Goal: Task Accomplishment & Management: Use online tool/utility

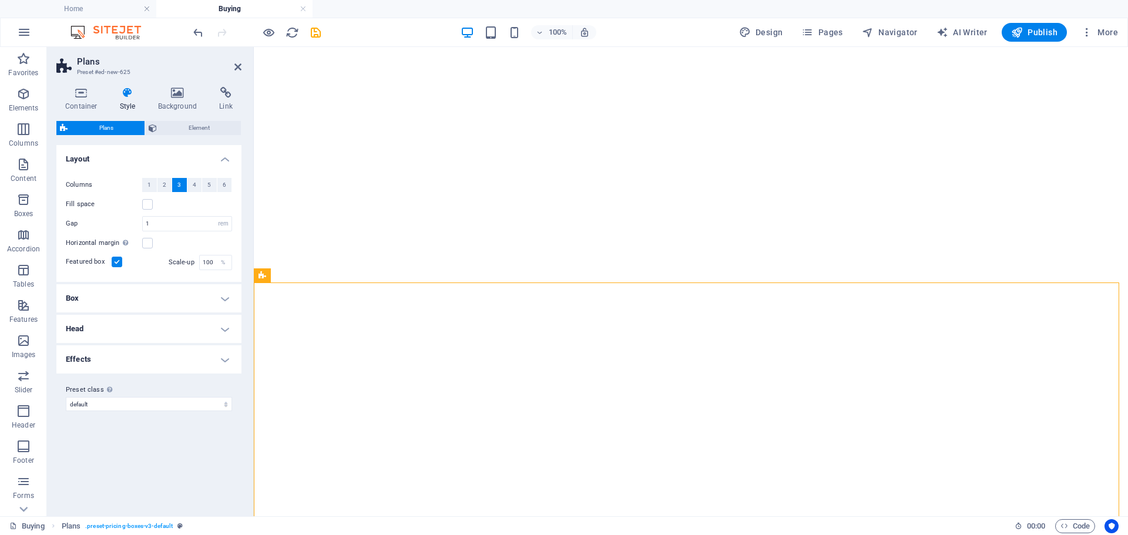
select select "rem"
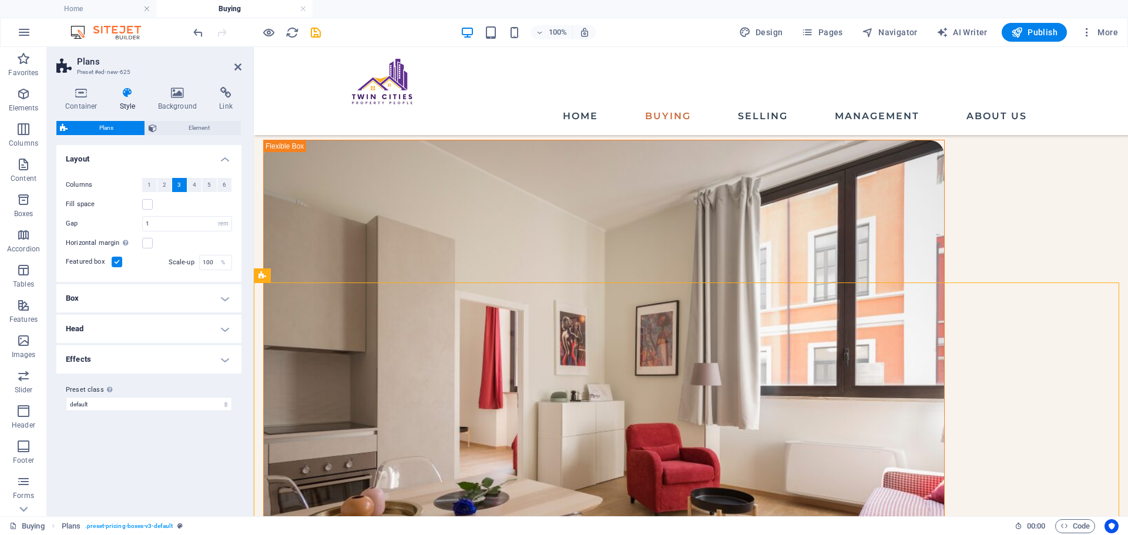
scroll to position [118, 0]
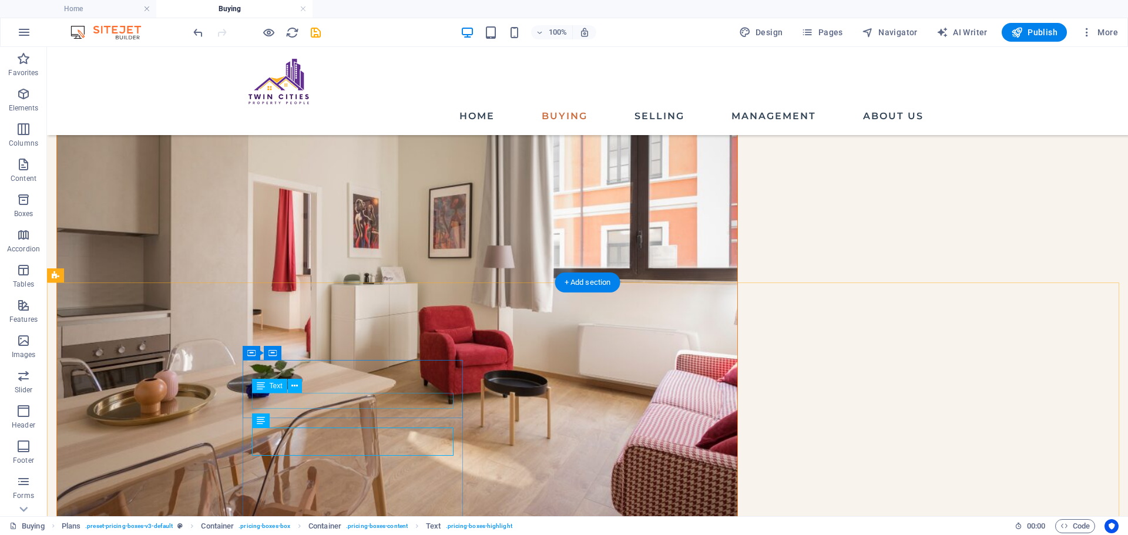
click at [271, 386] on span "Text" at bounding box center [276, 386] width 13 height 7
click at [293, 387] on icon at bounding box center [294, 386] width 6 height 12
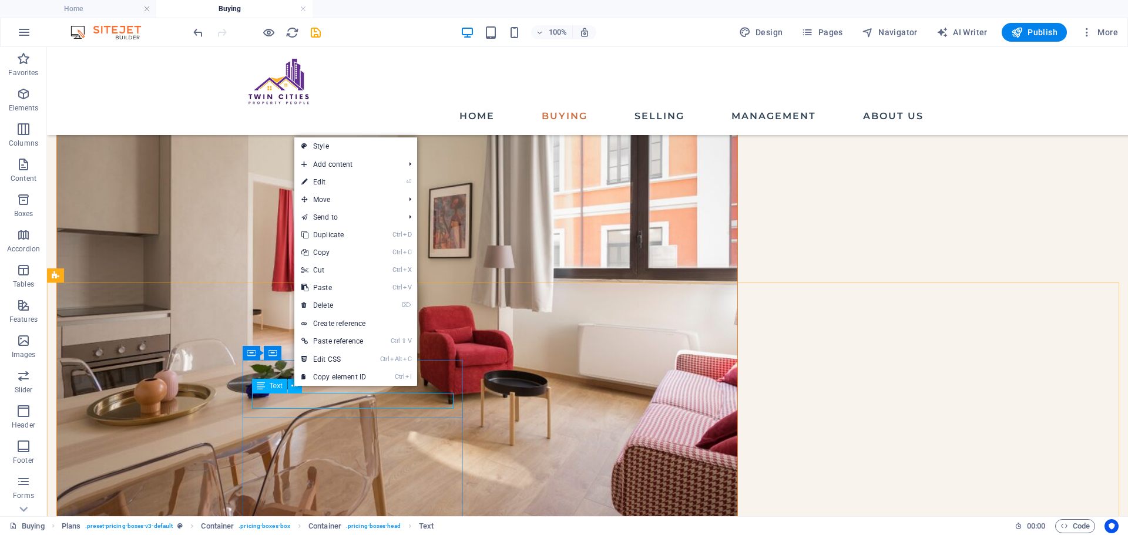
click at [266, 390] on div "Text" at bounding box center [269, 386] width 35 height 14
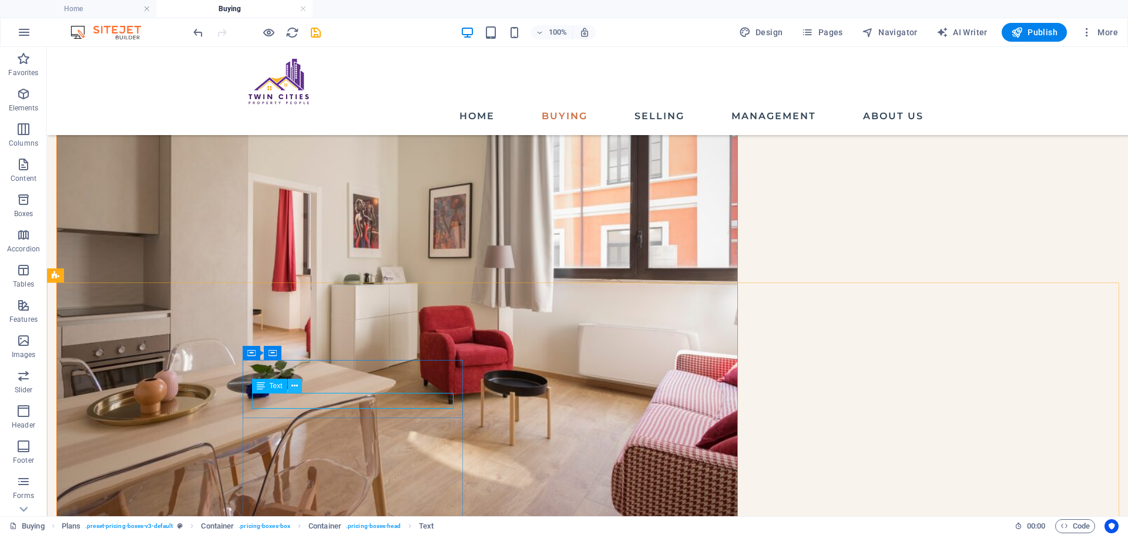
click at [297, 388] on icon at bounding box center [294, 386] width 6 height 12
click at [568, 282] on div "+ Add section" at bounding box center [587, 283] width 65 height 20
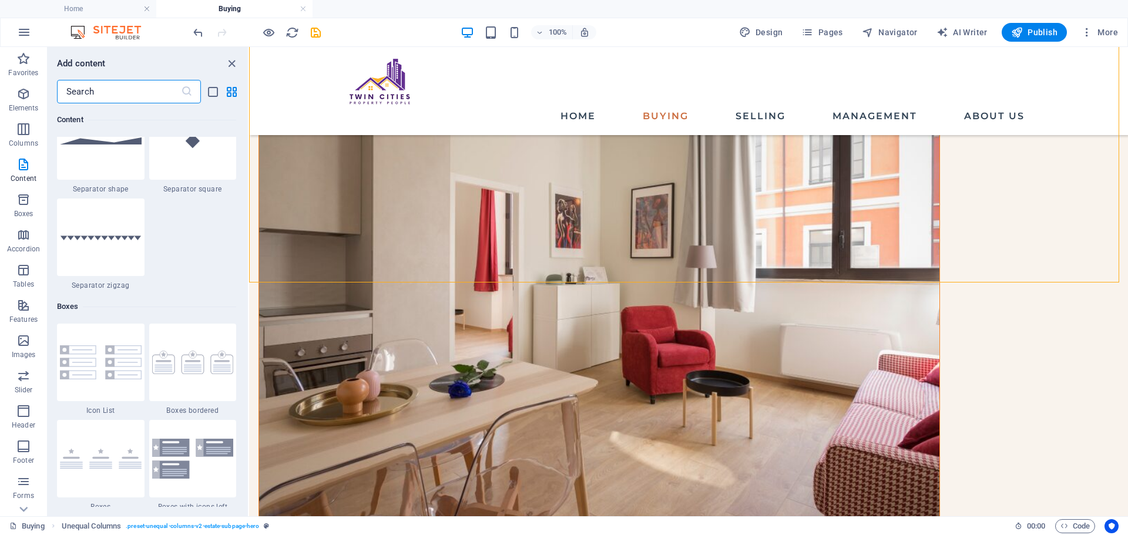
scroll to position [3055, 0]
click at [183, 350] on img at bounding box center [193, 362] width 82 height 24
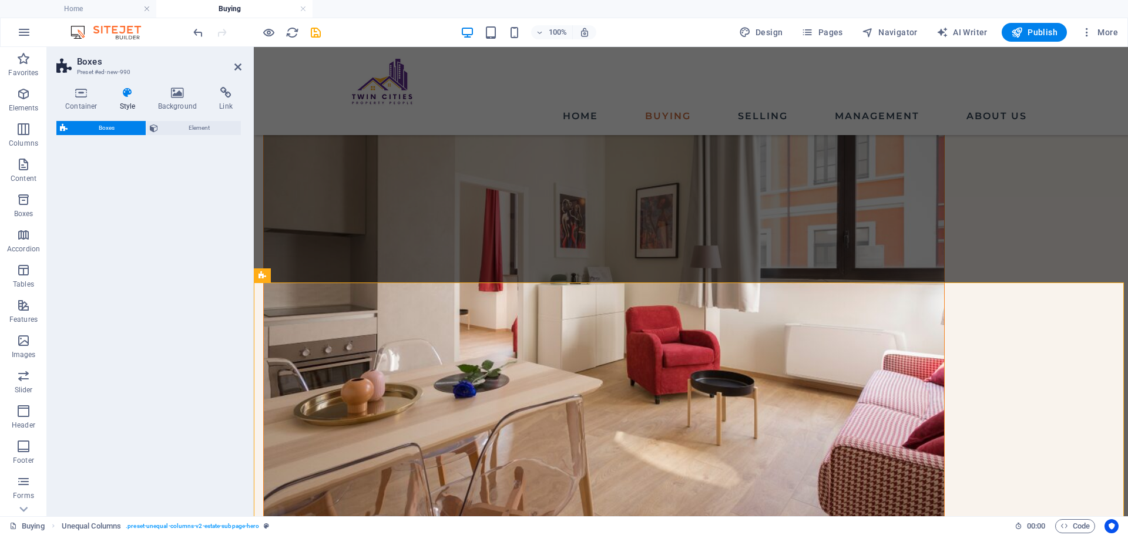
select select "rem"
select select "preset-boxes-v3-border"
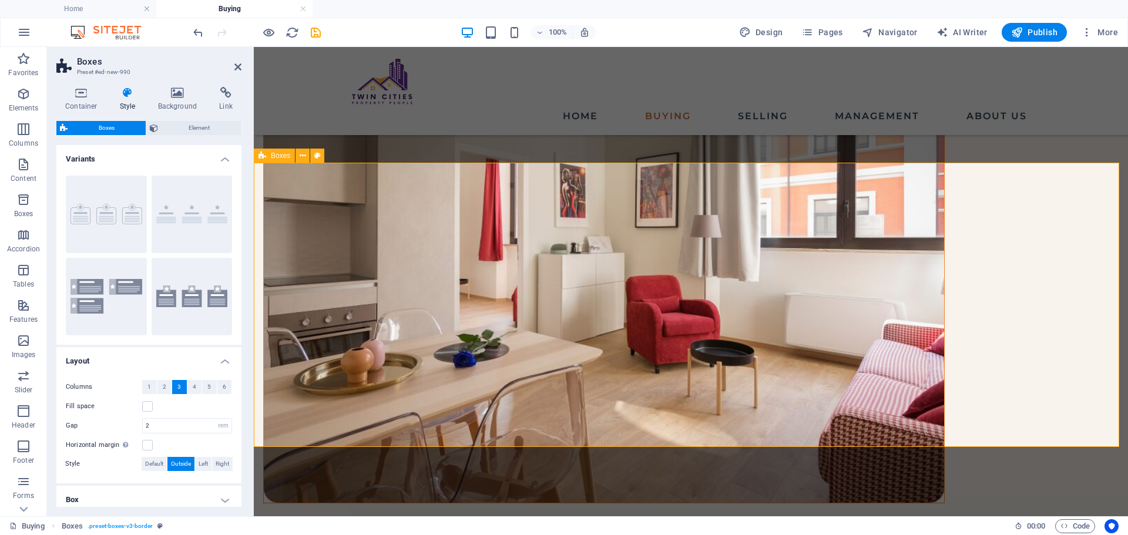
scroll to position [353, 0]
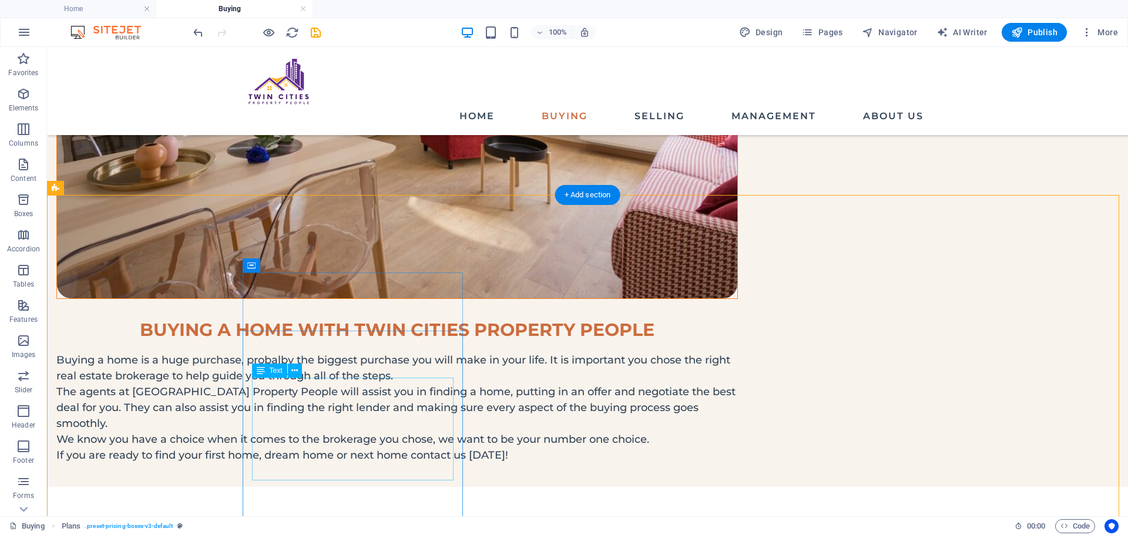
scroll to position [529, 0]
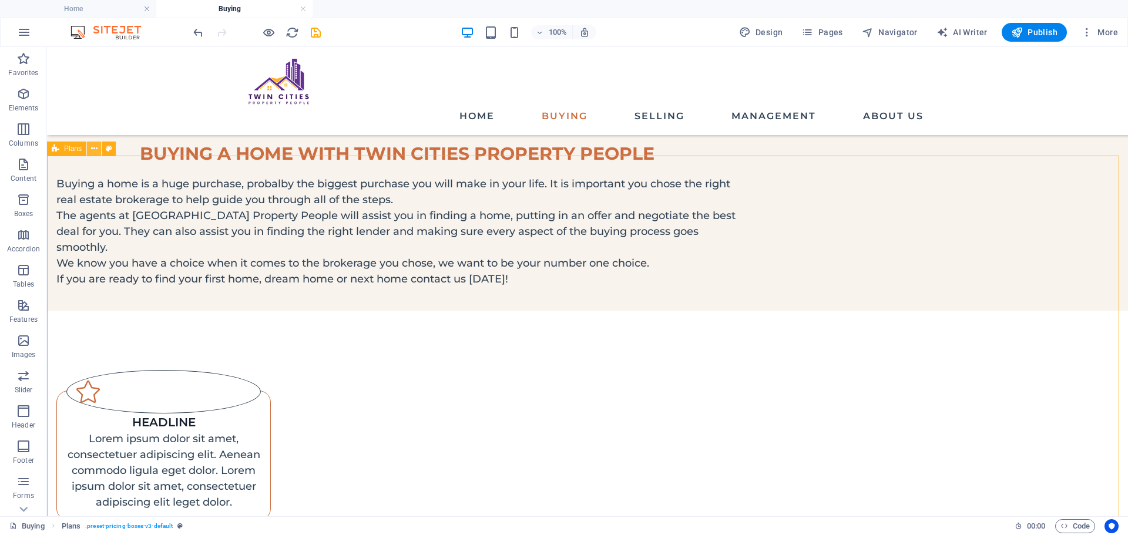
click at [95, 153] on icon at bounding box center [94, 149] width 6 height 12
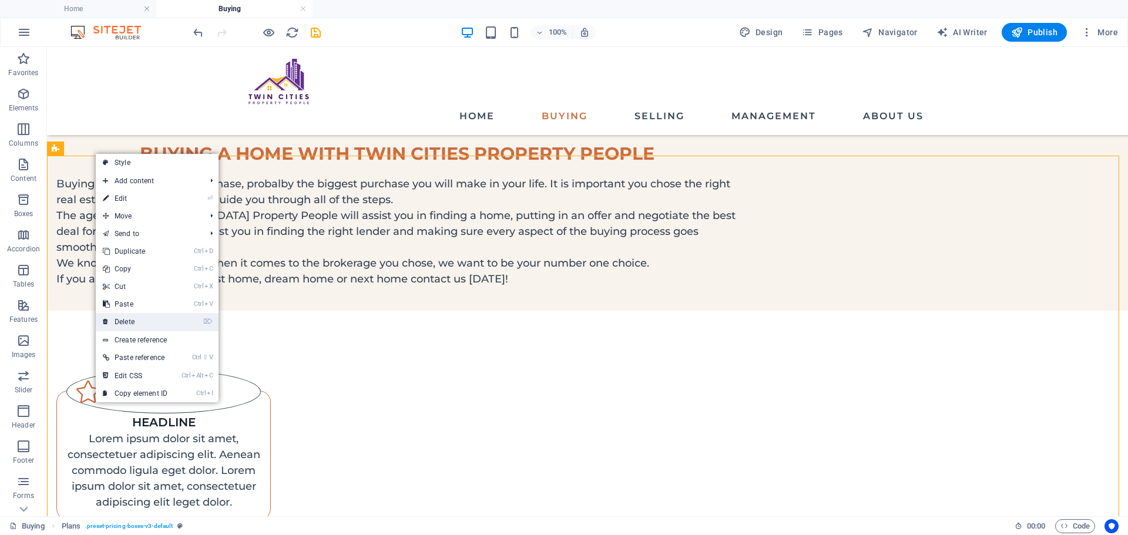
click at [140, 316] on link "⌦ Delete" at bounding box center [135, 322] width 79 height 18
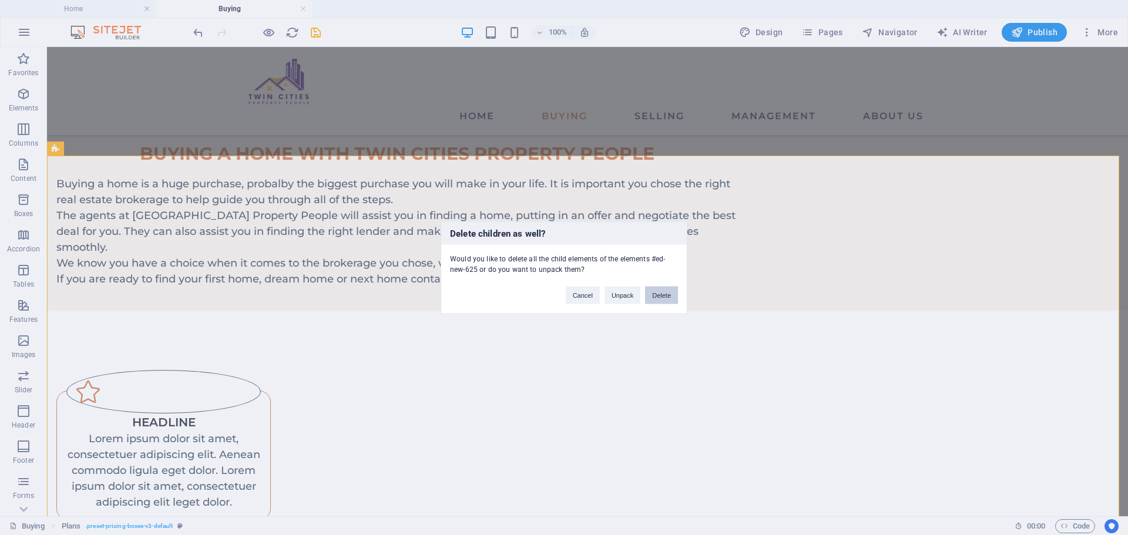
click at [651, 295] on button "Delete" at bounding box center [661, 295] width 33 height 18
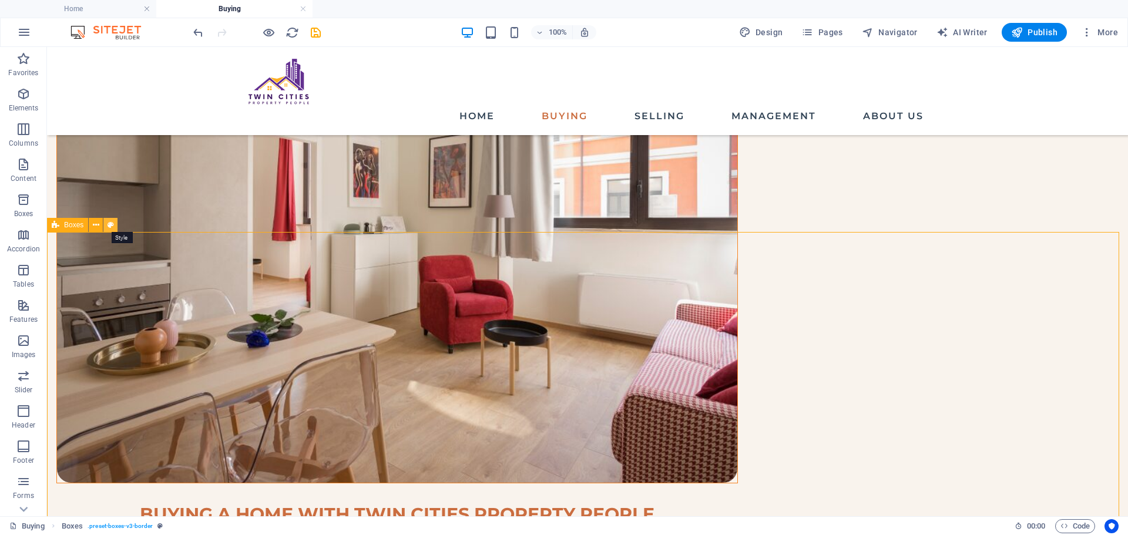
click at [105, 226] on button at bounding box center [110, 225] width 14 height 14
select select "rem"
select select "preset-boxes-v3-border"
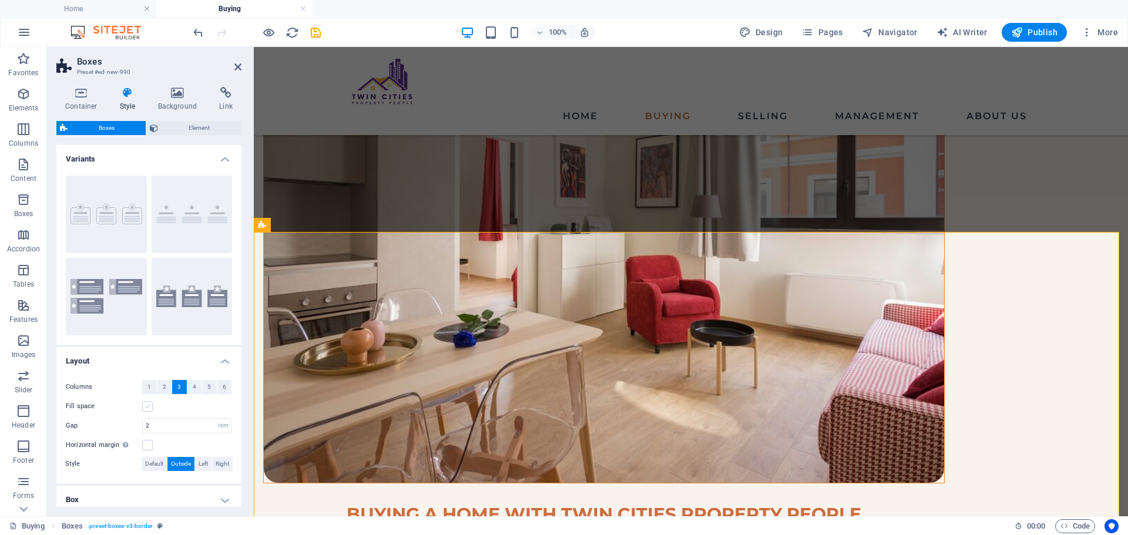
click at [147, 411] on label at bounding box center [147, 406] width 11 height 11
click at [0, 0] on input "Fill space" at bounding box center [0, 0] width 0 height 0
click at [147, 411] on label at bounding box center [147, 406] width 11 height 11
click at [0, 0] on input "Fill space" at bounding box center [0, 0] width 0 height 0
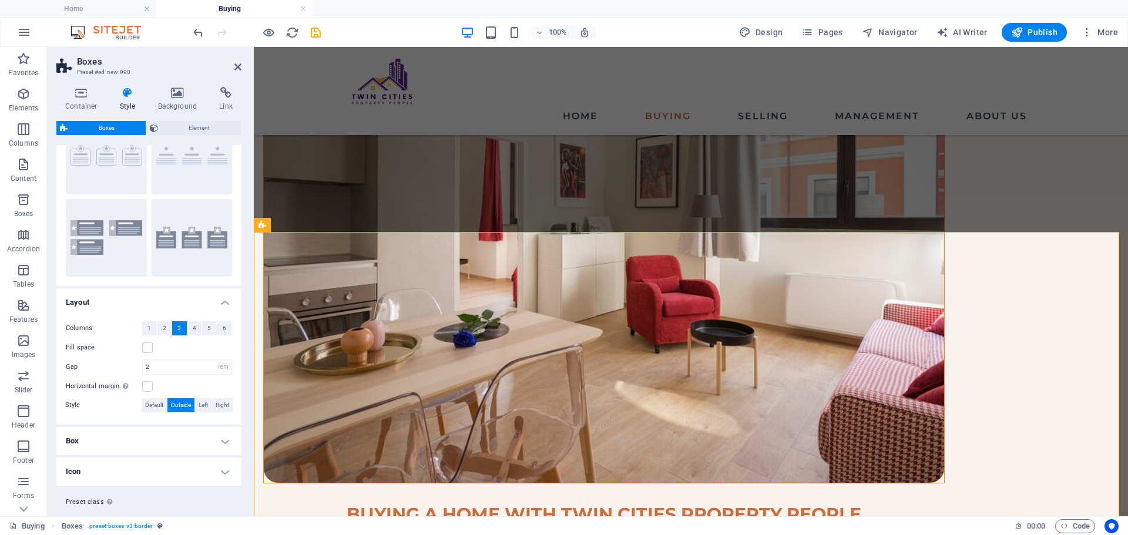
click at [162, 446] on h4 "Box" at bounding box center [148, 441] width 185 height 28
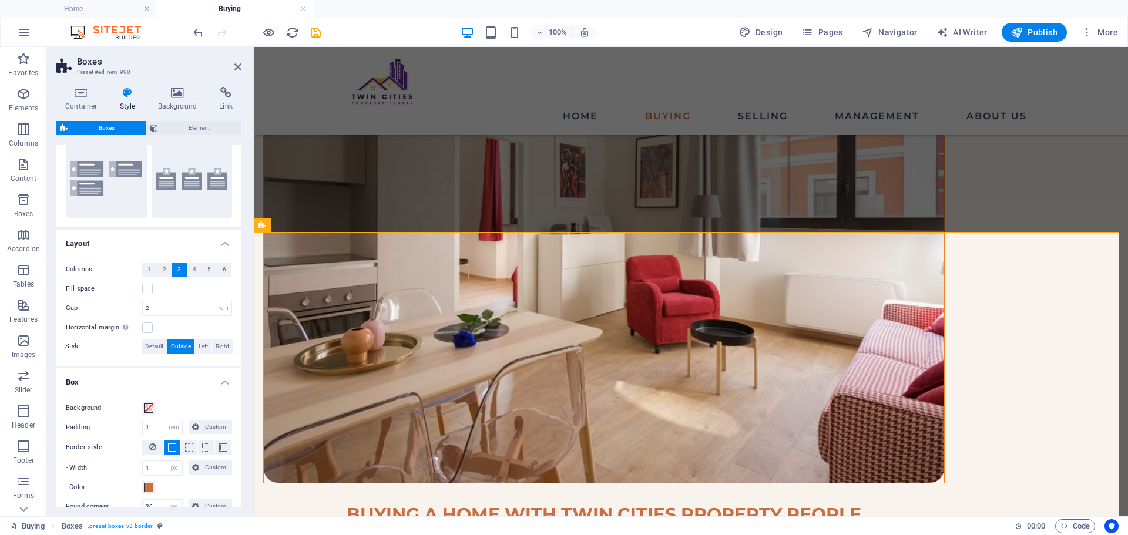
scroll to position [176, 0]
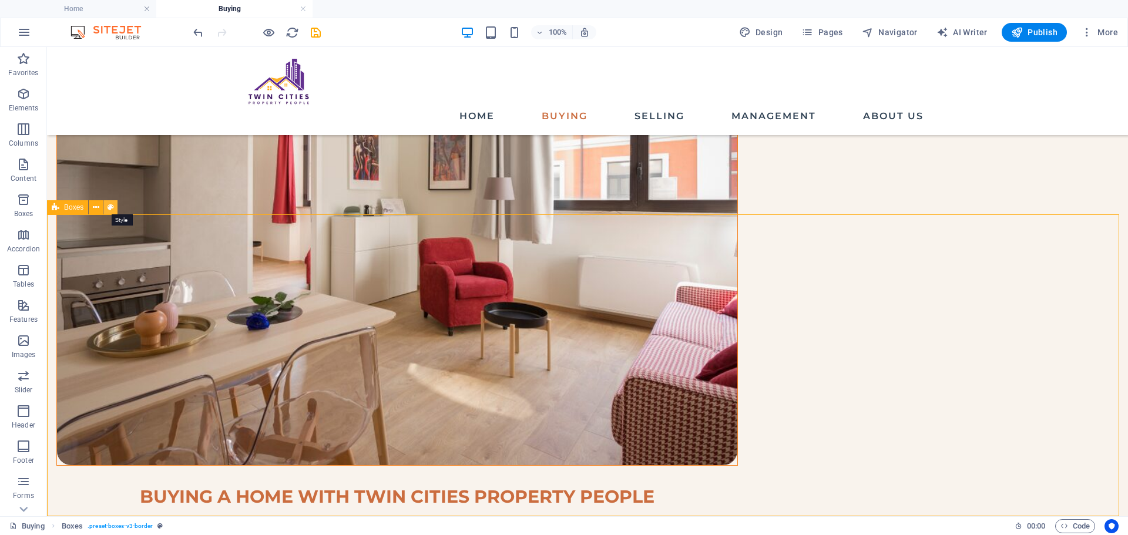
click at [104, 210] on button at bounding box center [110, 207] width 14 height 14
select select "rem"
select select "px"
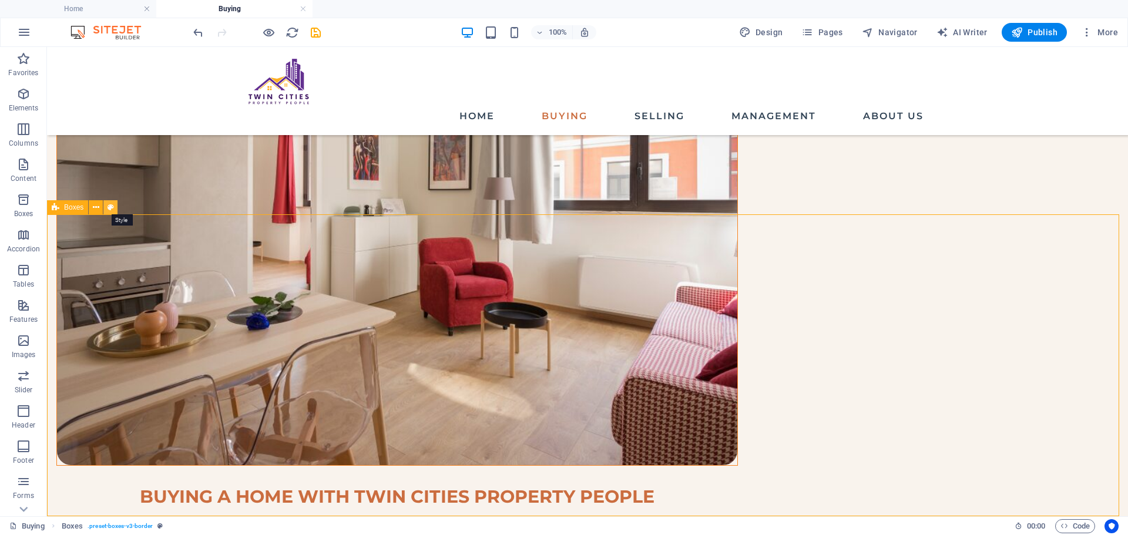
select select "preset-boxes-v3-border"
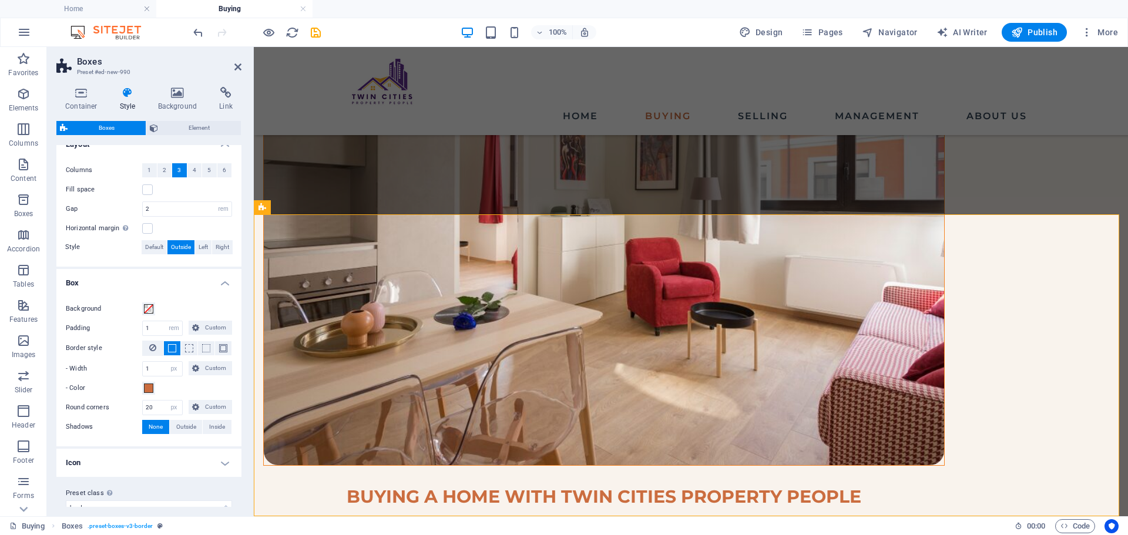
scroll to position [234, 0]
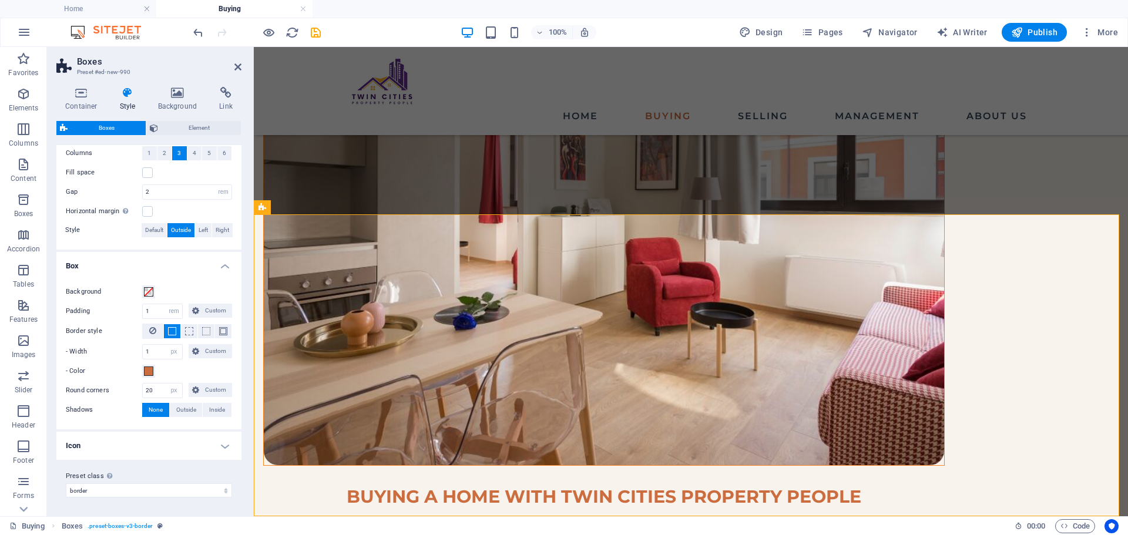
click at [103, 442] on h4 "Icon" at bounding box center [148, 446] width 185 height 28
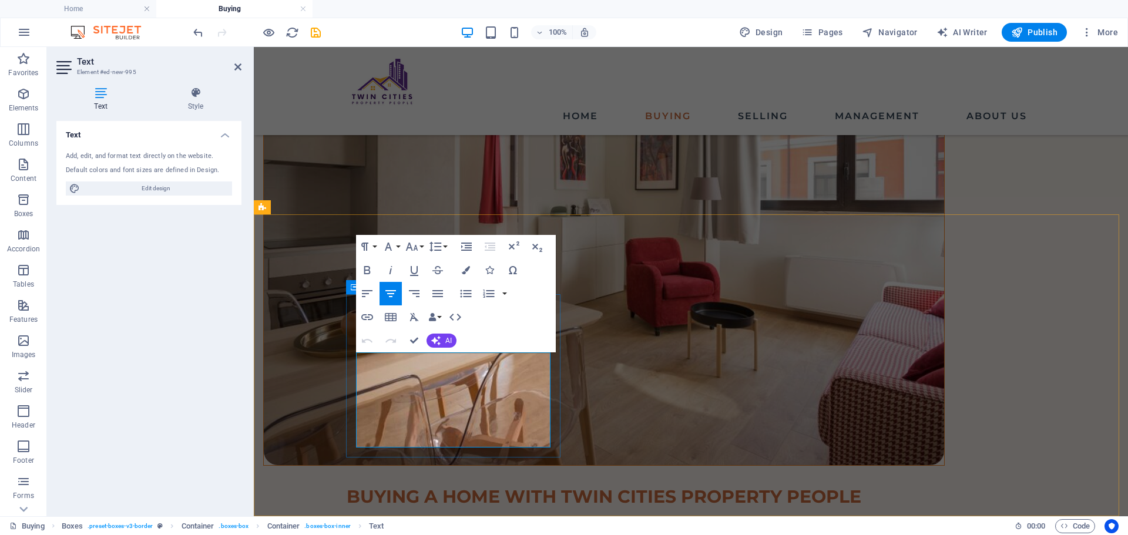
drag, startPoint x: 373, startPoint y: 361, endPoint x: 484, endPoint y: 441, distance: 136.8
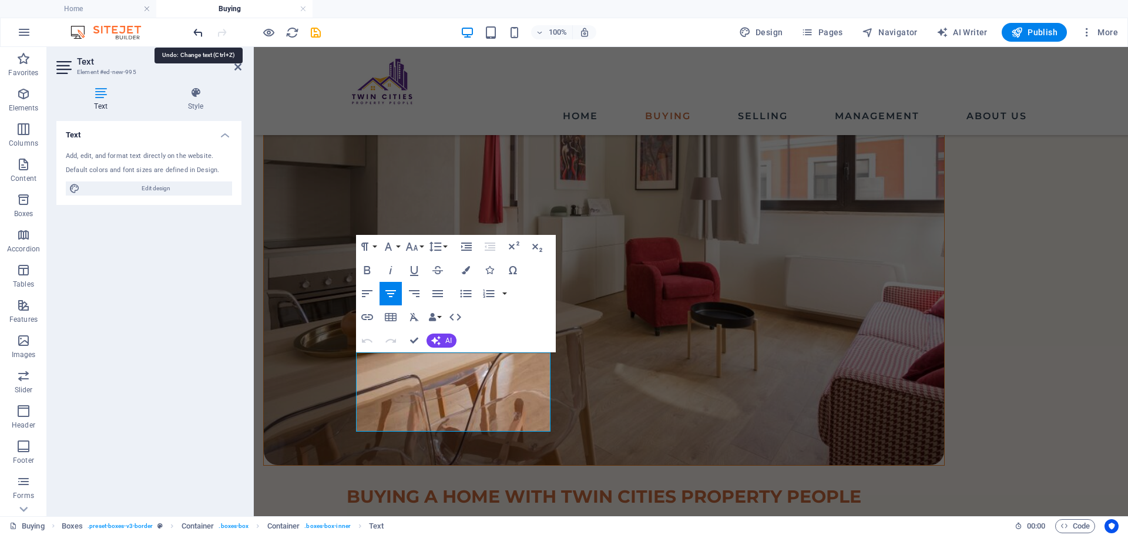
click at [203, 33] on icon "undo" at bounding box center [199, 33] width 14 height 14
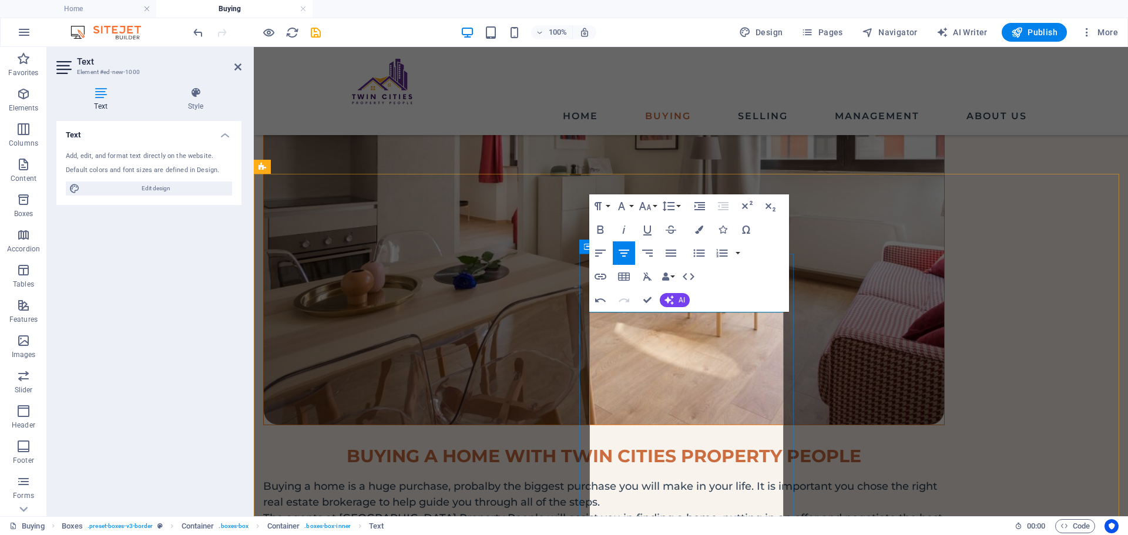
scroll to position [242, 0]
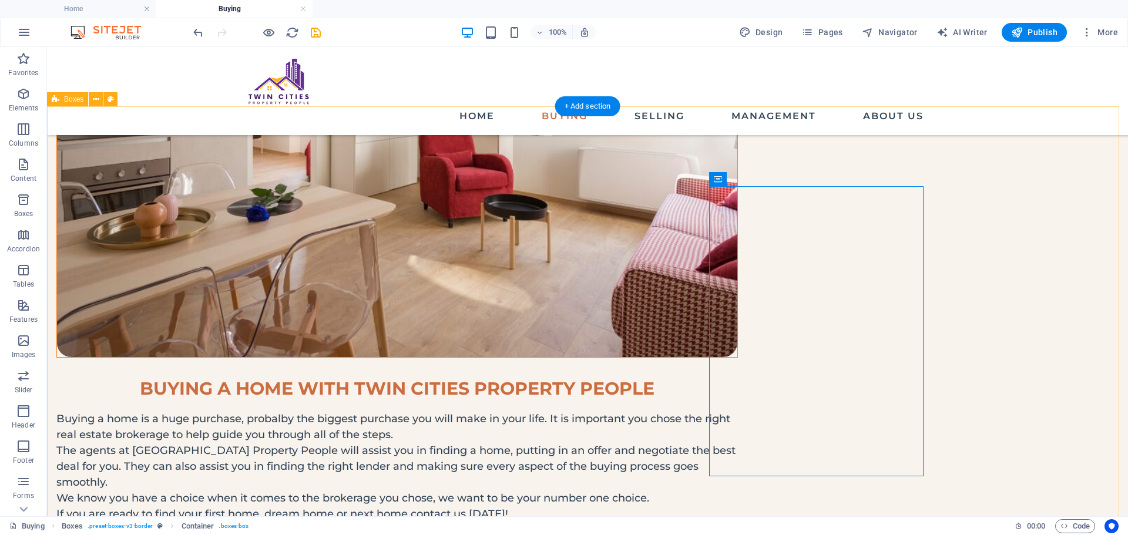
scroll to position [313, 0]
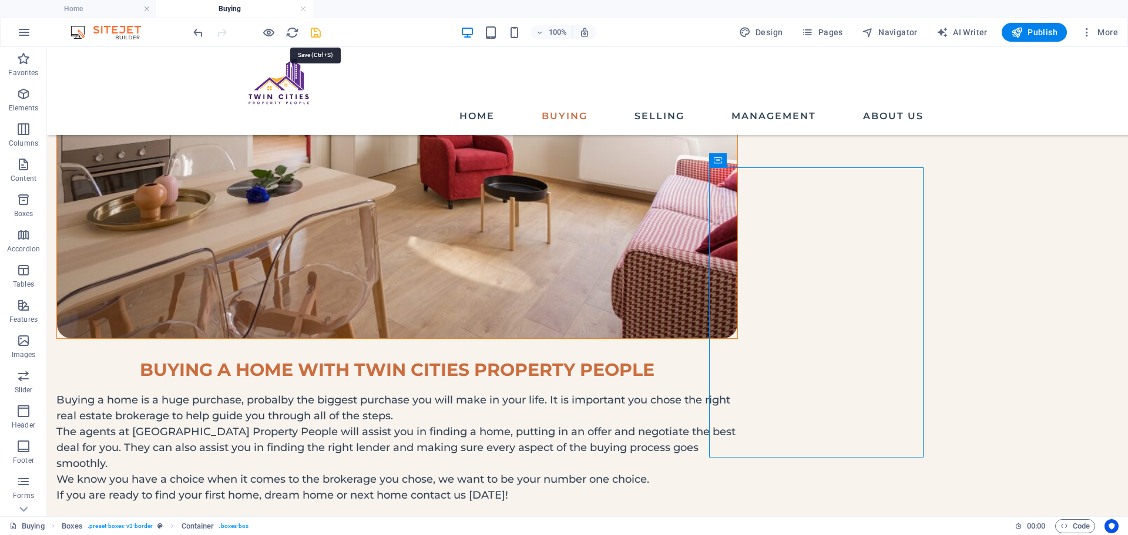
click at [310, 31] on icon "save" at bounding box center [316, 33] width 14 height 14
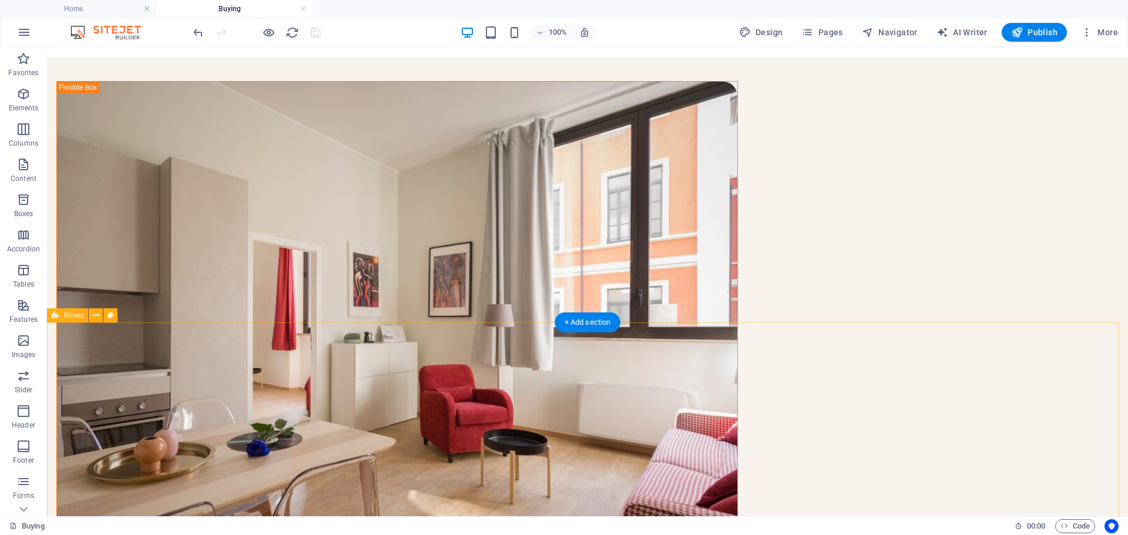
scroll to position [0, 0]
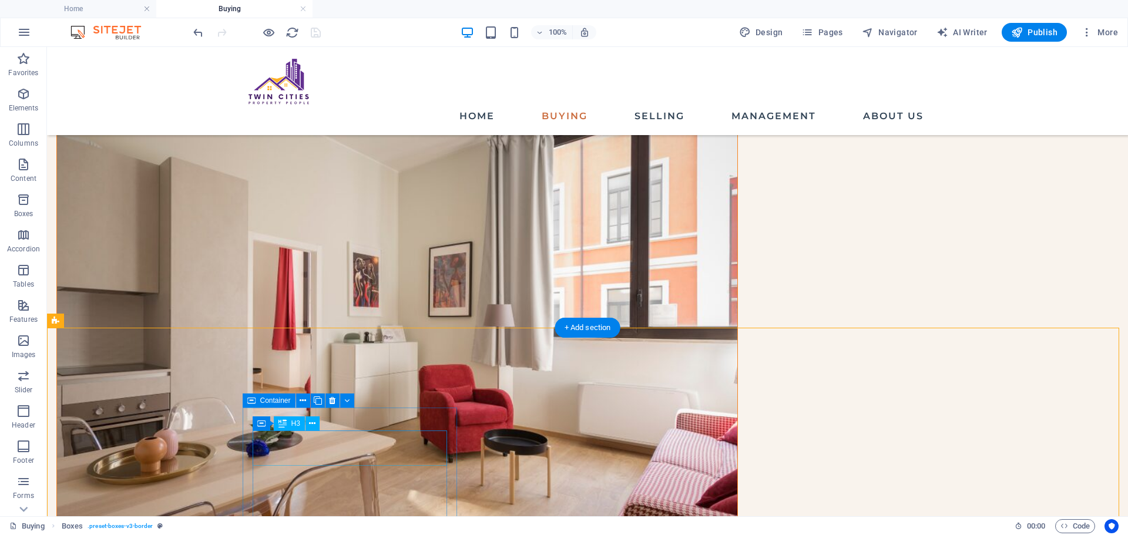
scroll to position [118, 0]
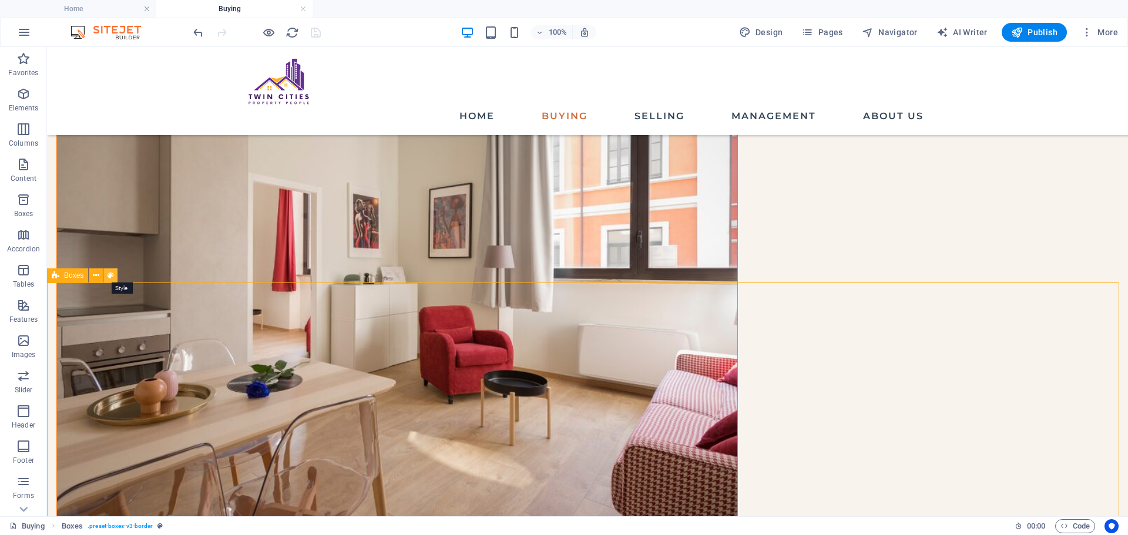
click at [106, 281] on button at bounding box center [110, 276] width 14 height 14
select select "rem"
select select "px"
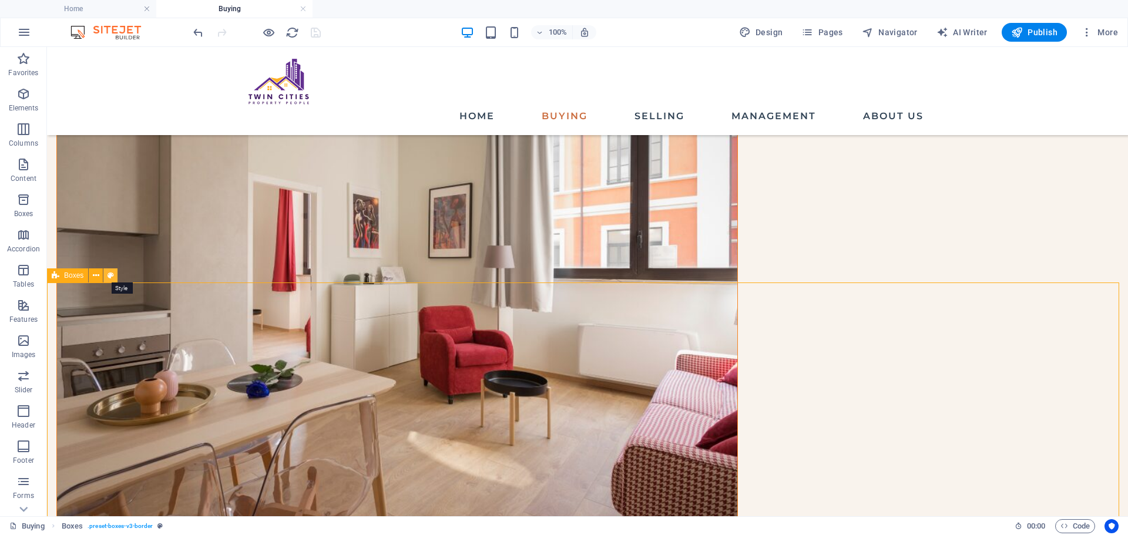
select select "rem"
select select "px"
select select "%"
select select "preset-boxes-v3-border"
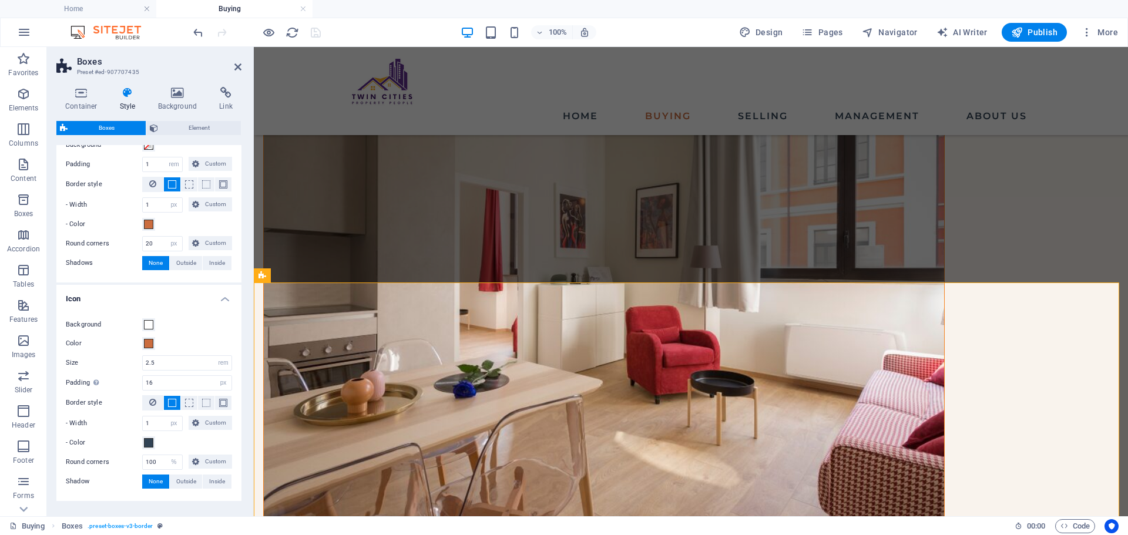
scroll to position [363, 0]
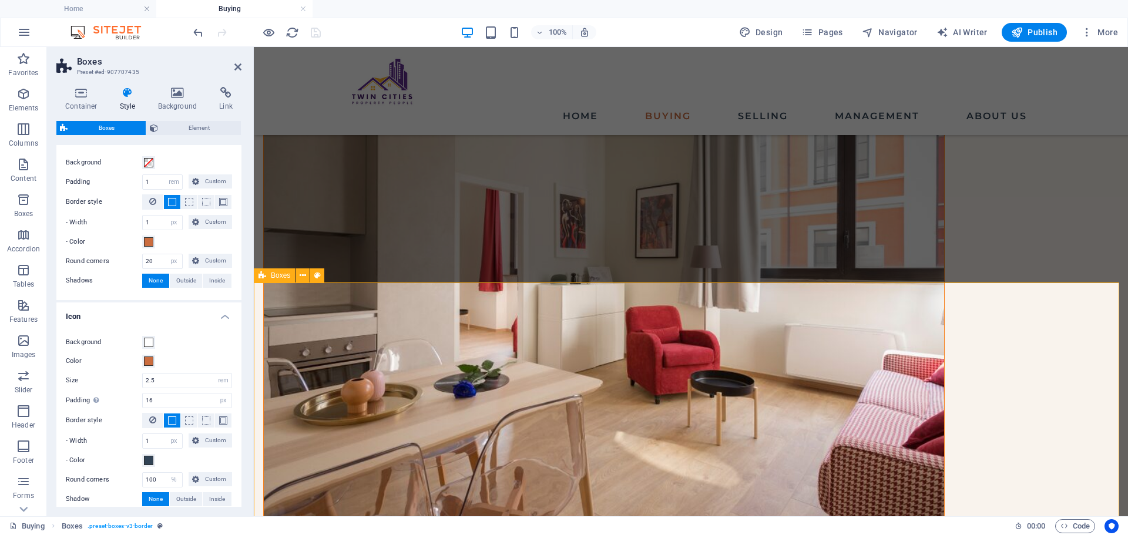
select select "rem"
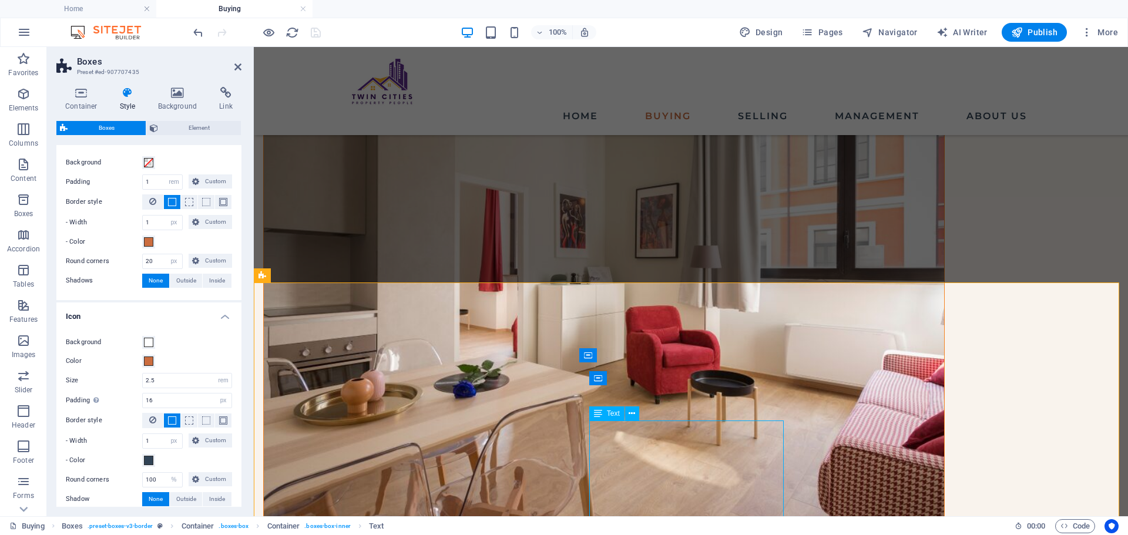
select select "px"
select select "rem"
select select "px"
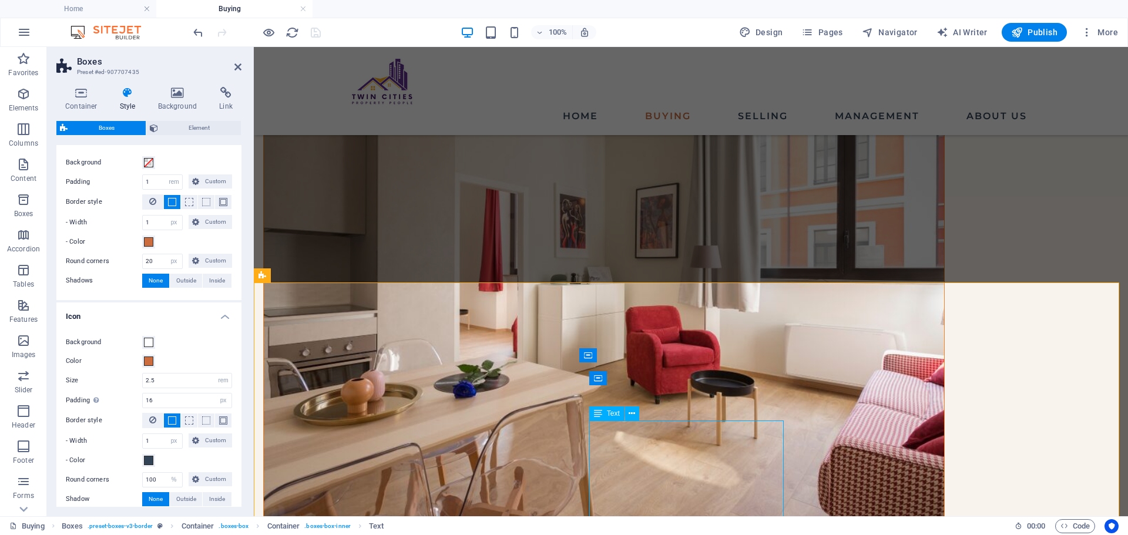
select select "%"
select select "preset-boxes-v3-border"
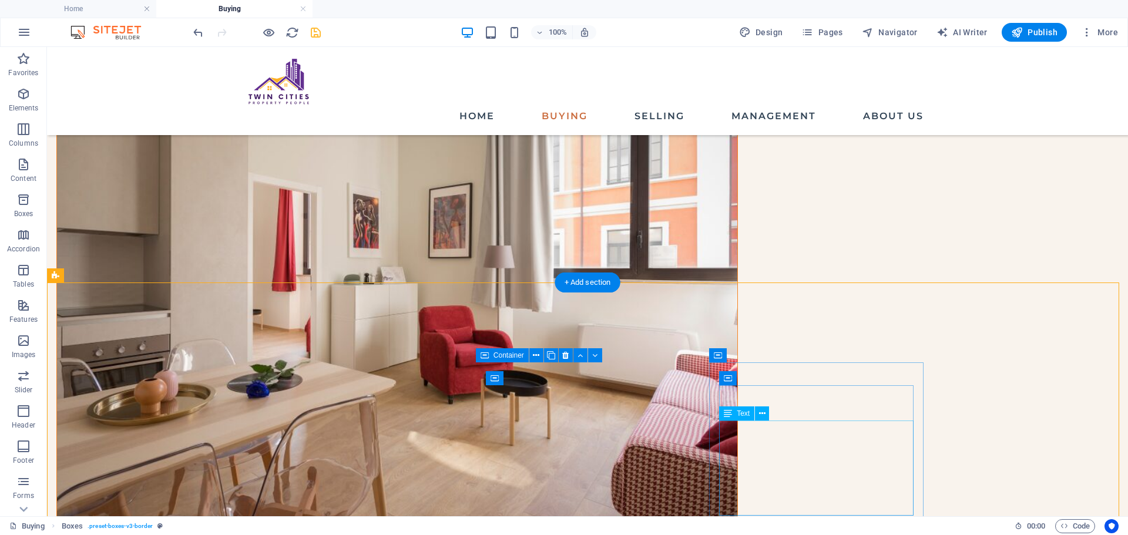
click at [745, 416] on span "Text" at bounding box center [743, 413] width 13 height 7
click at [762, 417] on icon at bounding box center [762, 414] width 6 height 12
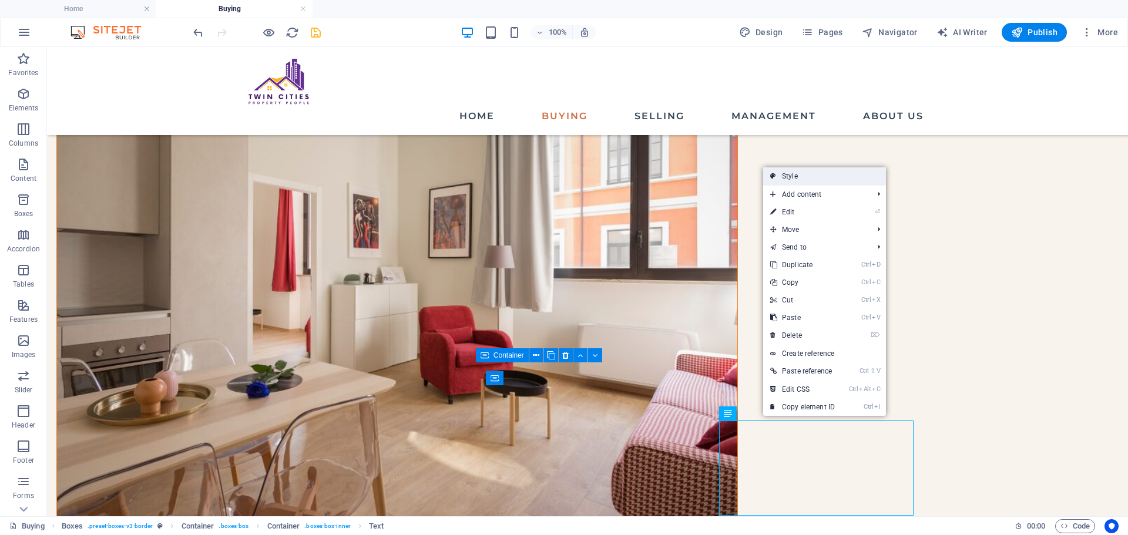
click at [816, 181] on link "Style" at bounding box center [824, 176] width 123 height 18
select select "rem"
select select "px"
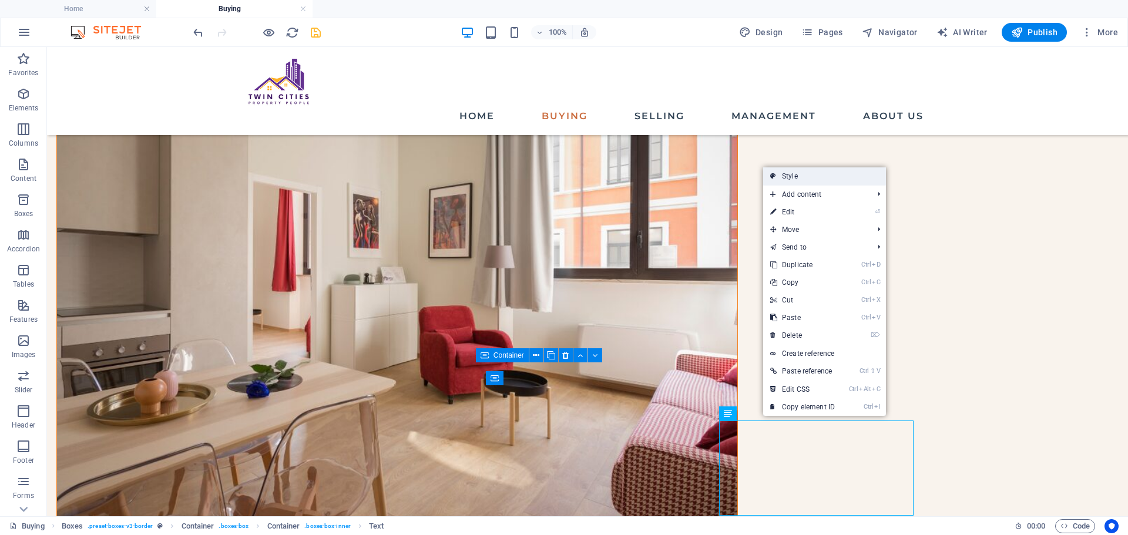
select select "rem"
select select "px"
select select "%"
select select "preset-boxes-v3-border"
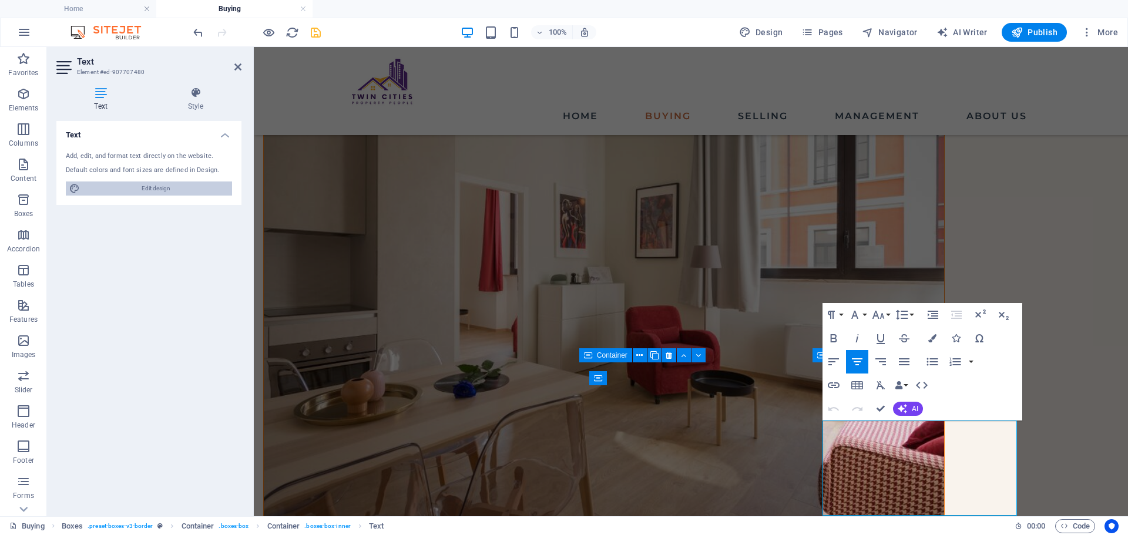
click at [209, 189] on span "Edit design" at bounding box center [155, 189] width 145 height 14
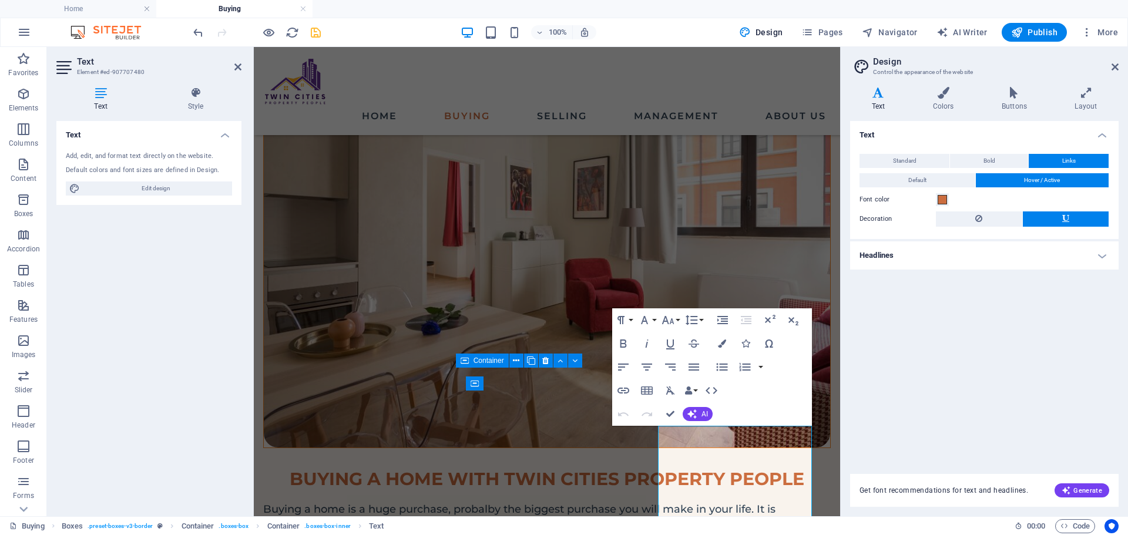
scroll to position [160, 0]
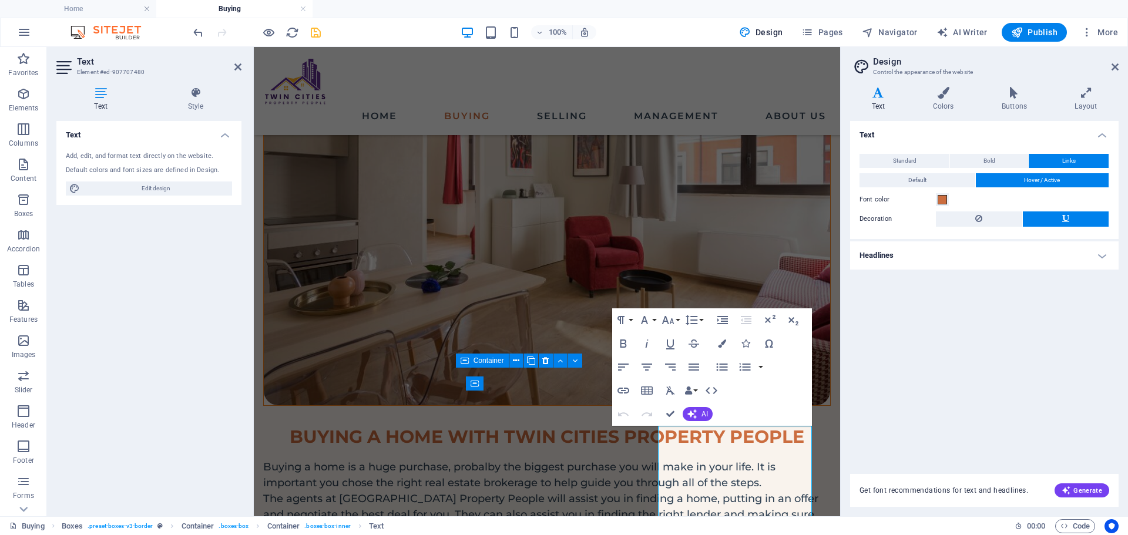
click at [877, 242] on h4 "Headlines" at bounding box center [984, 256] width 269 height 28
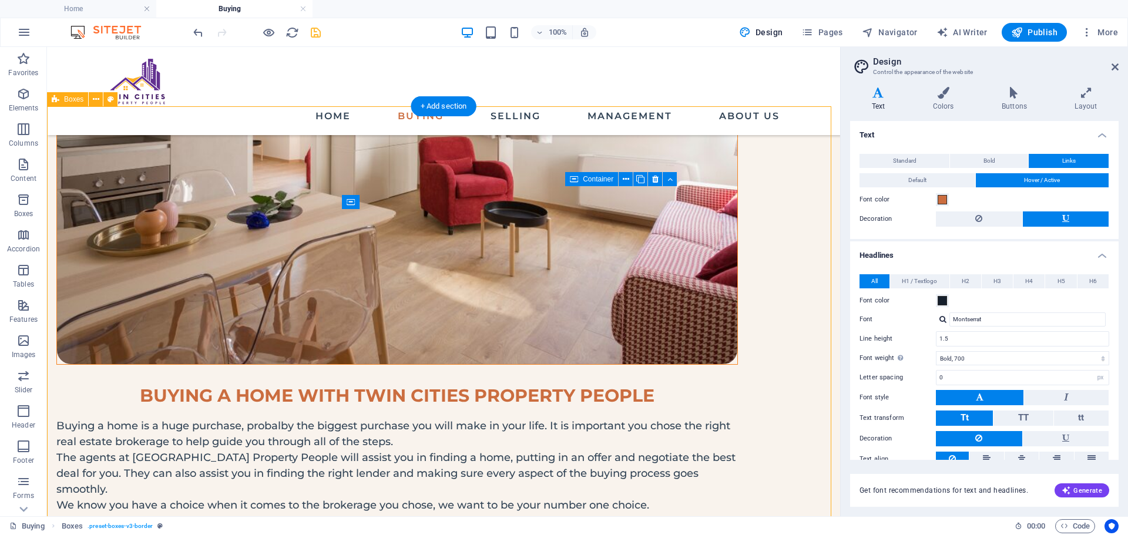
scroll to position [294, 0]
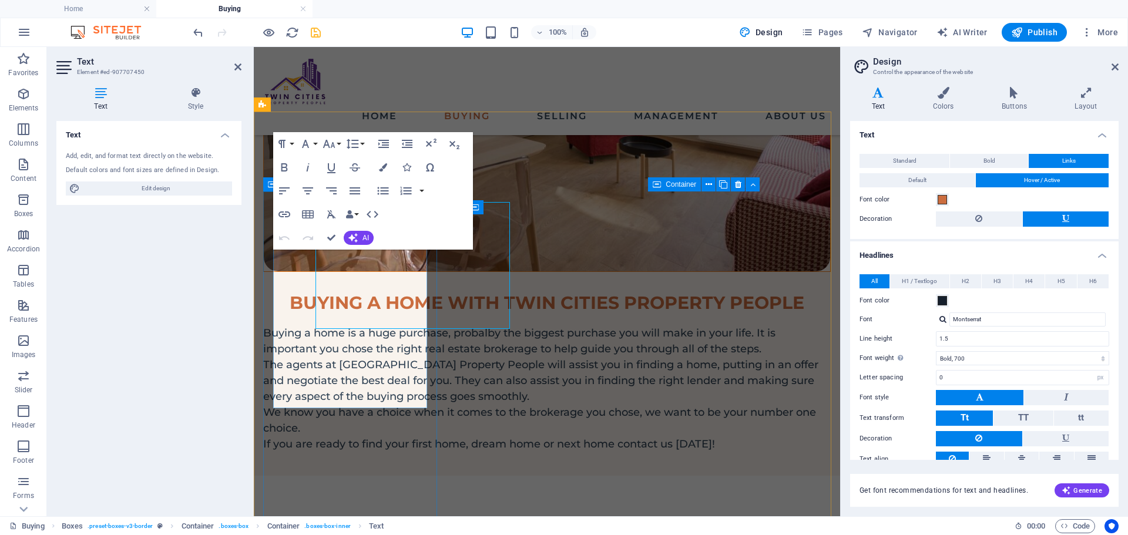
scroll to position [336, 0]
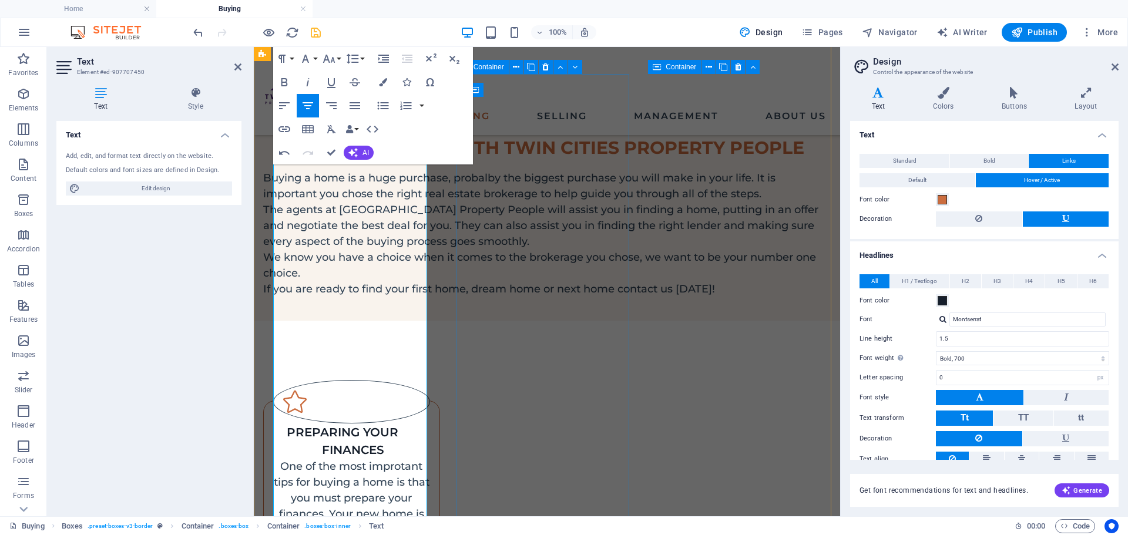
scroll to position [454, 0]
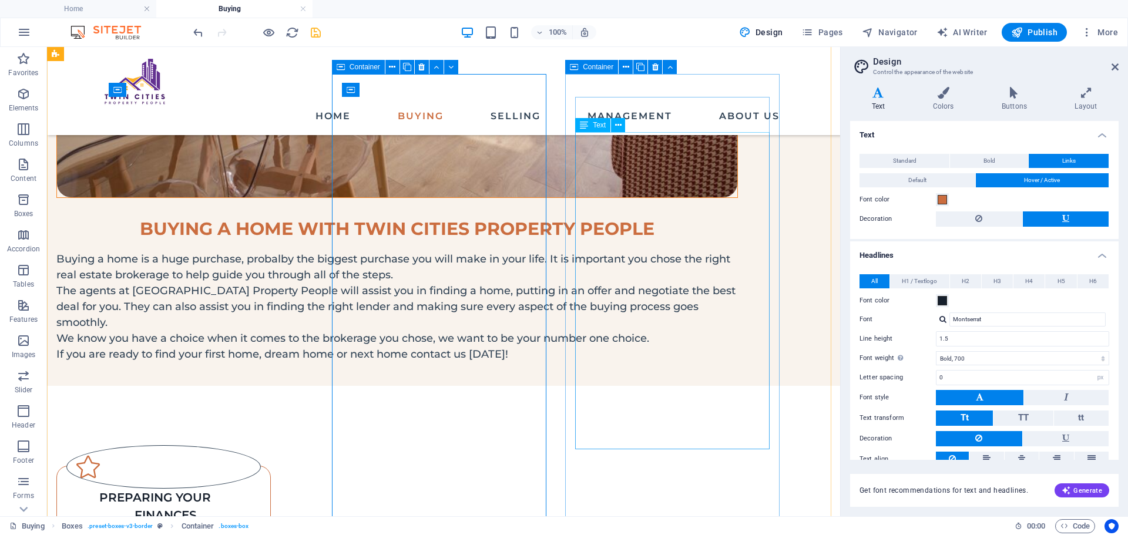
scroll to position [406, 0]
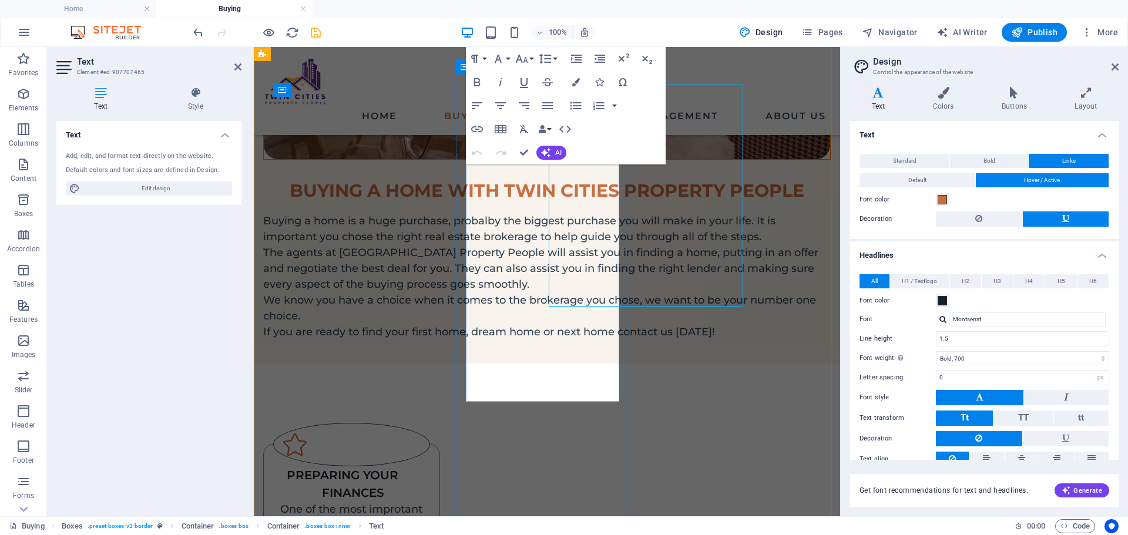
scroll to position [454, 0]
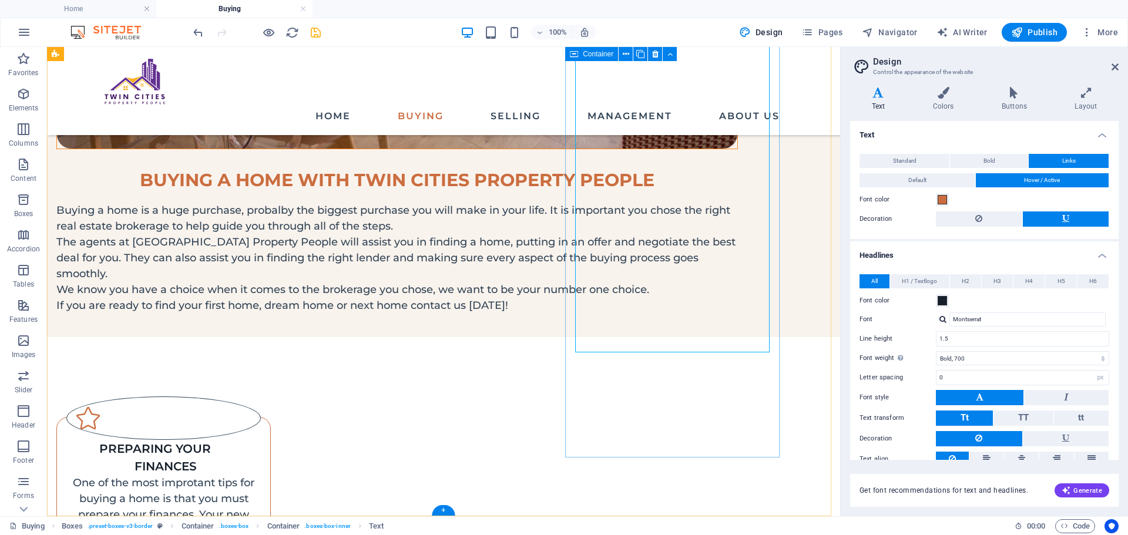
scroll to position [503, 0]
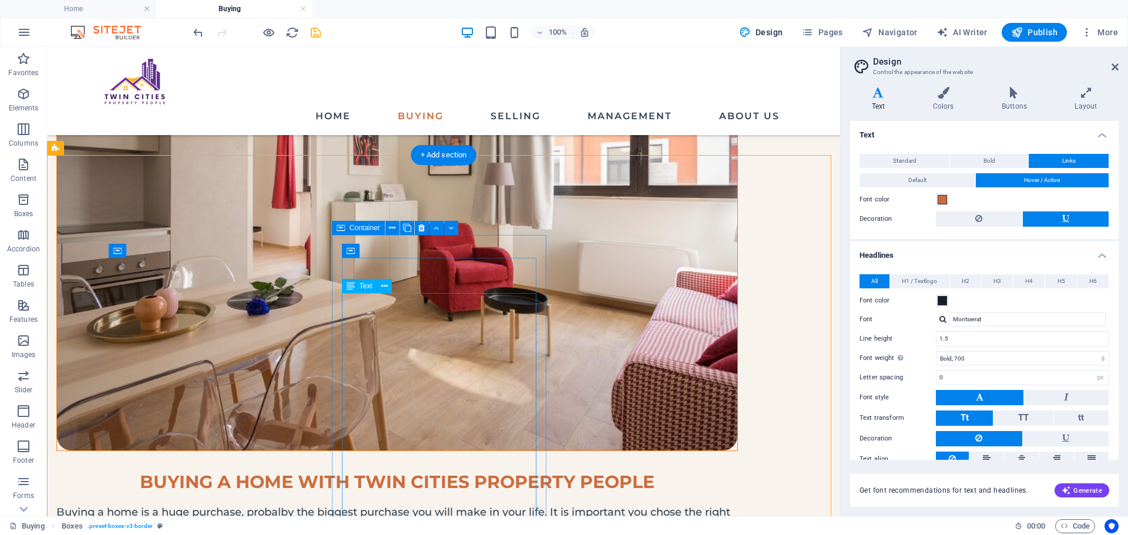
scroll to position [150, 0]
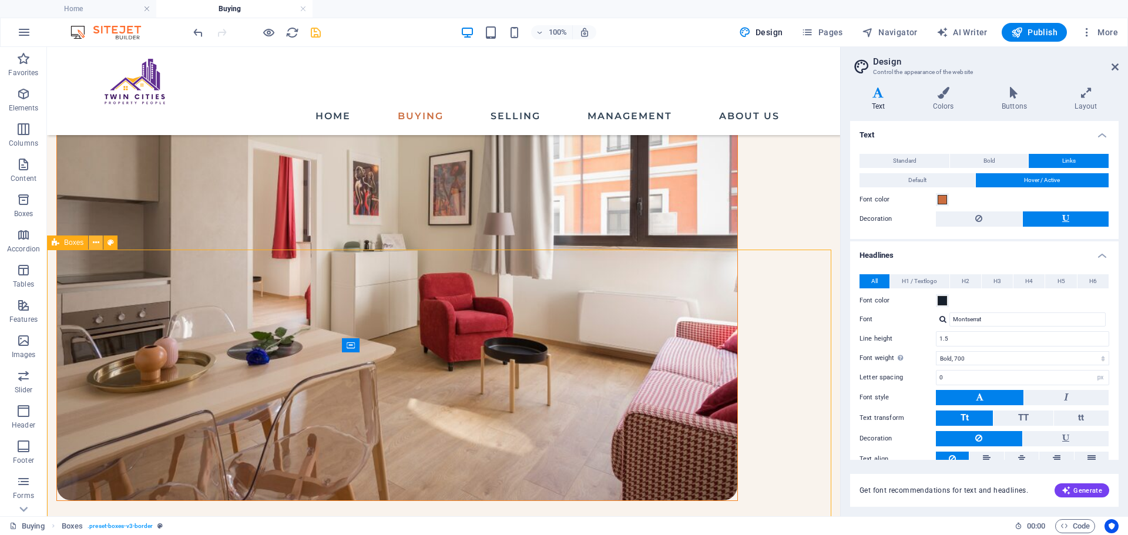
click at [100, 244] on button at bounding box center [96, 243] width 14 height 14
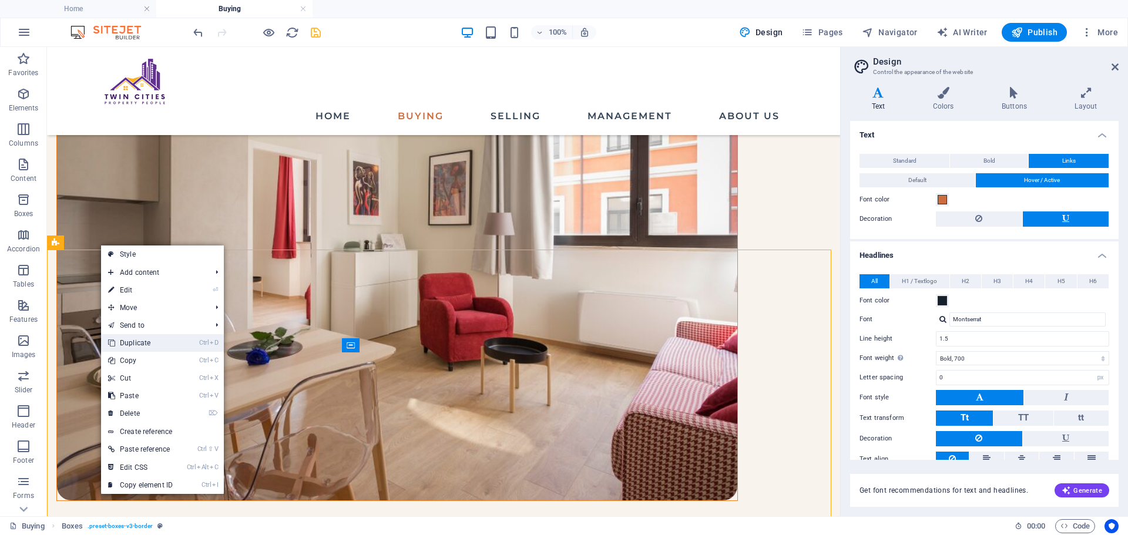
click at [121, 337] on link "Ctrl D Duplicate" at bounding box center [140, 343] width 79 height 18
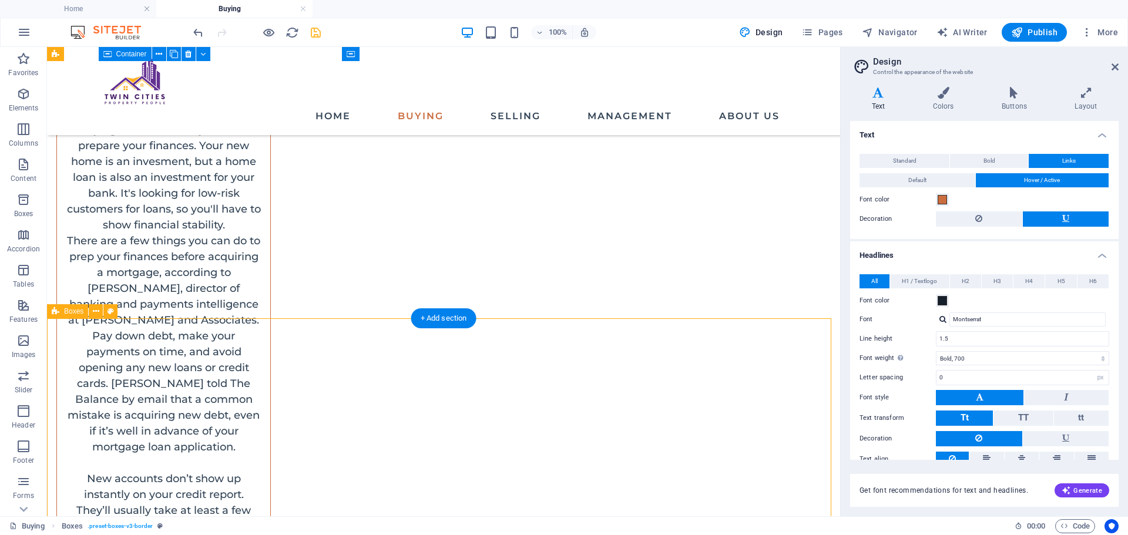
scroll to position [695, 0]
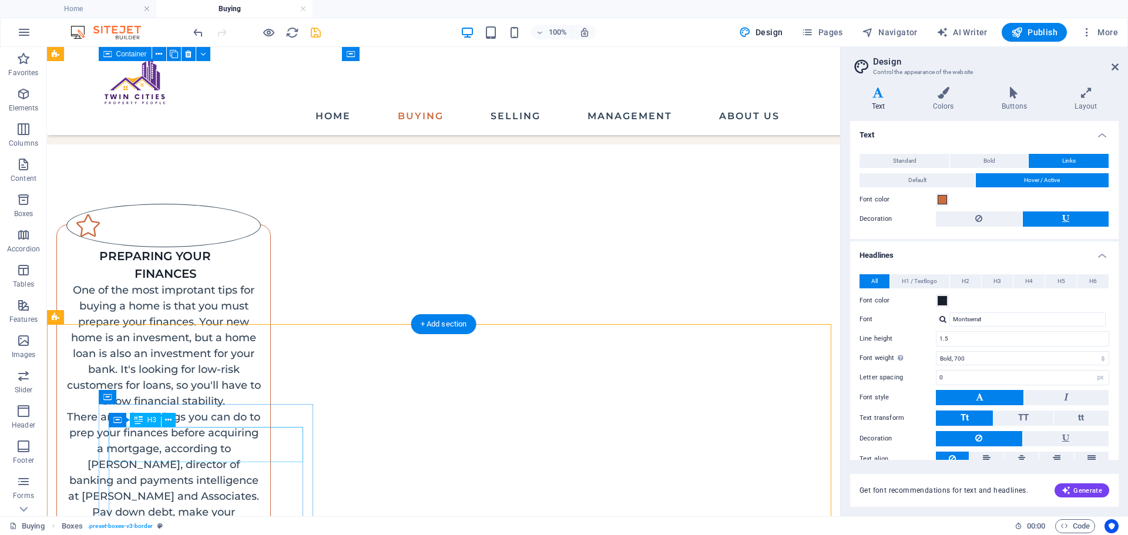
drag, startPoint x: 166, startPoint y: 441, endPoint x: 224, endPoint y: 478, distance: 68.6
click at [166, 441] on div "H1 Unequal Columns Container Container Image Container Text Collection filter-b…" at bounding box center [443, 281] width 793 height 469
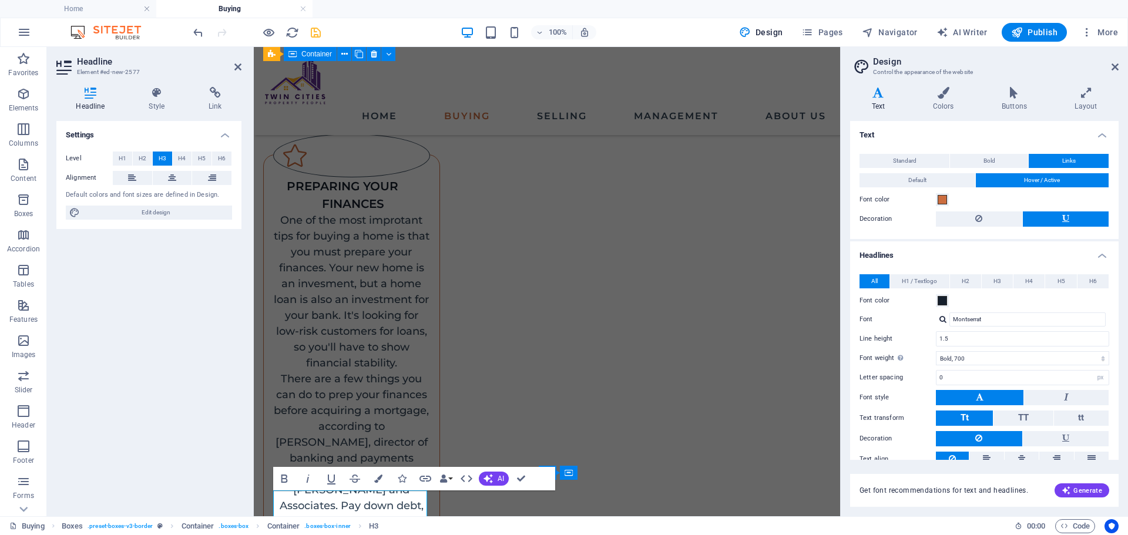
scroll to position [774, 0]
click at [175, 281] on div "Settings Level H1 H2 H3 H4 H5 H6 Alignment Default colors and font sizes are de…" at bounding box center [148, 314] width 185 height 386
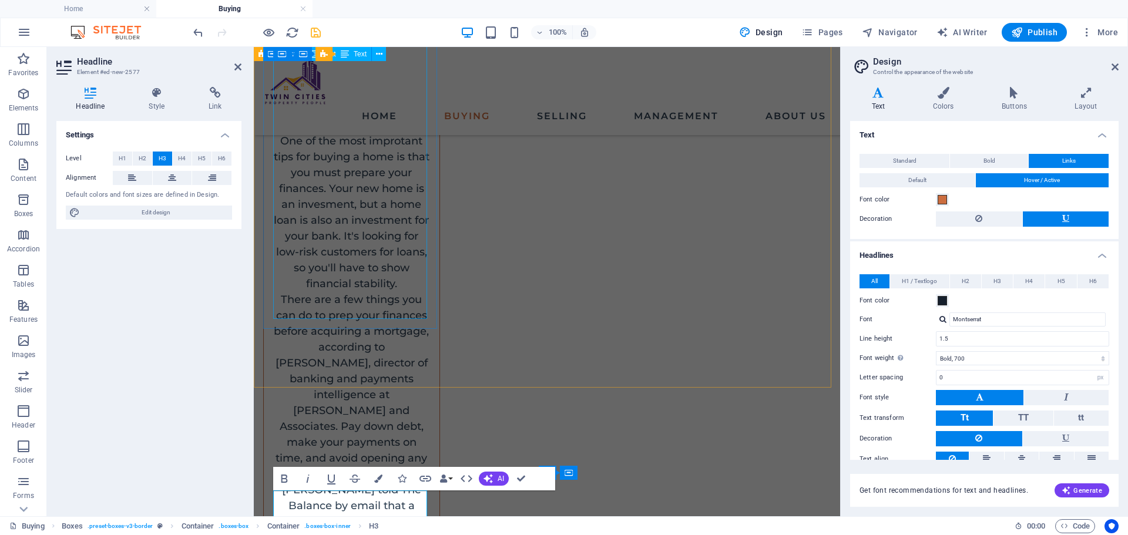
click at [343, 311] on div "One of the most improtant tips for buying a home is that you must prepare your …" at bounding box center [351, 395] width 157 height 524
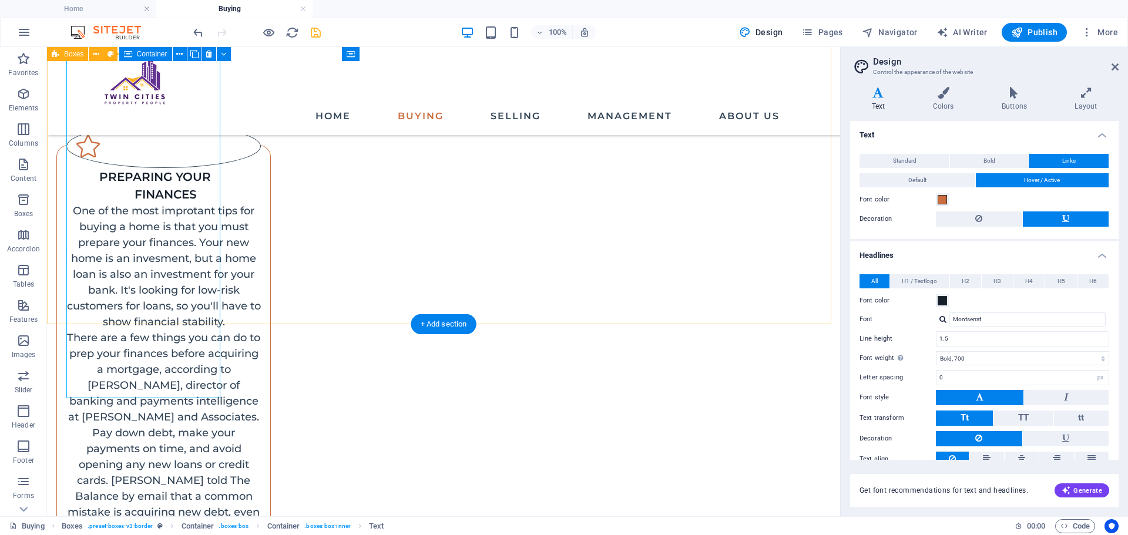
scroll to position [695, 0]
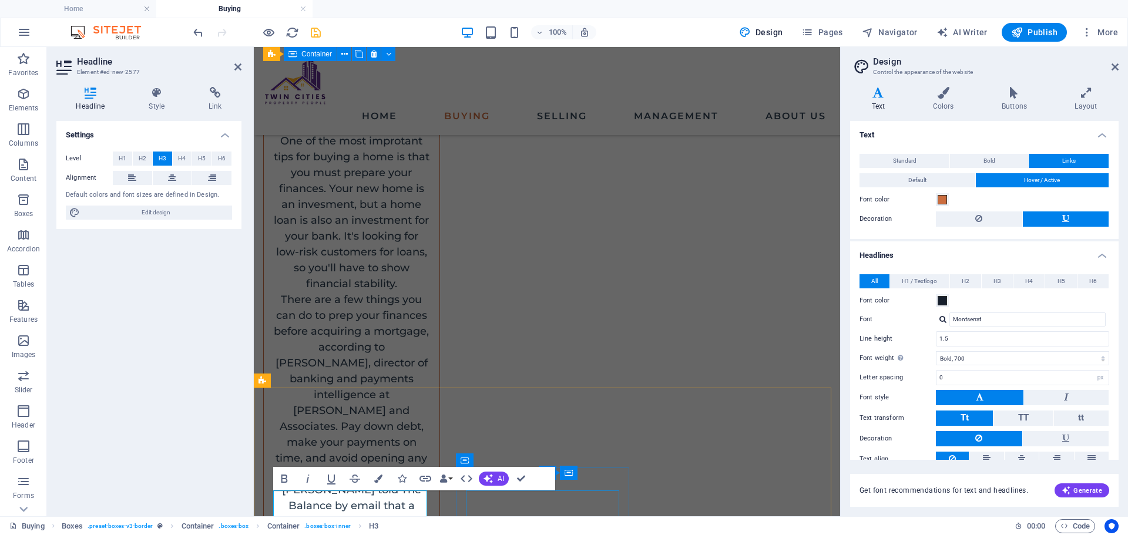
scroll to position [833, 0]
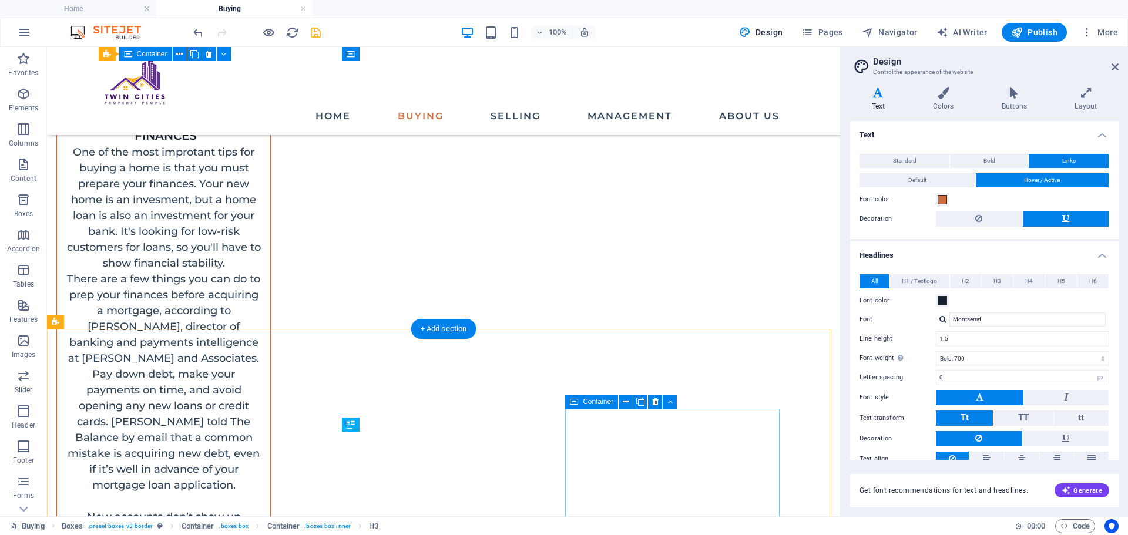
scroll to position [690, 0]
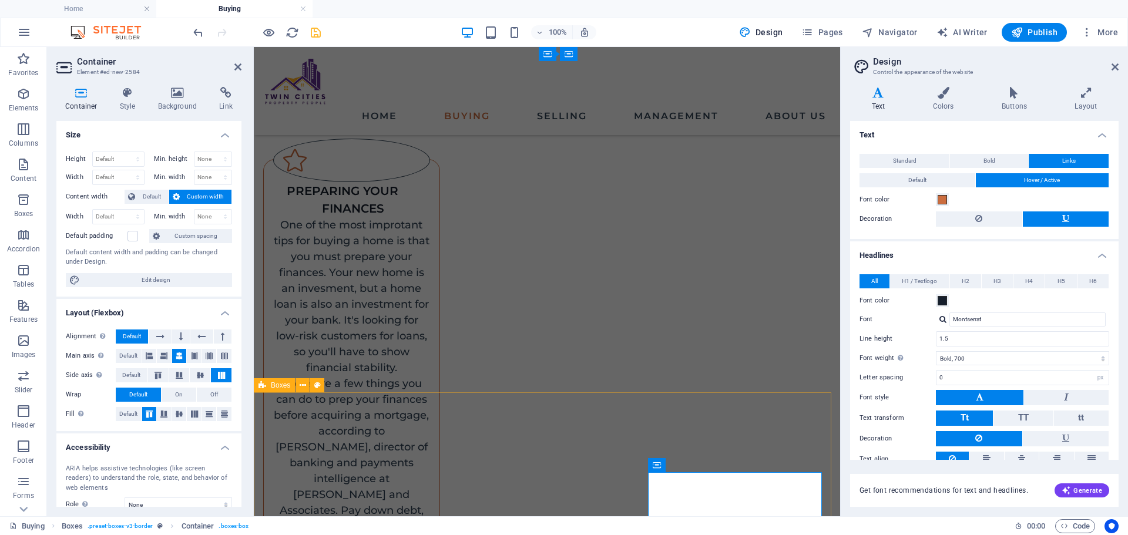
scroll to position [770, 0]
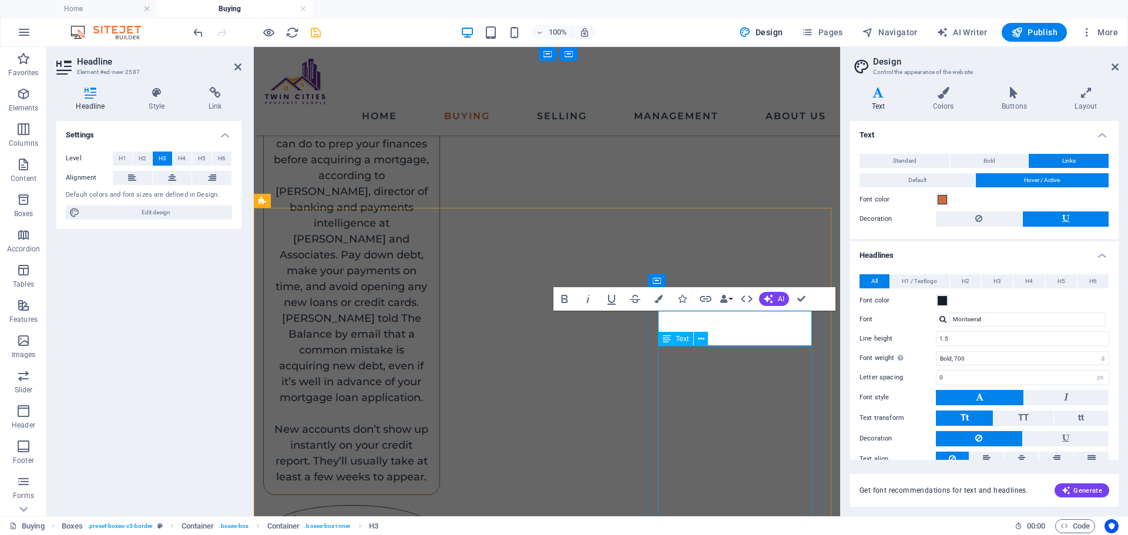
scroll to position [1005, 0]
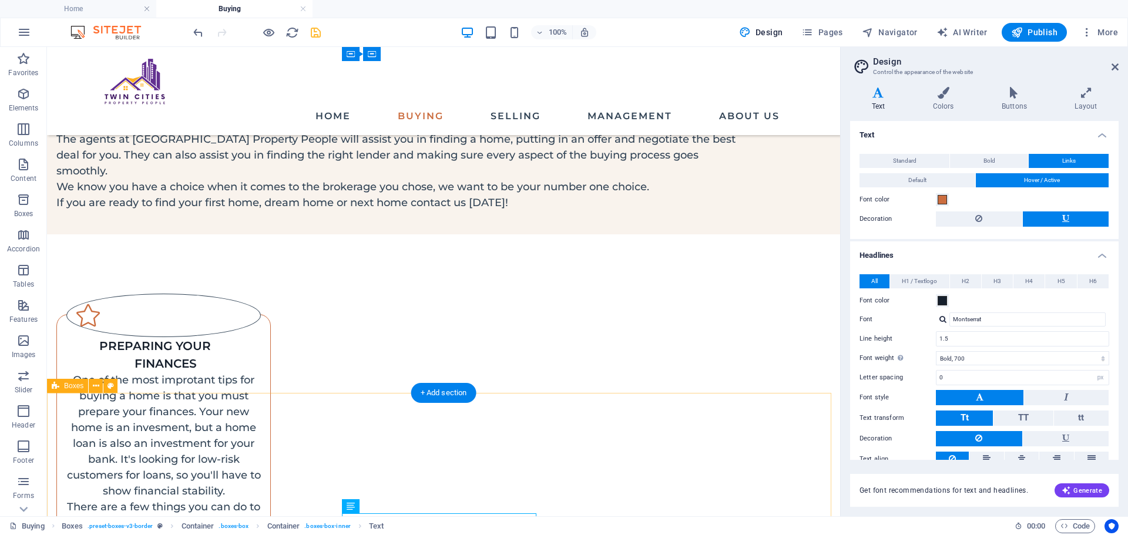
scroll to position [593, 0]
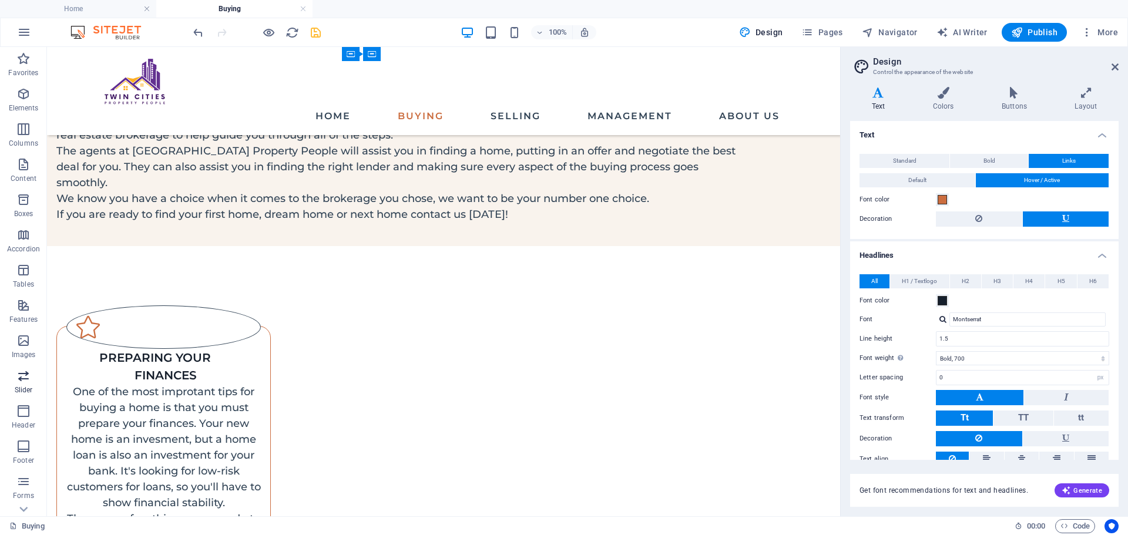
click at [23, 374] on icon "button" at bounding box center [23, 376] width 14 height 14
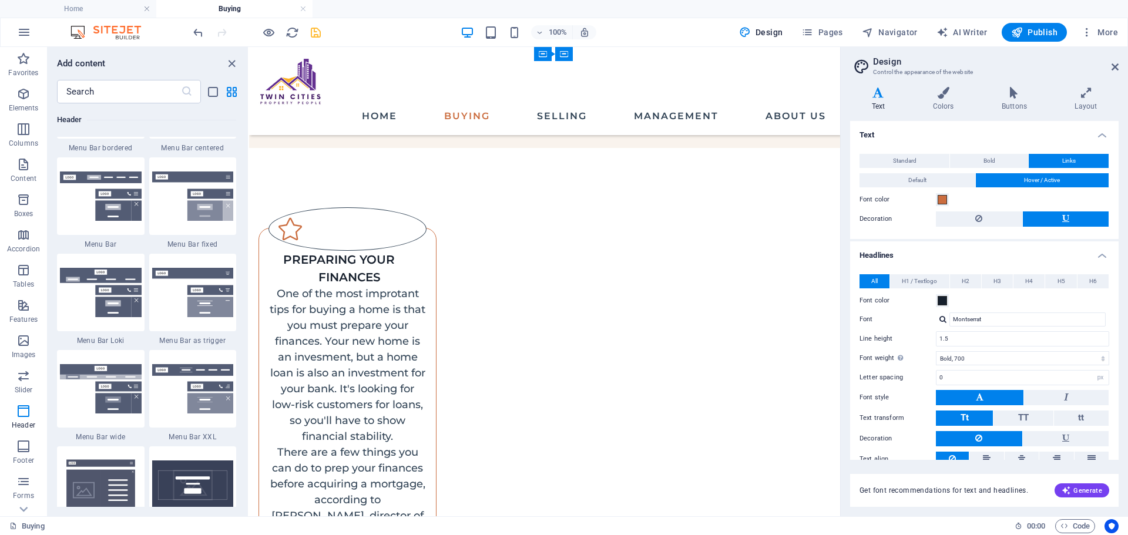
scroll to position [7132, 0]
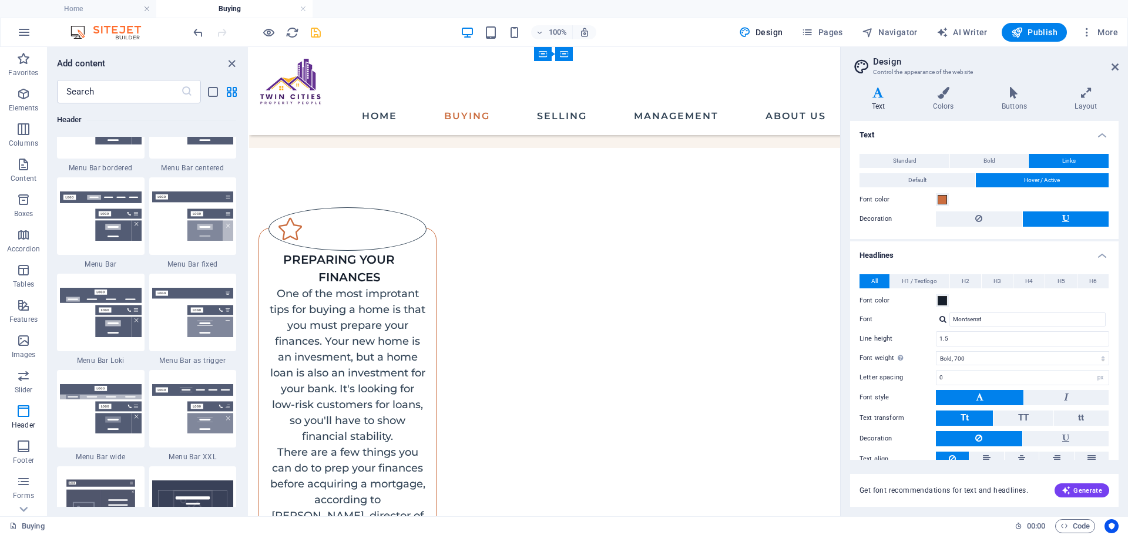
click at [53, 261] on div "Favorites 1 Star Headline 1 Star Container Elements 1 Star Headline 1 Star Text…" at bounding box center [148, 305] width 200 height 404
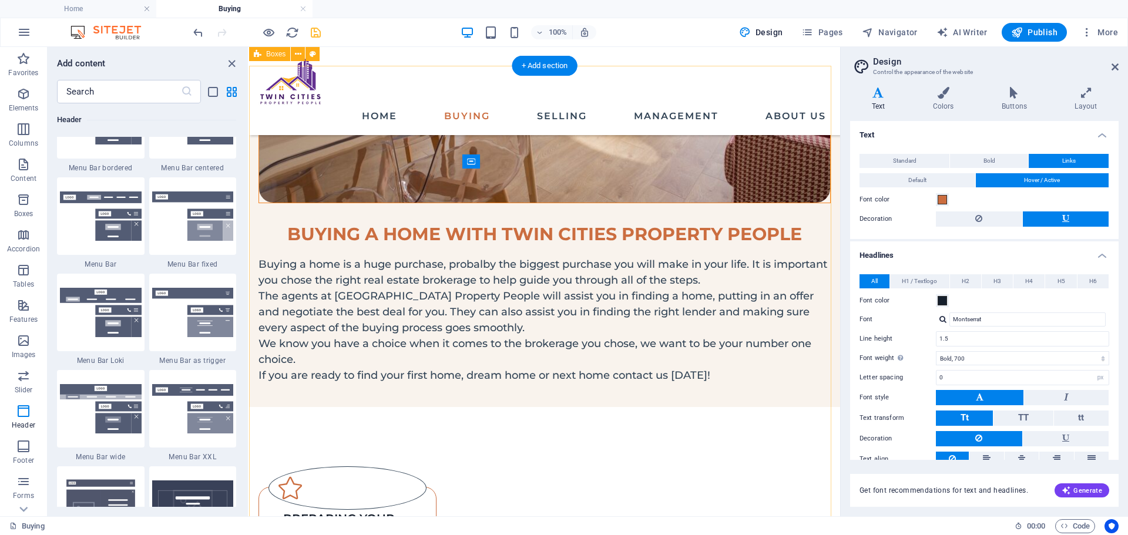
scroll to position [331, 0]
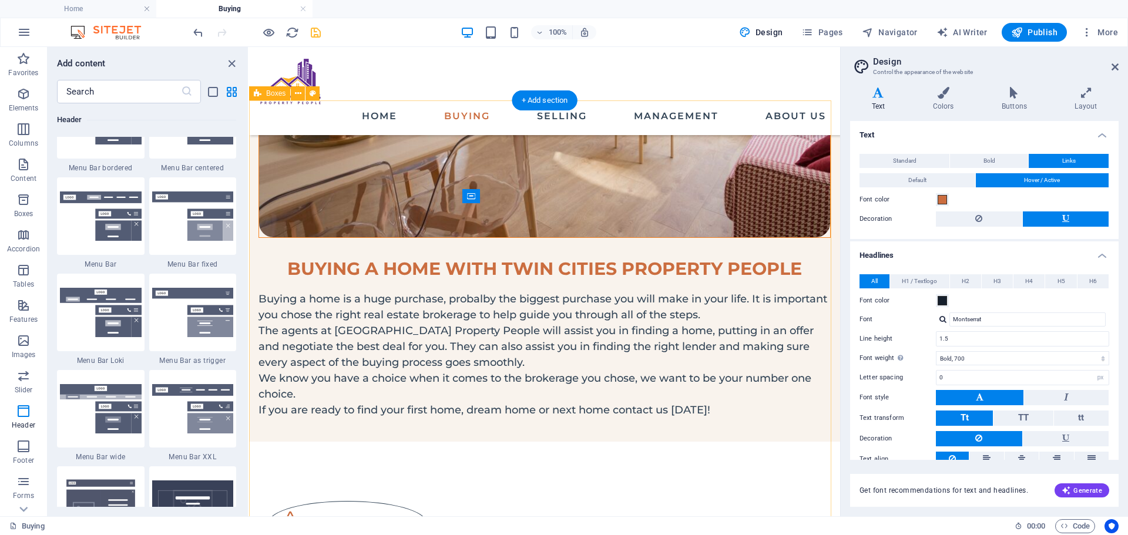
drag, startPoint x: 637, startPoint y: 301, endPoint x: 142, endPoint y: 310, distance: 495.4
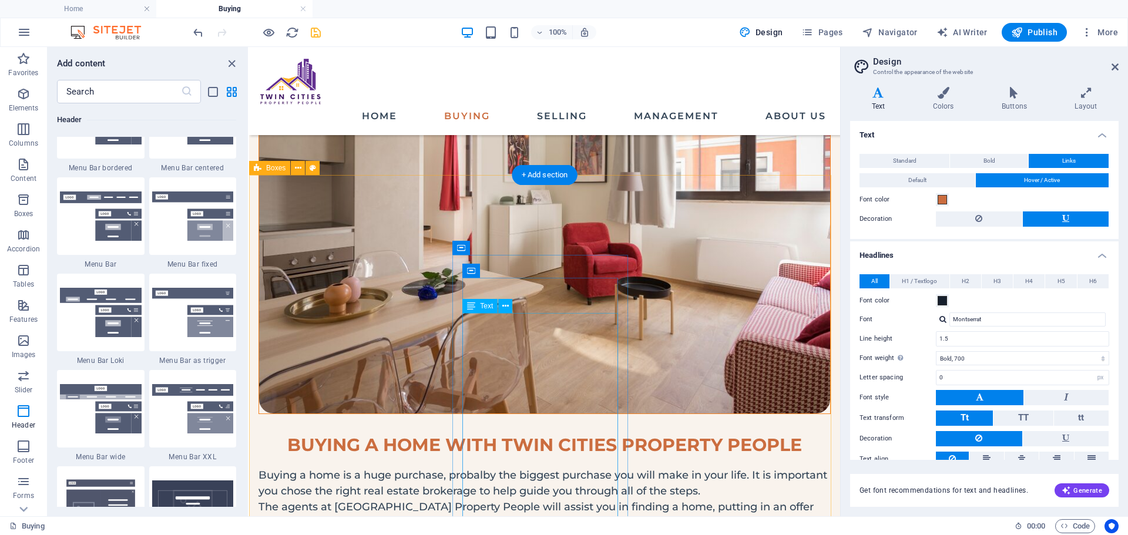
scroll to position [273, 0]
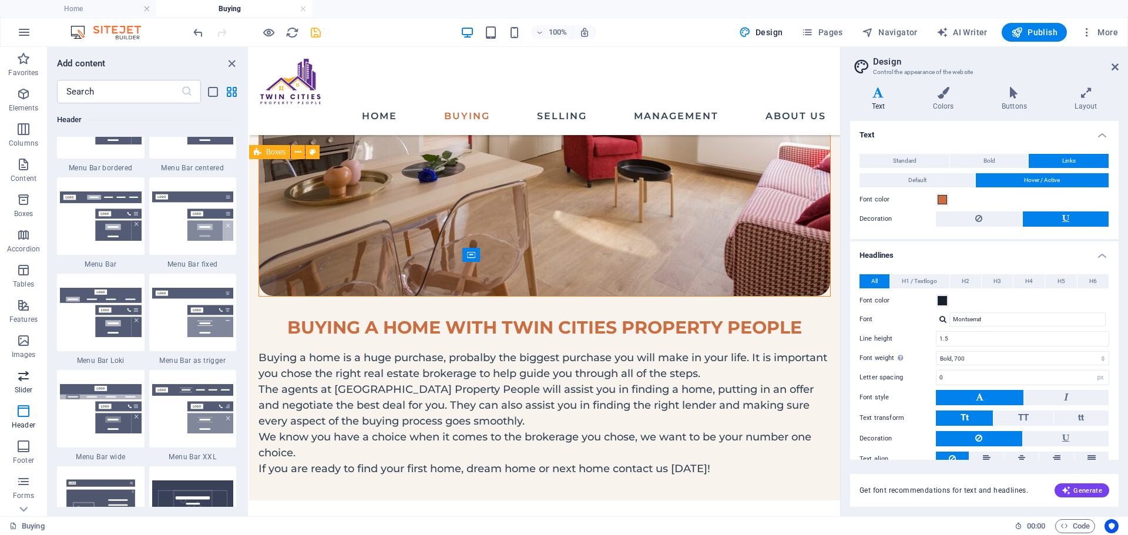
click at [24, 377] on icon "button" at bounding box center [23, 376] width 14 height 14
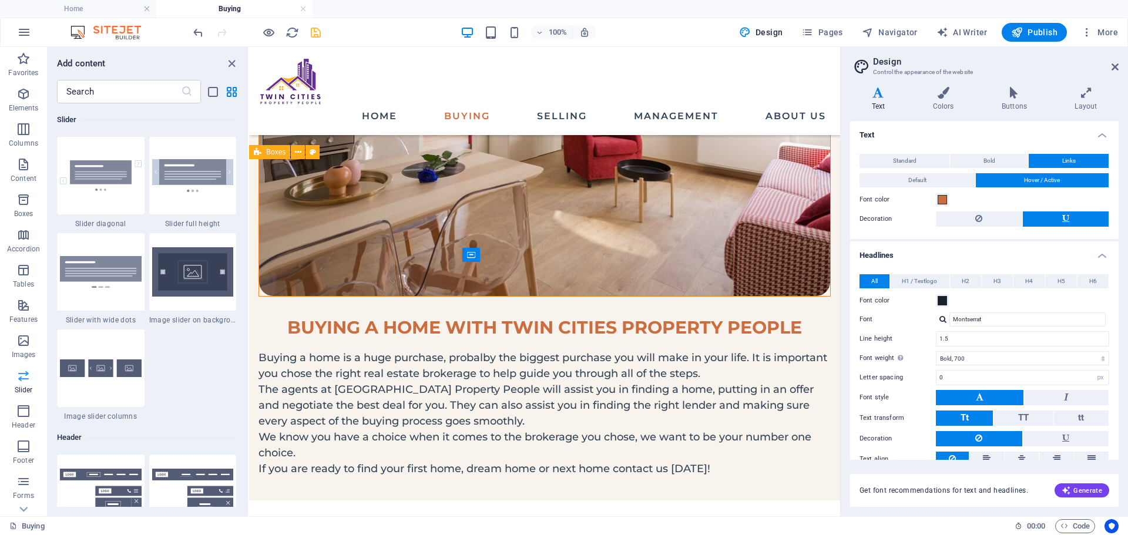
scroll to position [6662, 0]
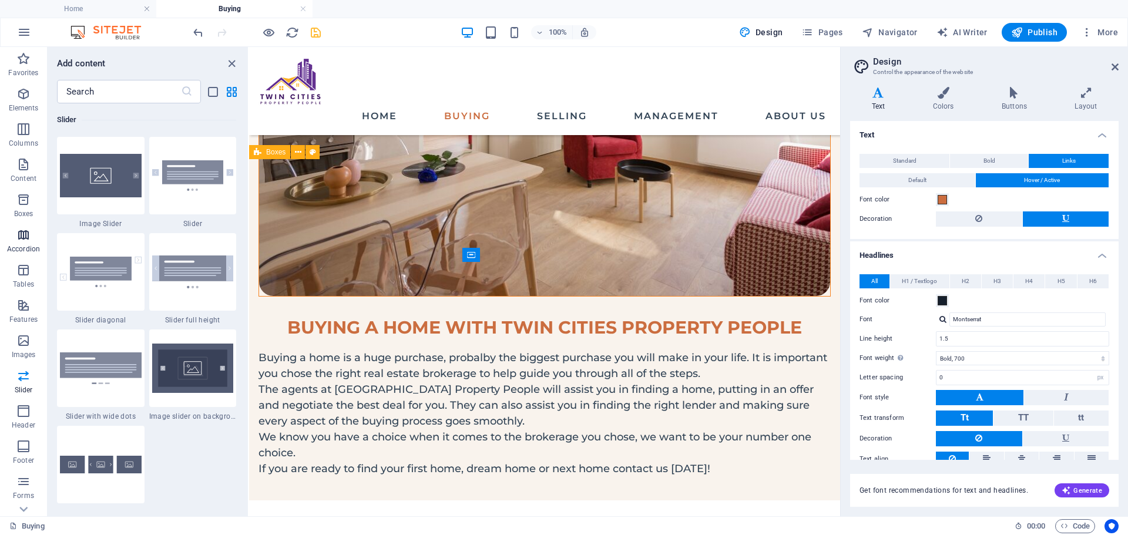
click at [31, 241] on span "Accordion" at bounding box center [23, 242] width 47 height 28
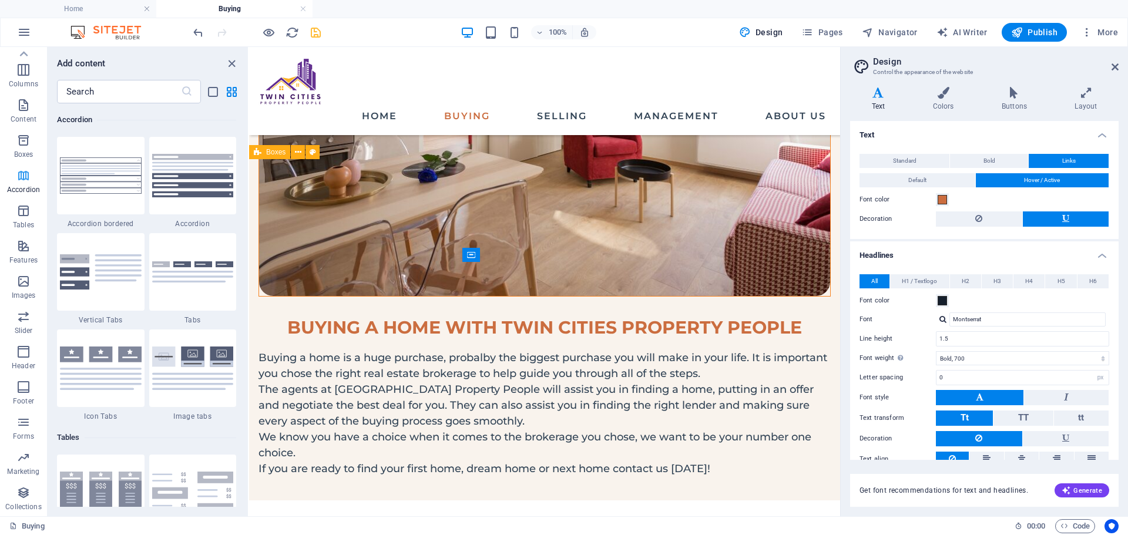
scroll to position [0, 0]
click at [230, 63] on icon "close panel" at bounding box center [232, 64] width 14 height 14
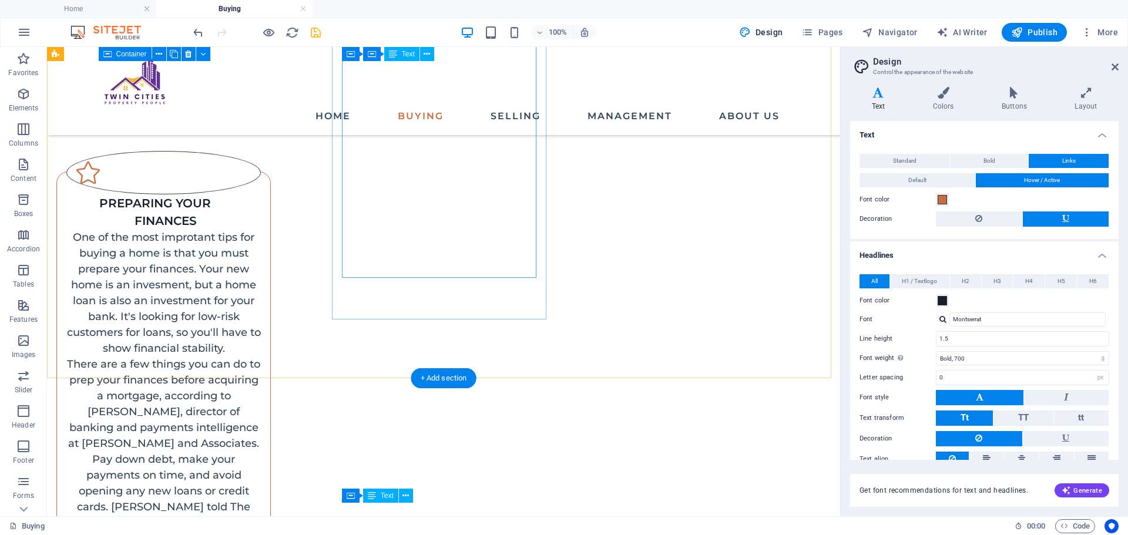
scroll to position [768, 0]
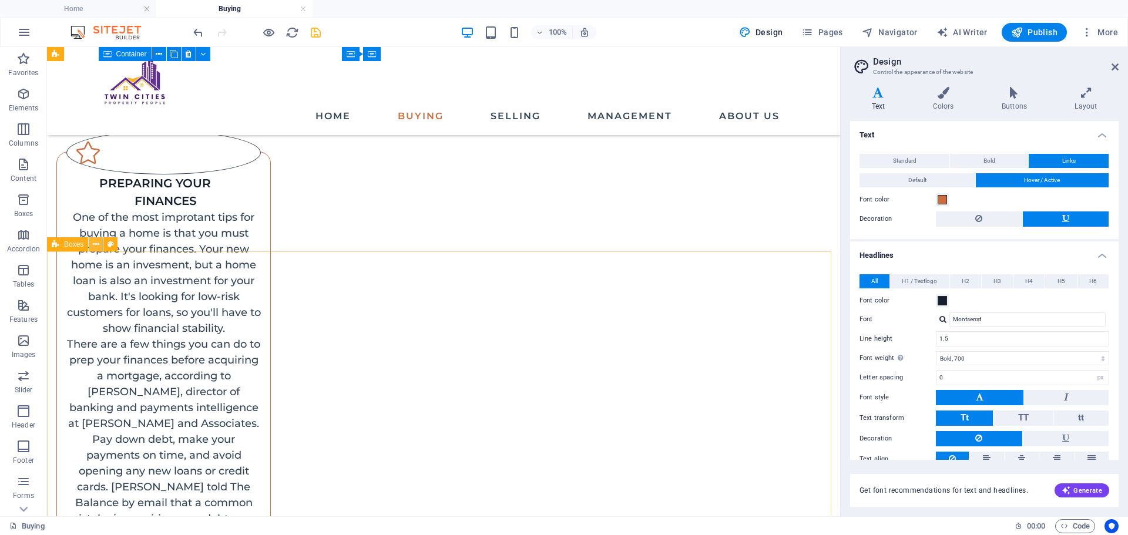
click at [99, 244] on button at bounding box center [96, 244] width 14 height 14
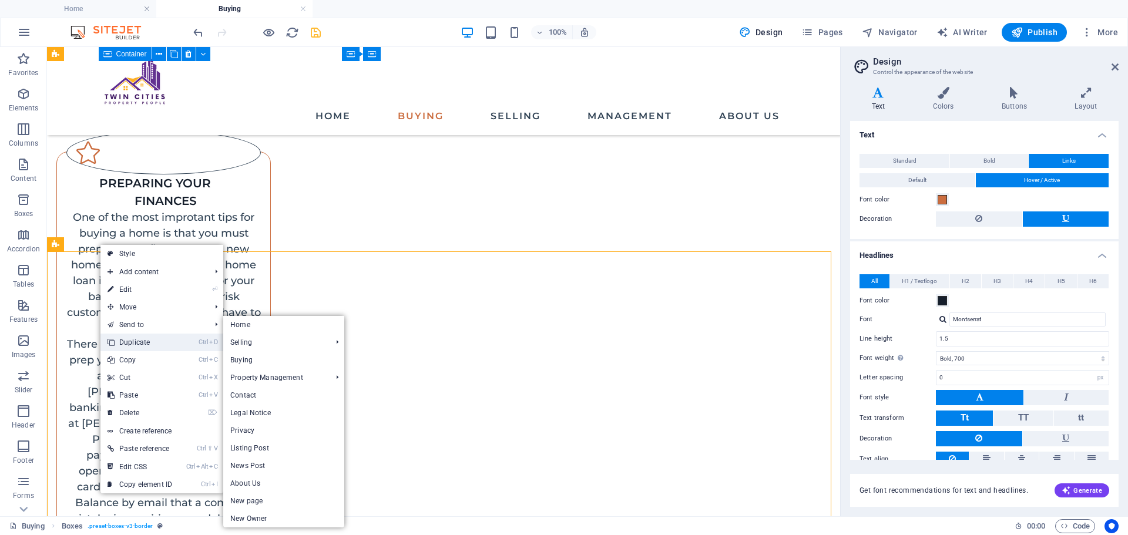
click at [157, 334] on link "Ctrl D Duplicate" at bounding box center [139, 343] width 79 height 18
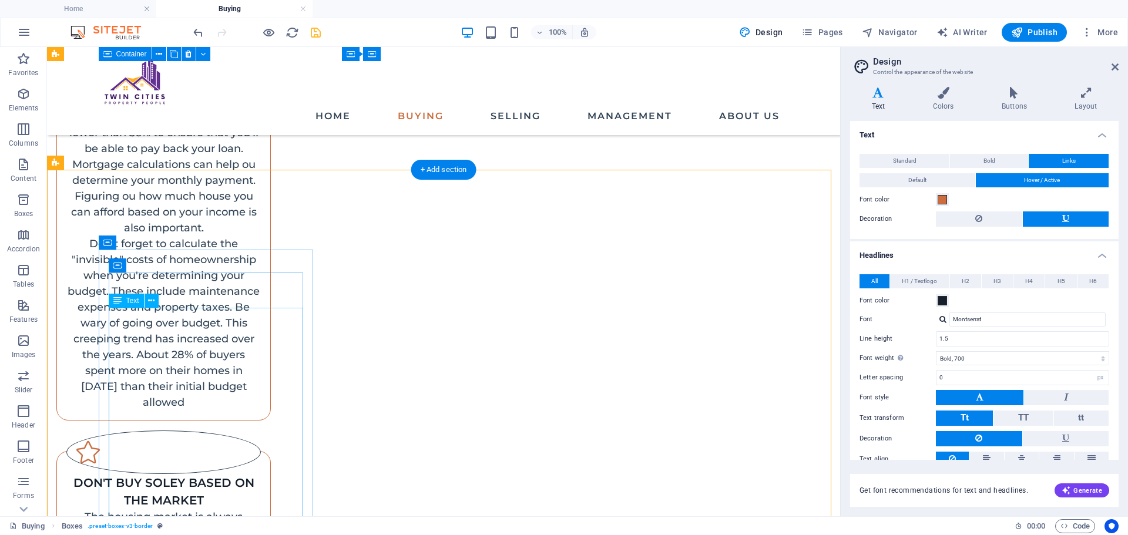
scroll to position [1432, 0]
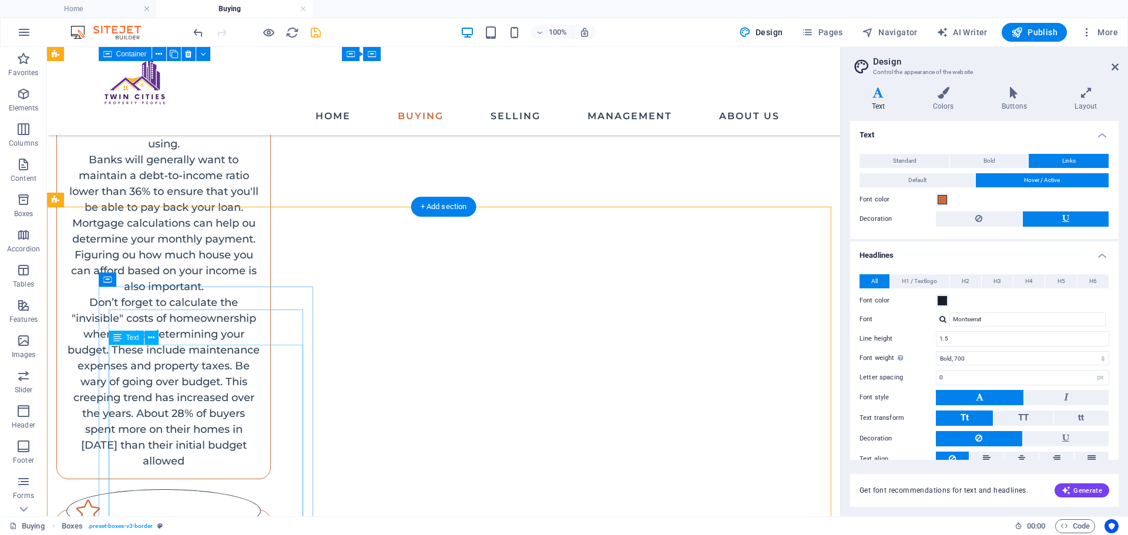
drag, startPoint x: 175, startPoint y: 350, endPoint x: 166, endPoint y: 385, distance: 35.8
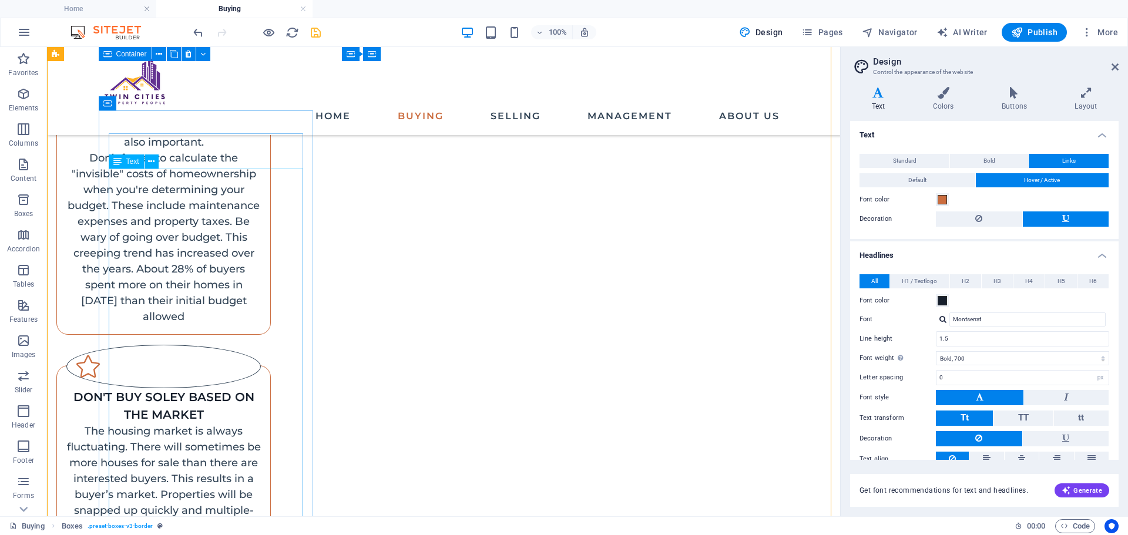
scroll to position [1549, 0]
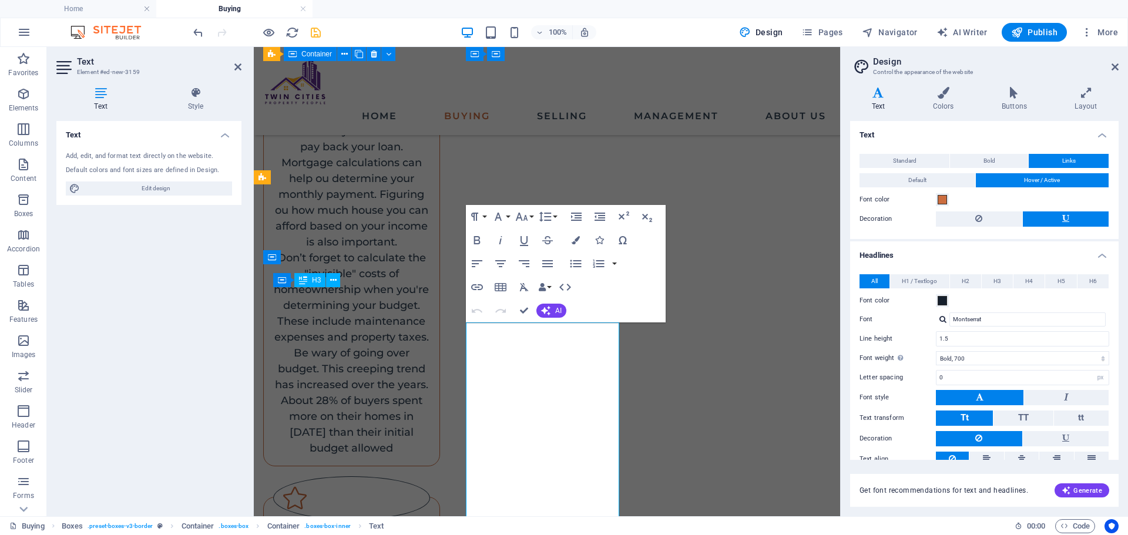
scroll to position [1692, 0]
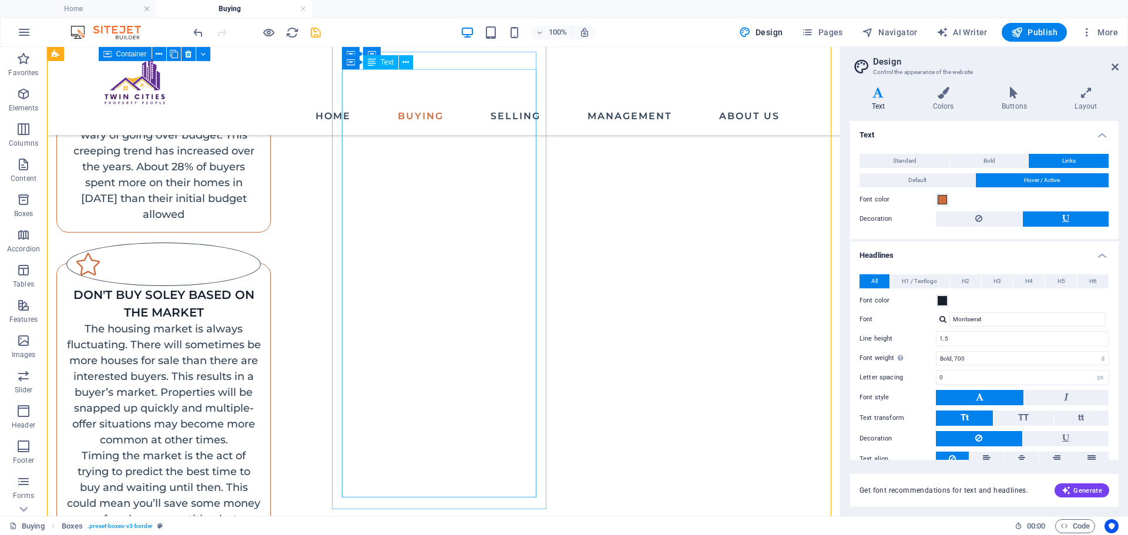
scroll to position [1742, 0]
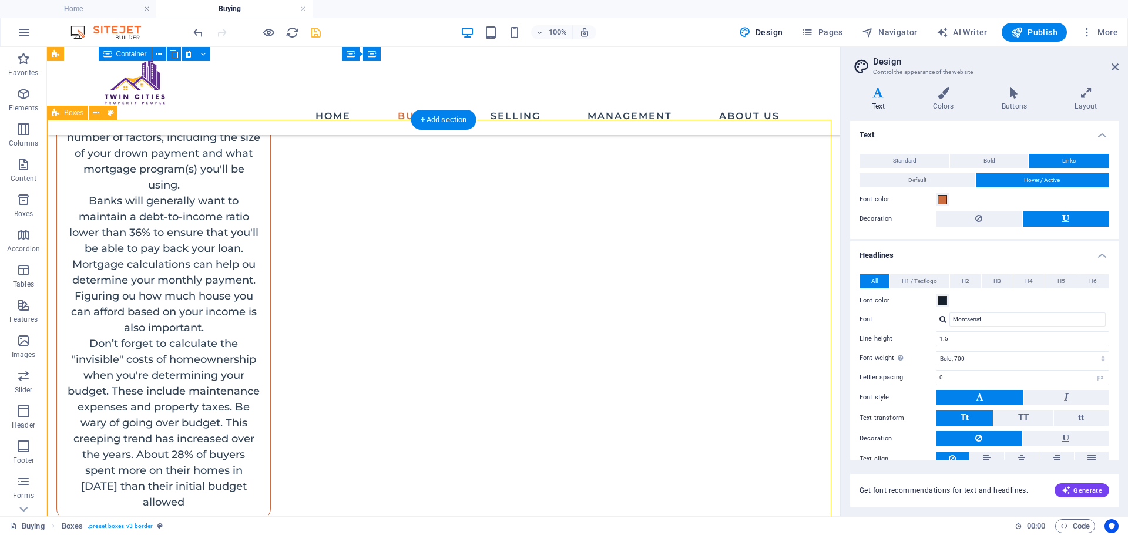
scroll to position [1389, 0]
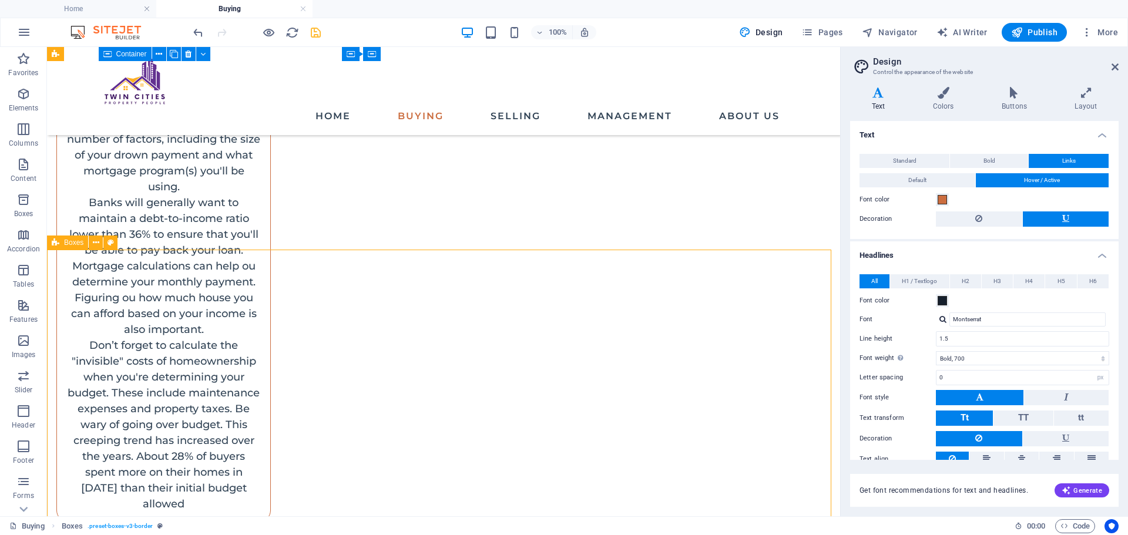
click at [79, 239] on span "Boxes" at bounding box center [73, 242] width 19 height 7
click at [91, 242] on button at bounding box center [96, 243] width 14 height 14
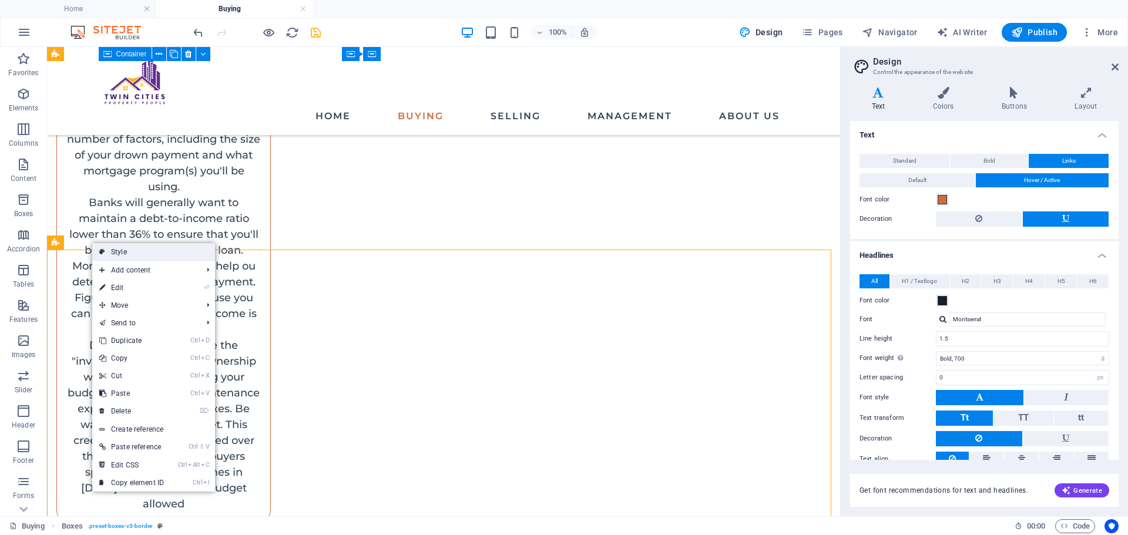
click at [98, 244] on link "Style" at bounding box center [153, 252] width 123 height 18
select select "rem"
select select "preset-boxes-v3-border"
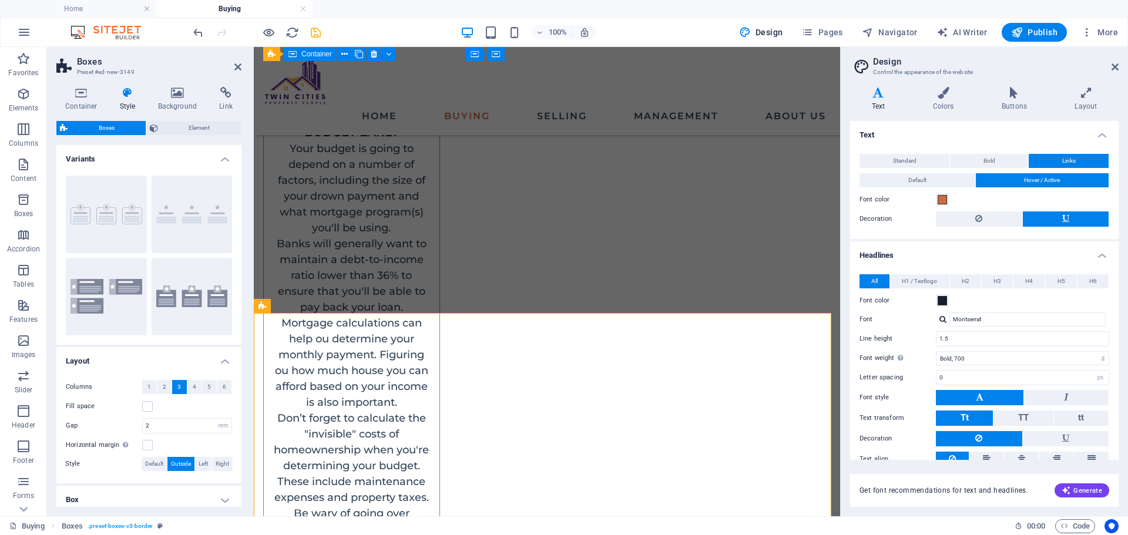
scroll to position [1564, 0]
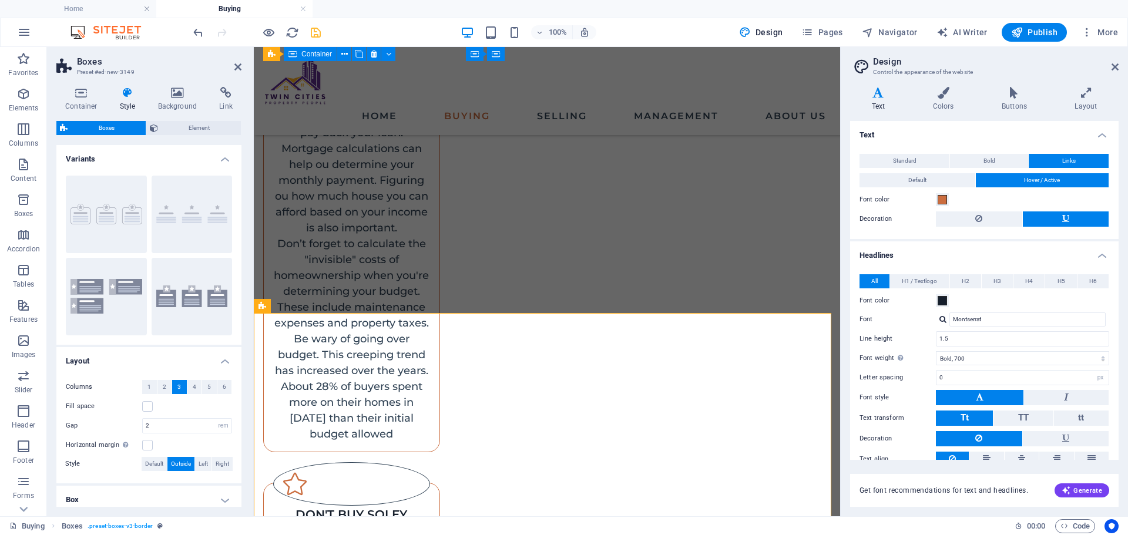
click at [129, 106] on h4 "Style" at bounding box center [130, 99] width 38 height 25
click at [92, 102] on h4 "Container" at bounding box center [83, 99] width 55 height 25
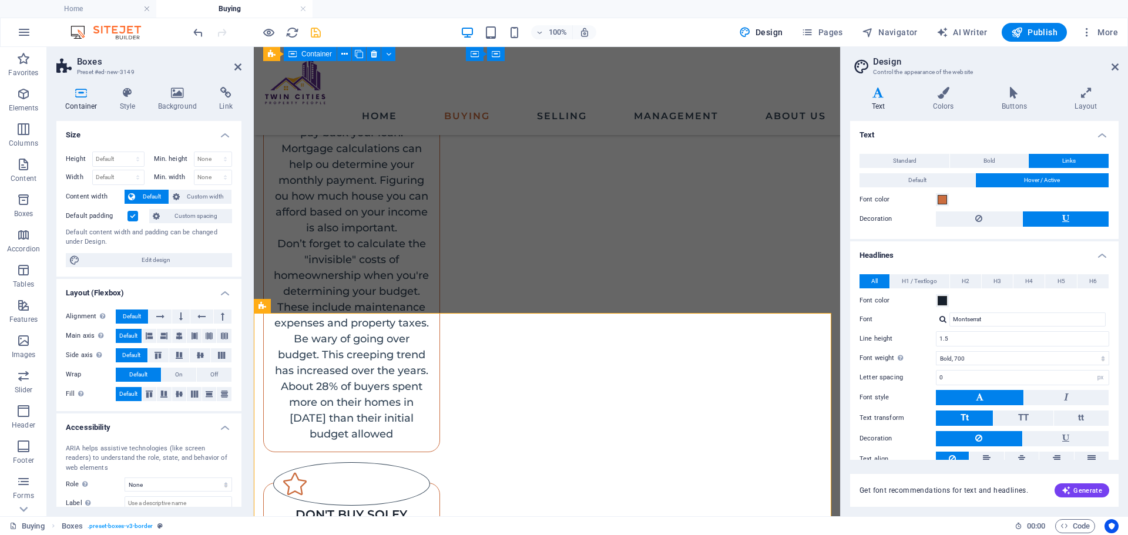
click at [134, 219] on label at bounding box center [133, 216] width 11 height 11
click at [0, 0] on input "Default padding" at bounding box center [0, 0] width 0 height 0
click at [177, 212] on span "Custom spacing" at bounding box center [195, 216] width 65 height 14
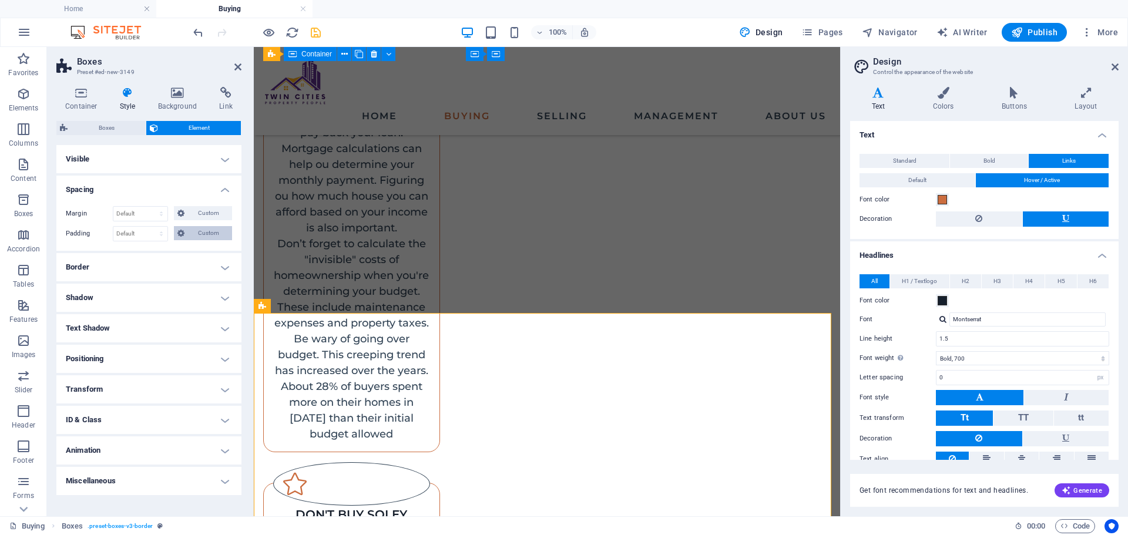
click at [174, 226] on button "Custom" at bounding box center [203, 233] width 58 height 14
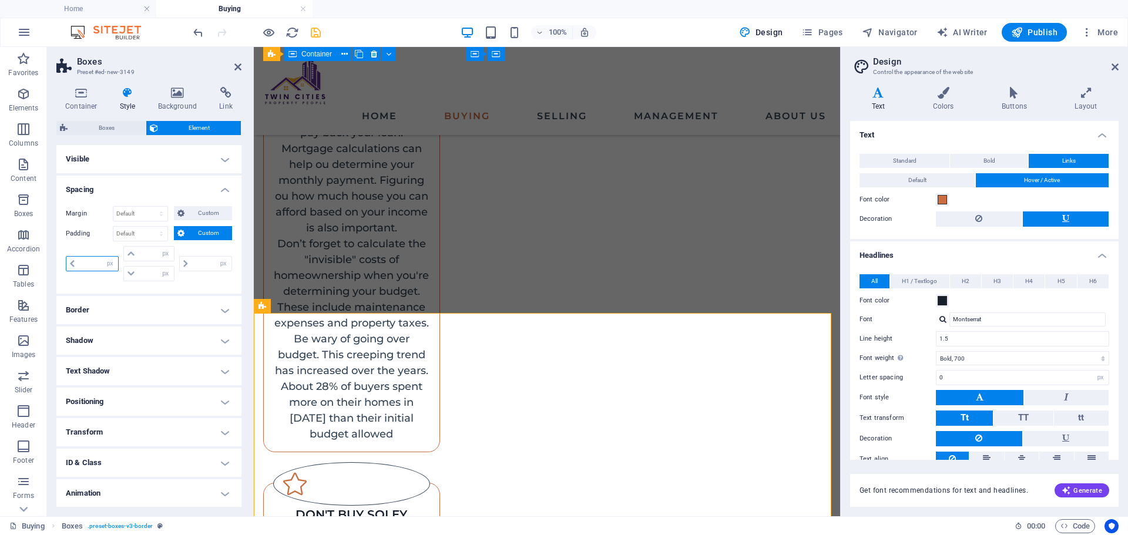
click at [97, 264] on input "number" at bounding box center [98, 264] width 40 height 14
type input "5"
type input "0"
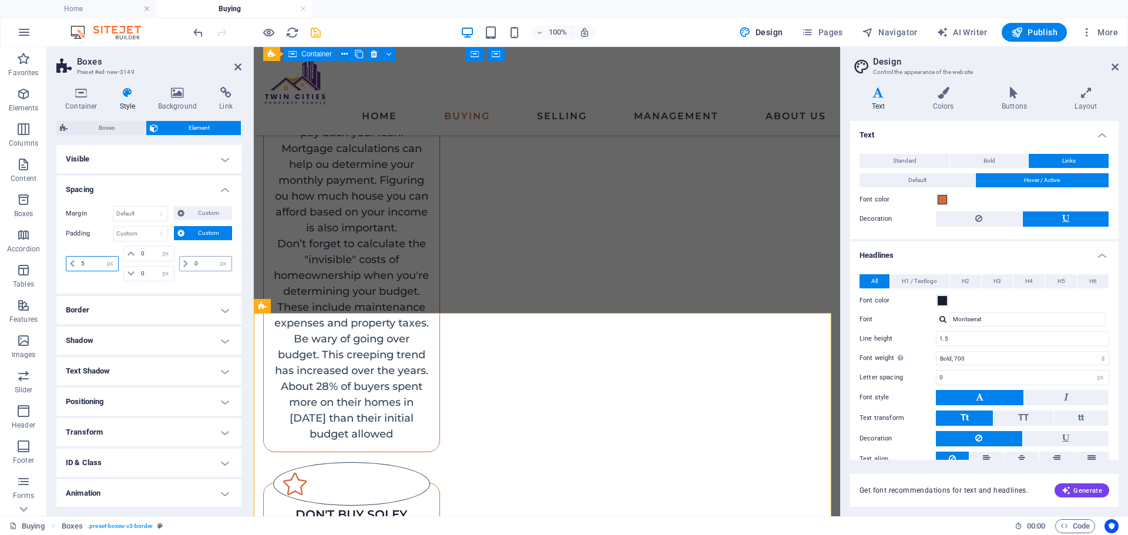
type input "5"
click at [212, 265] on input "0" at bounding box center [212, 264] width 40 height 14
drag, startPoint x: 204, startPoint y: 265, endPoint x: 186, endPoint y: 267, distance: 18.3
click at [186, 267] on div "0 px rem % vh vw" at bounding box center [205, 263] width 53 height 15
type input "5"
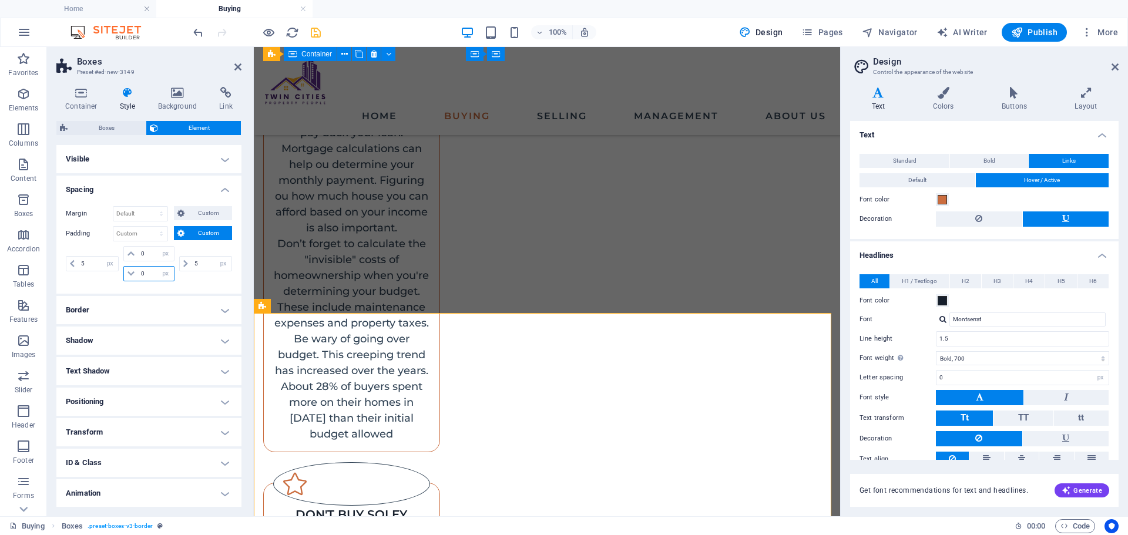
click at [141, 270] on input "0" at bounding box center [155, 274] width 35 height 14
type input "1"
click at [138, 256] on input "0" at bounding box center [155, 254] width 35 height 14
type input "1"
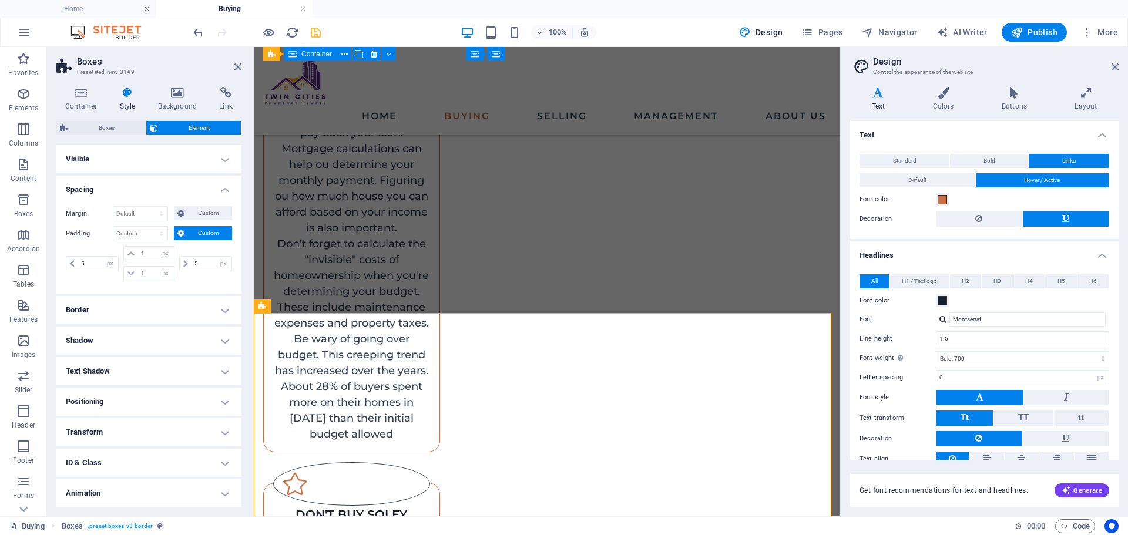
click at [119, 292] on div "Margin Default auto px % rem vw vh Custom Custom auto px % rem vw vh auto px % …" at bounding box center [148, 245] width 185 height 97
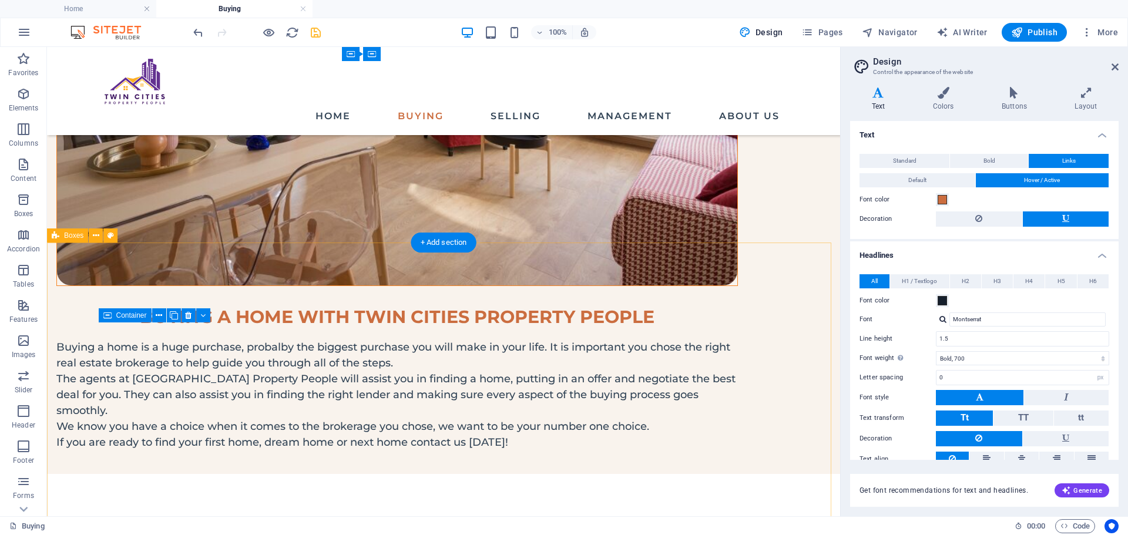
scroll to position [155, 0]
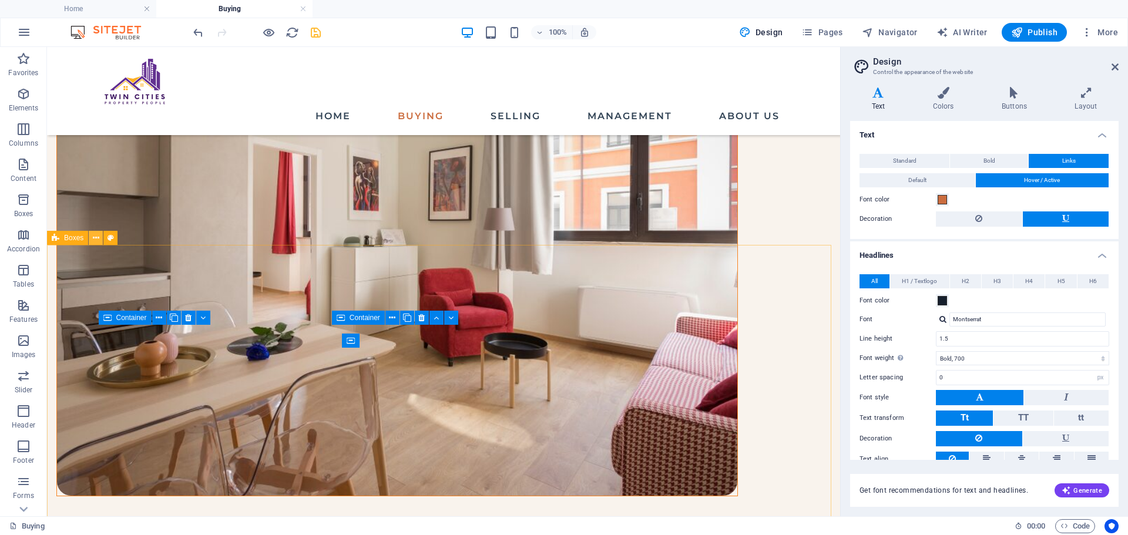
click at [101, 240] on button at bounding box center [96, 238] width 14 height 14
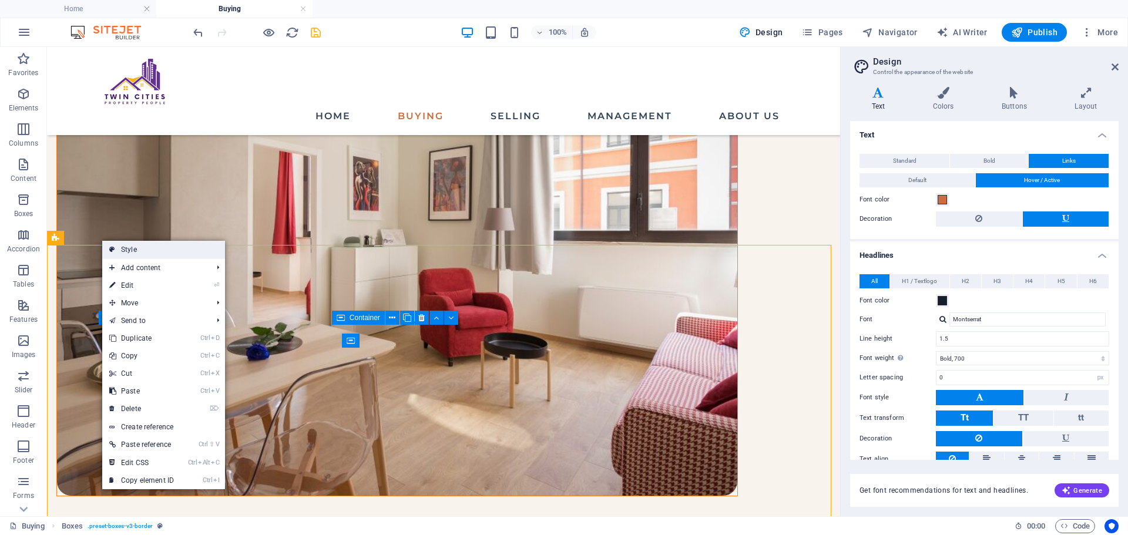
click at [114, 247] on icon at bounding box center [112, 250] width 6 height 18
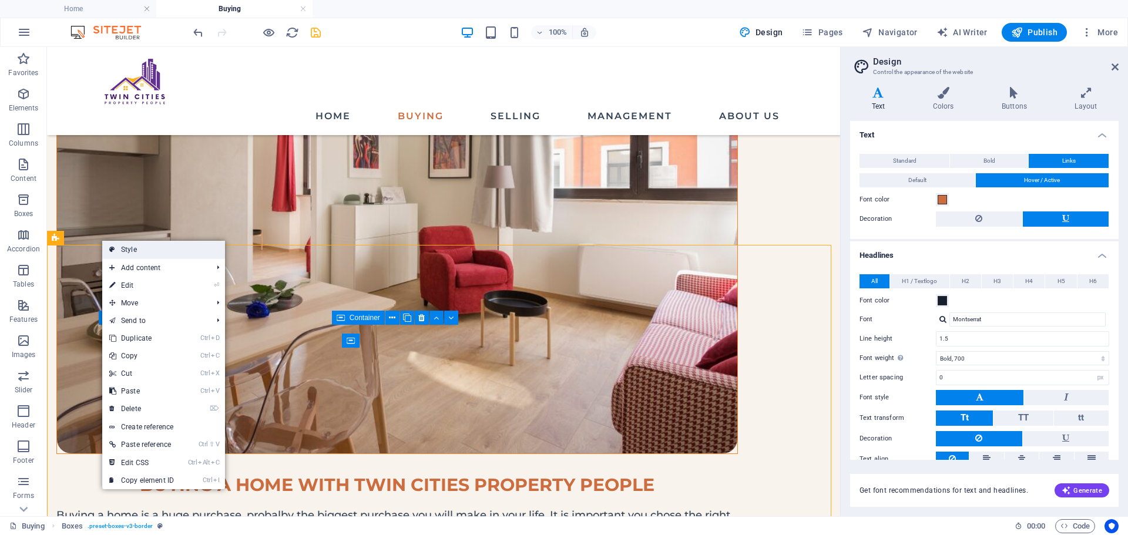
select select "rem"
select select "px"
select select "rem"
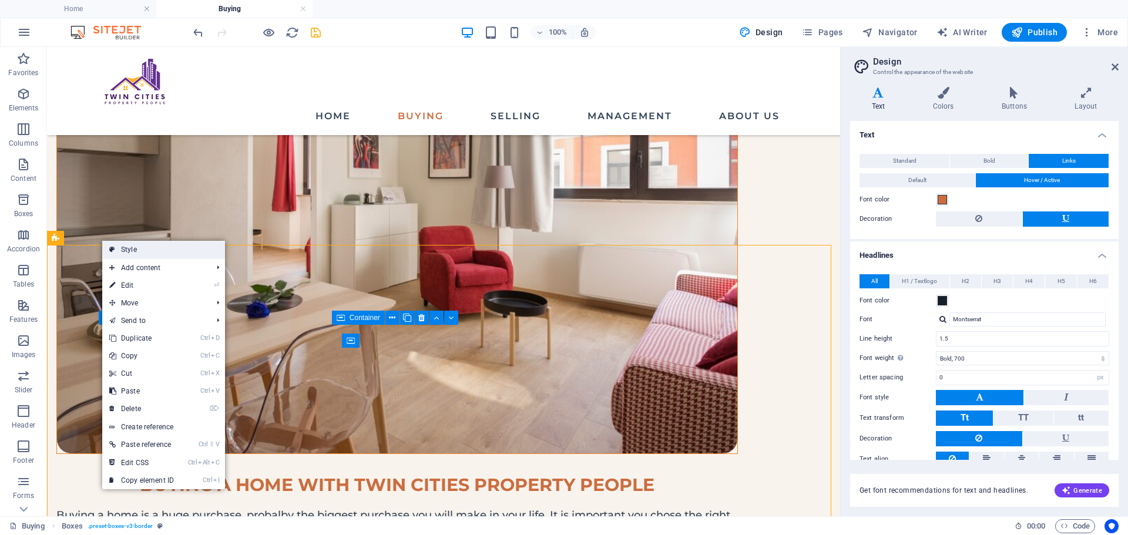
select select "px"
select select "%"
select select "preset-boxes-v3-border"
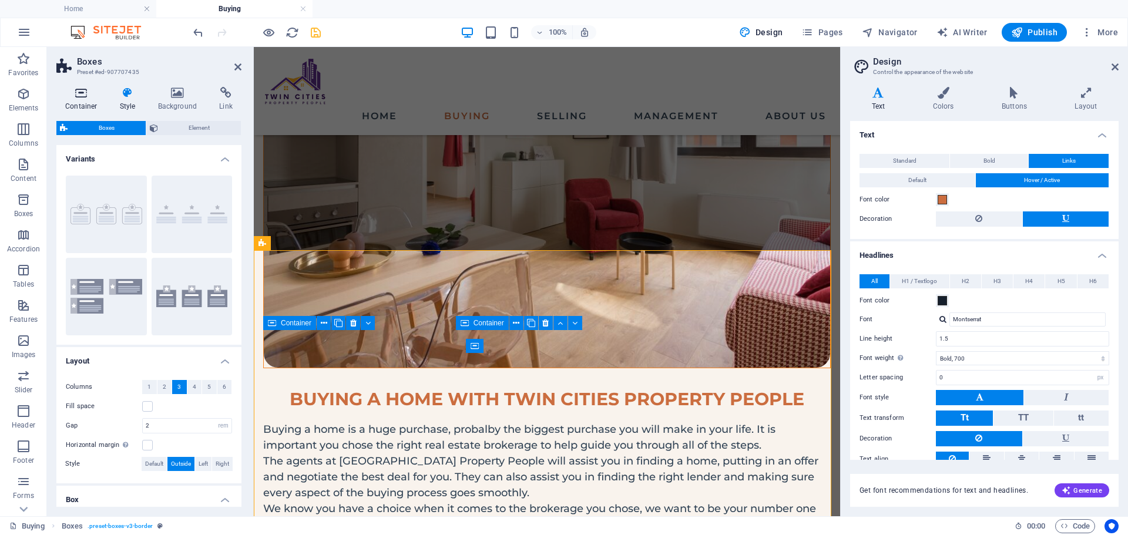
click at [90, 106] on h4 "Container" at bounding box center [83, 99] width 55 height 25
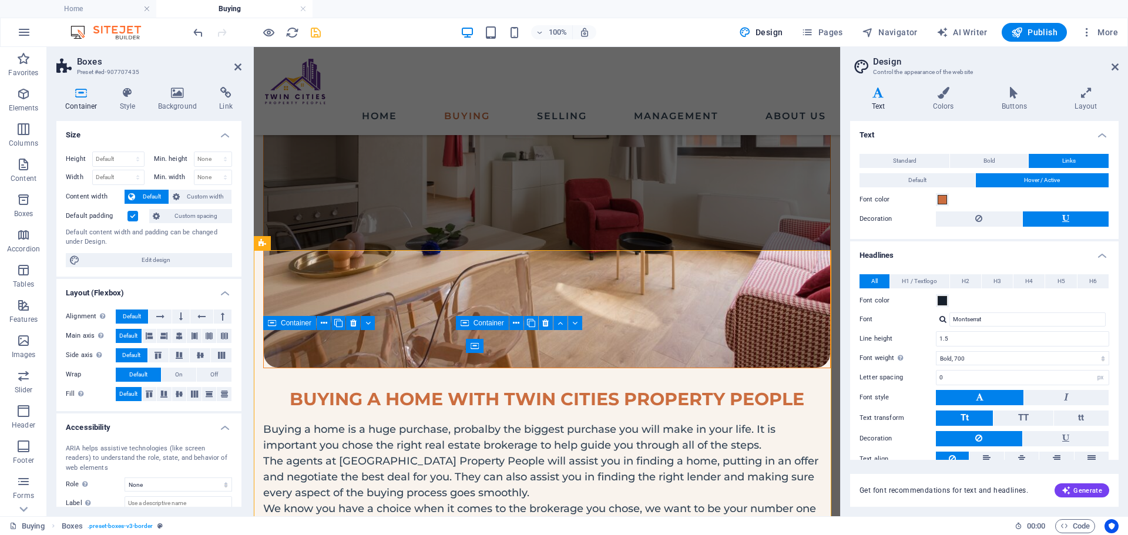
click at [135, 216] on label at bounding box center [133, 216] width 11 height 11
click at [0, 0] on input "Default padding" at bounding box center [0, 0] width 0 height 0
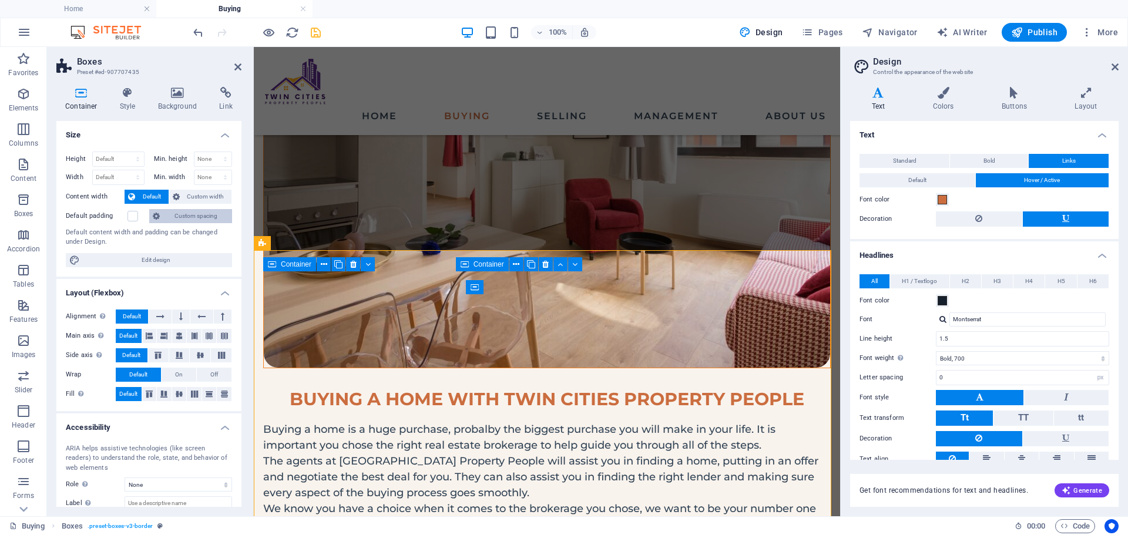
click at [196, 220] on span "Custom spacing" at bounding box center [195, 216] width 65 height 14
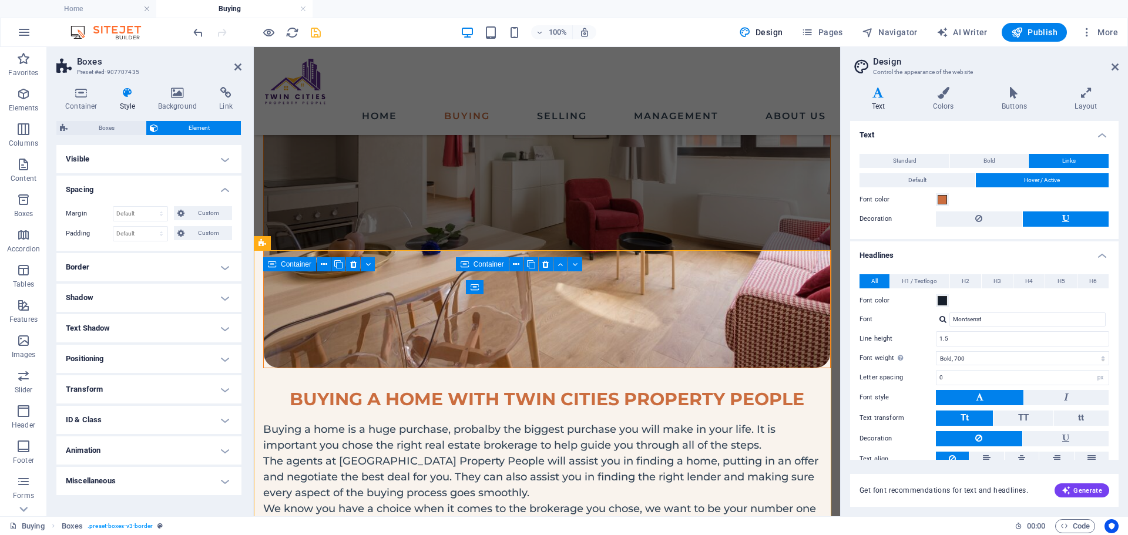
click at [126, 242] on div "Margin Default auto px % rem vw vh Custom Custom auto px % rem vw vh auto px % …" at bounding box center [148, 224] width 185 height 54
click at [128, 237] on select "Default px rem % vh vw Custom" at bounding box center [140, 234] width 54 height 14
select select "px"
click at [151, 227] on select "Default px rem % vh vw Custom" at bounding box center [140, 234] width 54 height 14
type input "0"
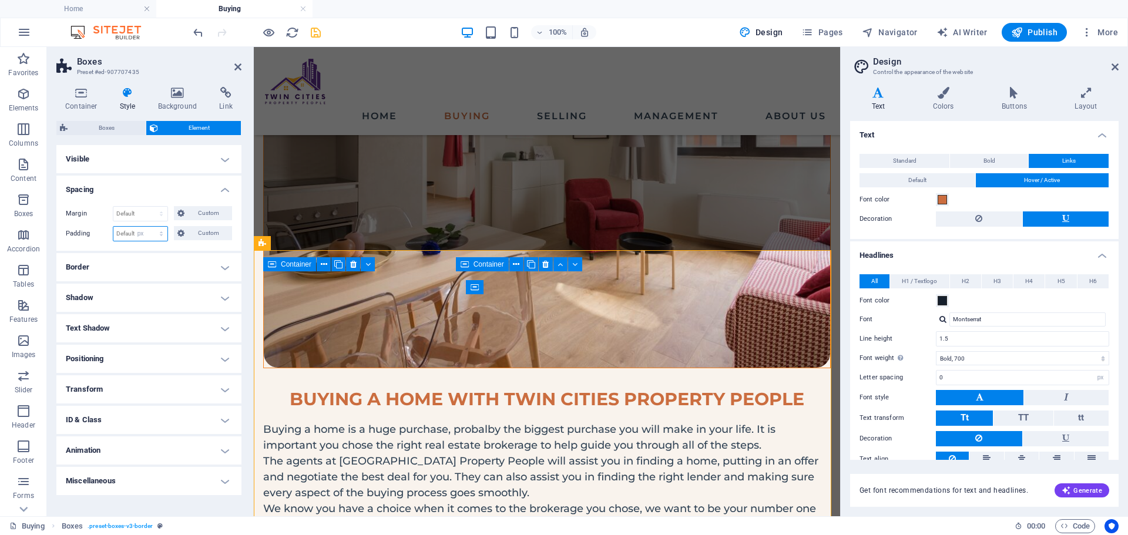
type input "0"
click at [177, 238] on icon at bounding box center [180, 233] width 7 height 14
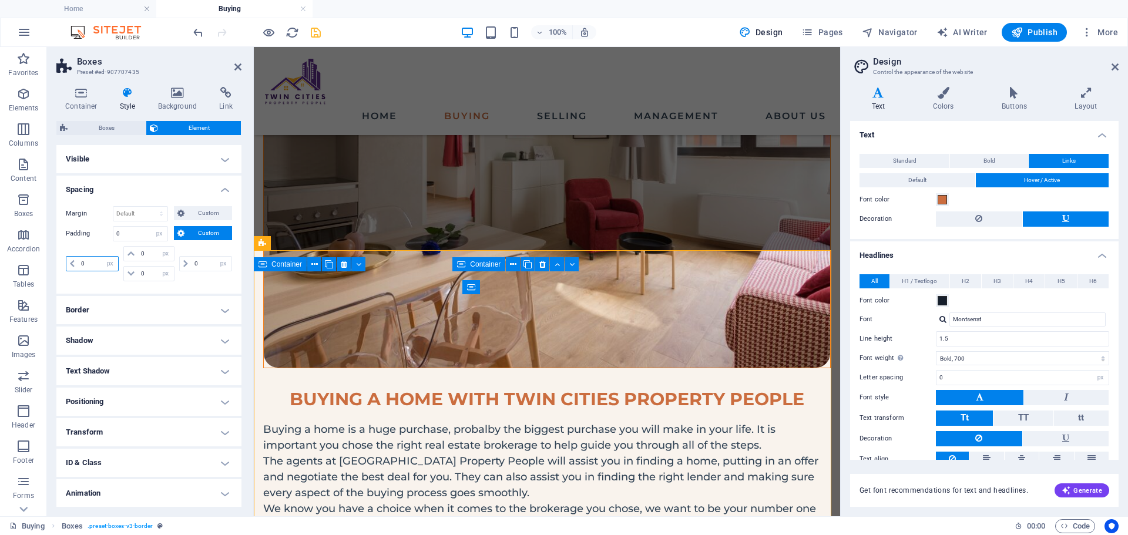
click at [95, 266] on input "0" at bounding box center [98, 264] width 40 height 14
type input "5"
select select "DISABLED_OPTION_VALUE"
type input "5"
click at [142, 252] on input "0" at bounding box center [155, 254] width 35 height 14
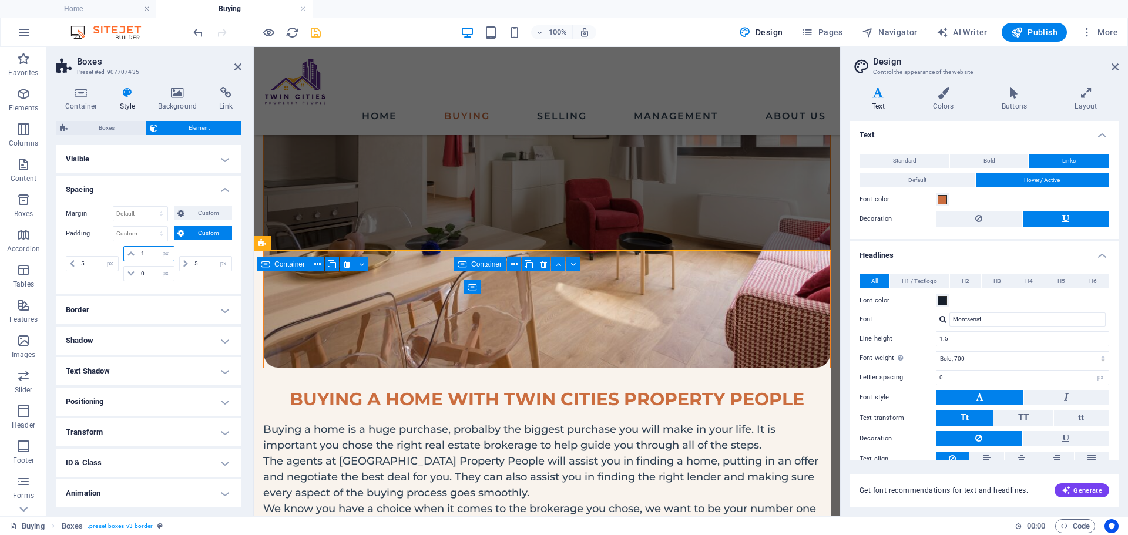
type input "1"
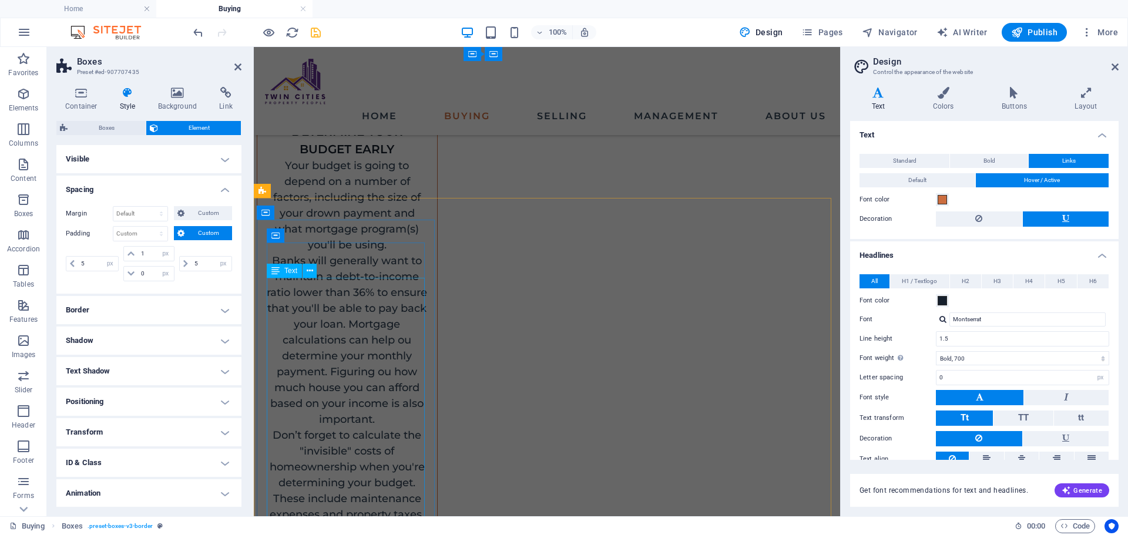
scroll to position [1549, 0]
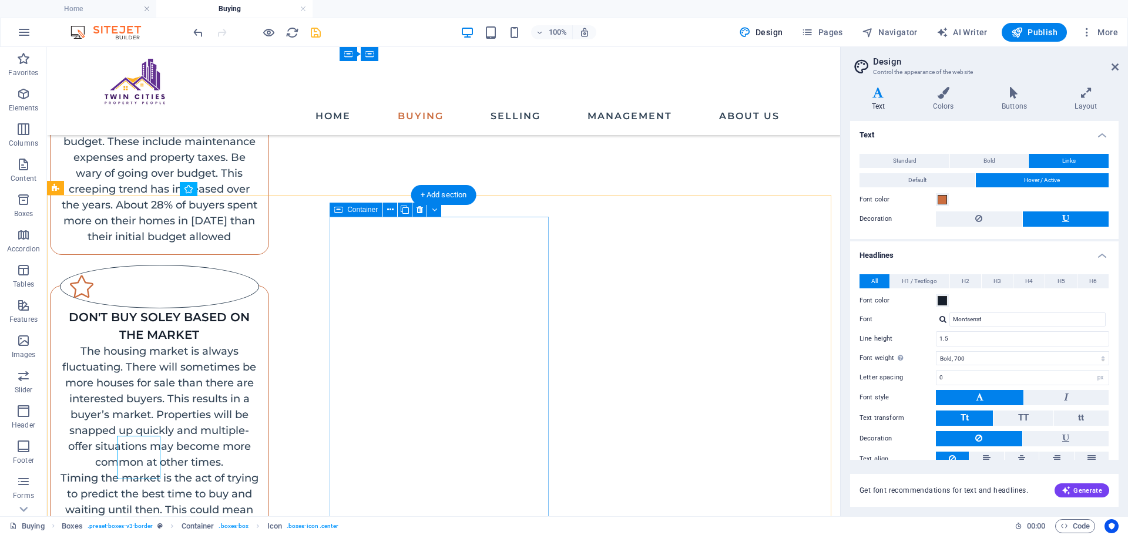
scroll to position [1309, 0]
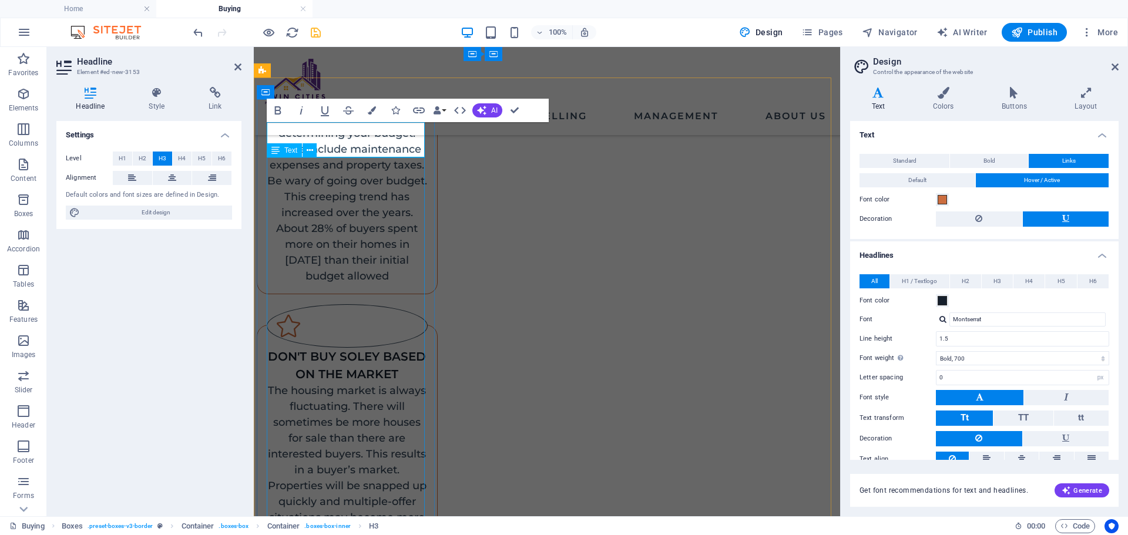
scroll to position [1666, 0]
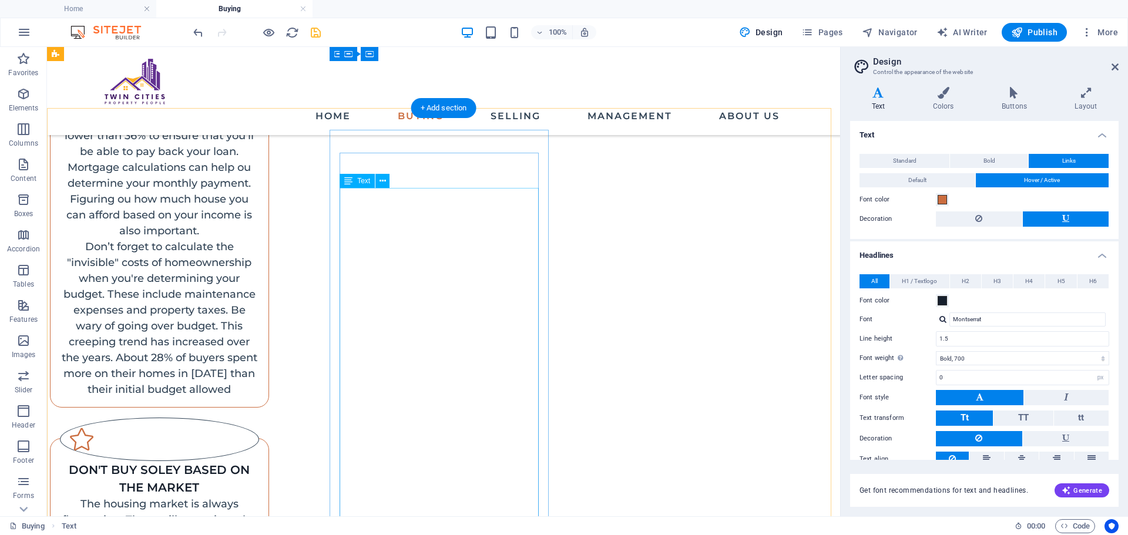
scroll to position [1346, 0]
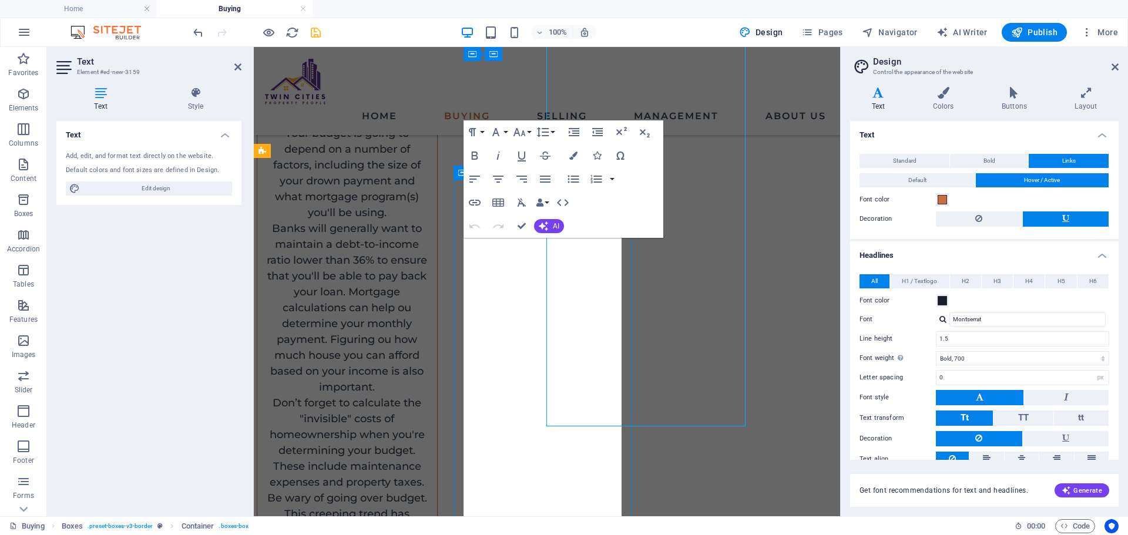
scroll to position [1586, 0]
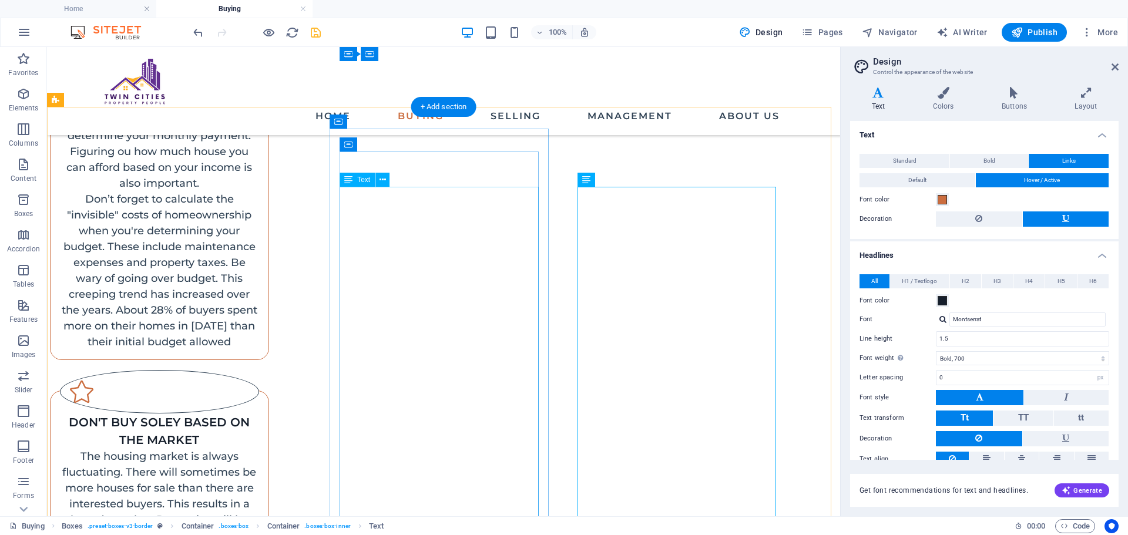
scroll to position [1464, 0]
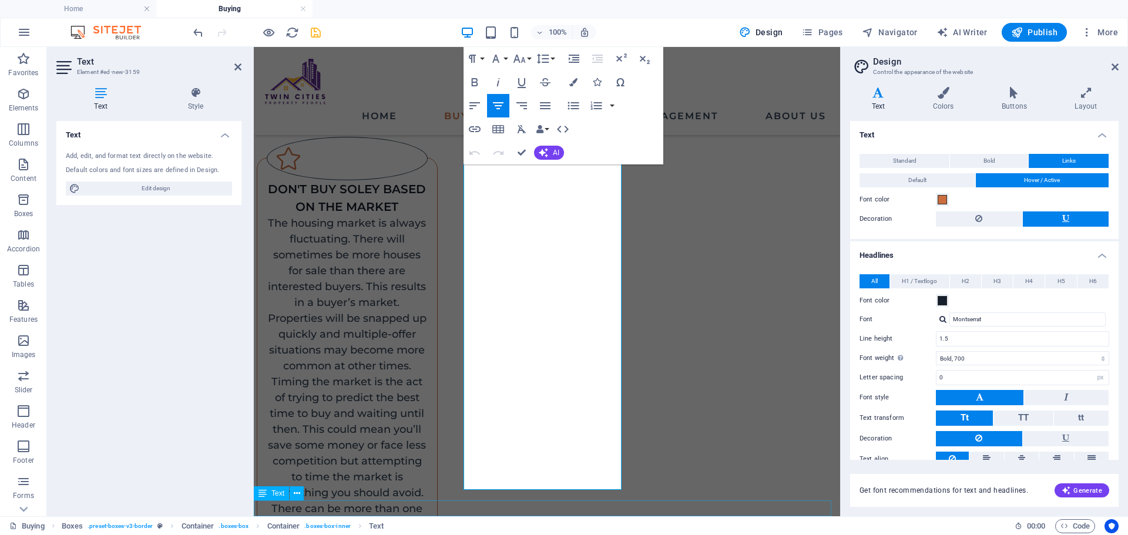
scroll to position [1857, 0]
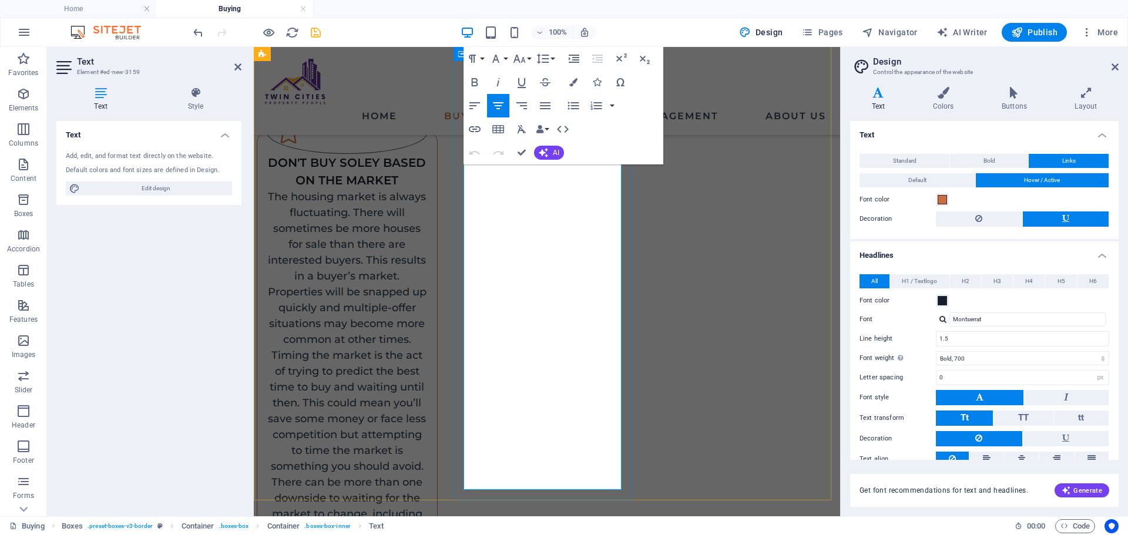
drag, startPoint x: 477, startPoint y: 425, endPoint x: 588, endPoint y: 496, distance: 131.9
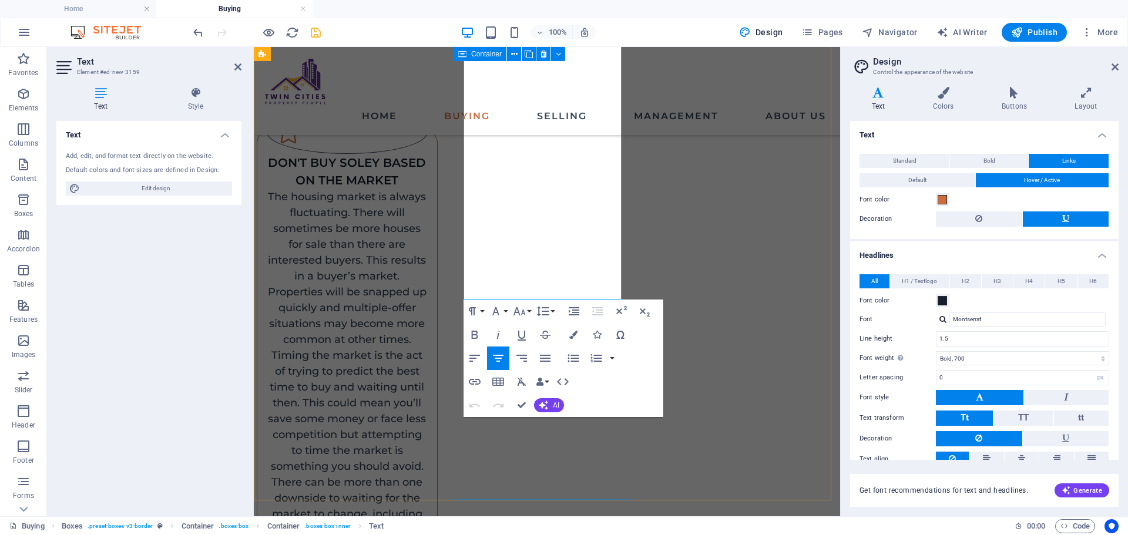
scroll to position [1826, 0]
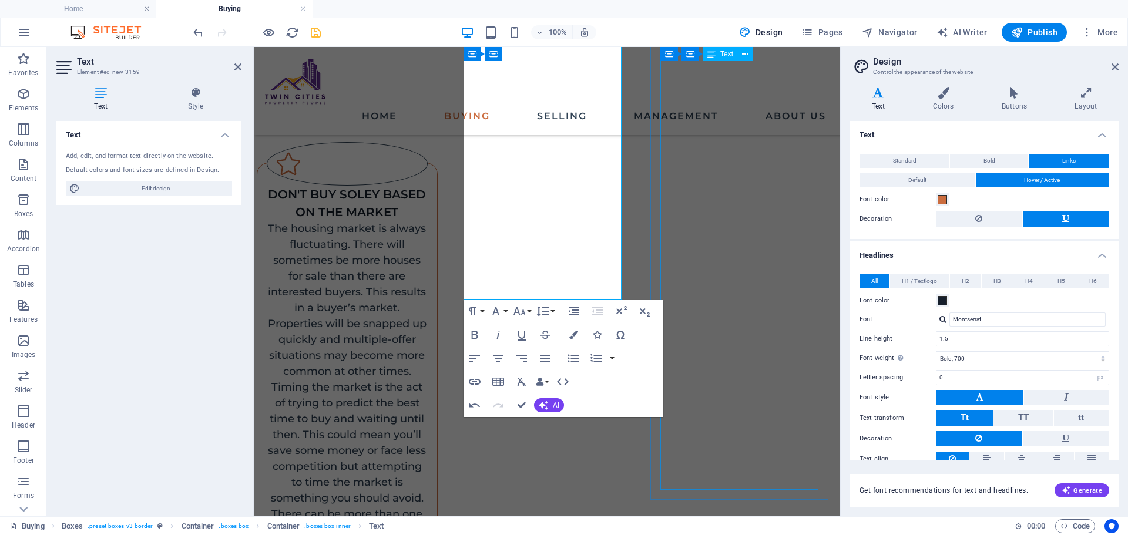
select select "px"
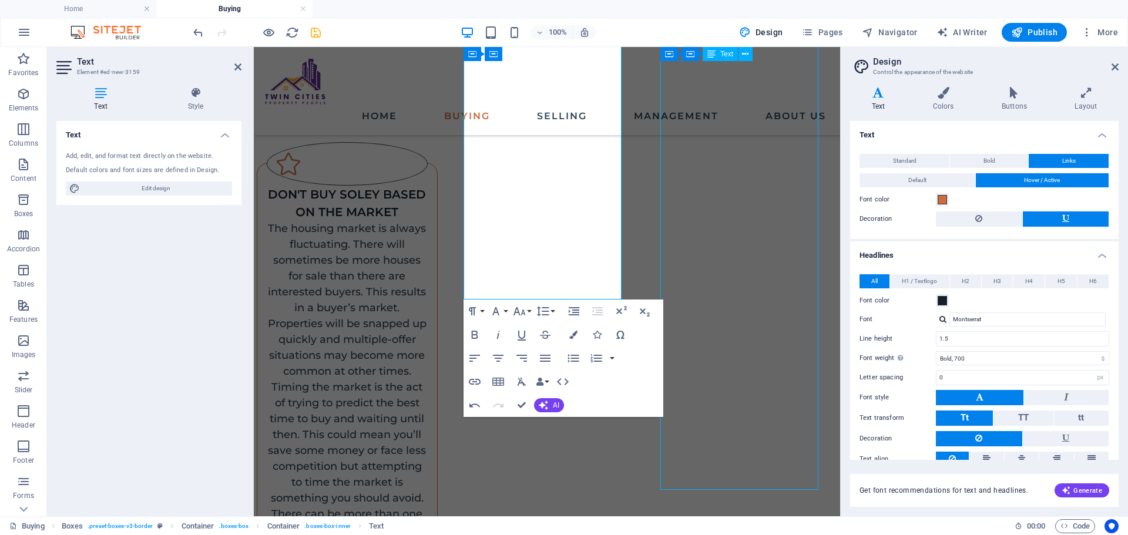
select select "px"
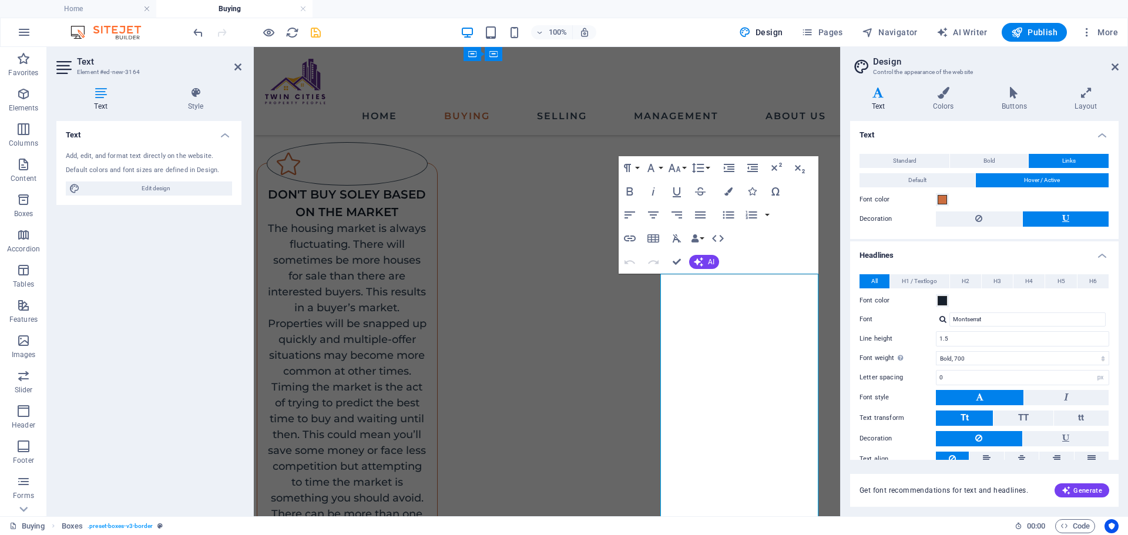
scroll to position [1550, 0]
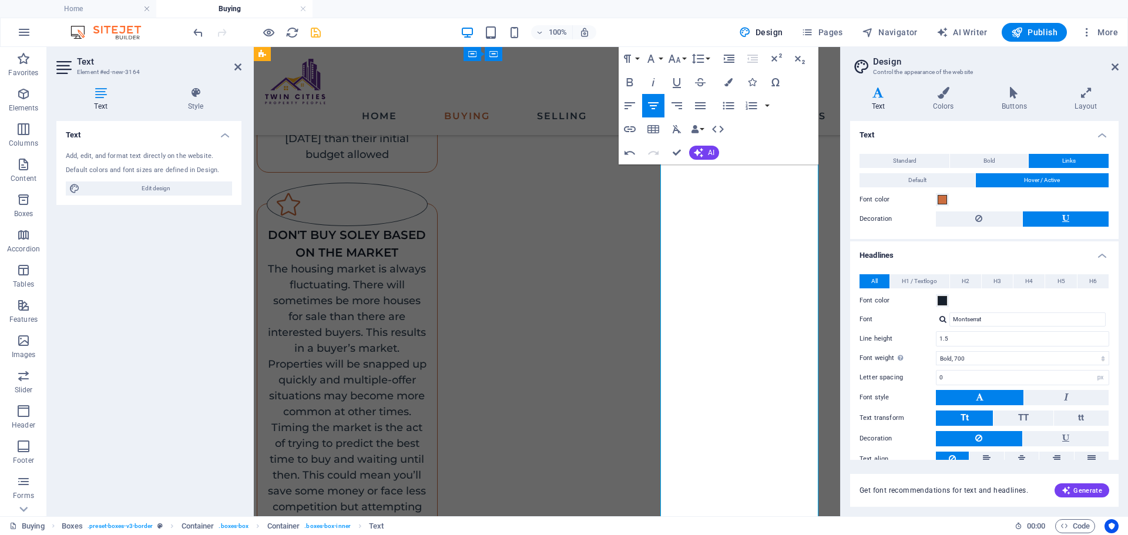
scroll to position [1842, 0]
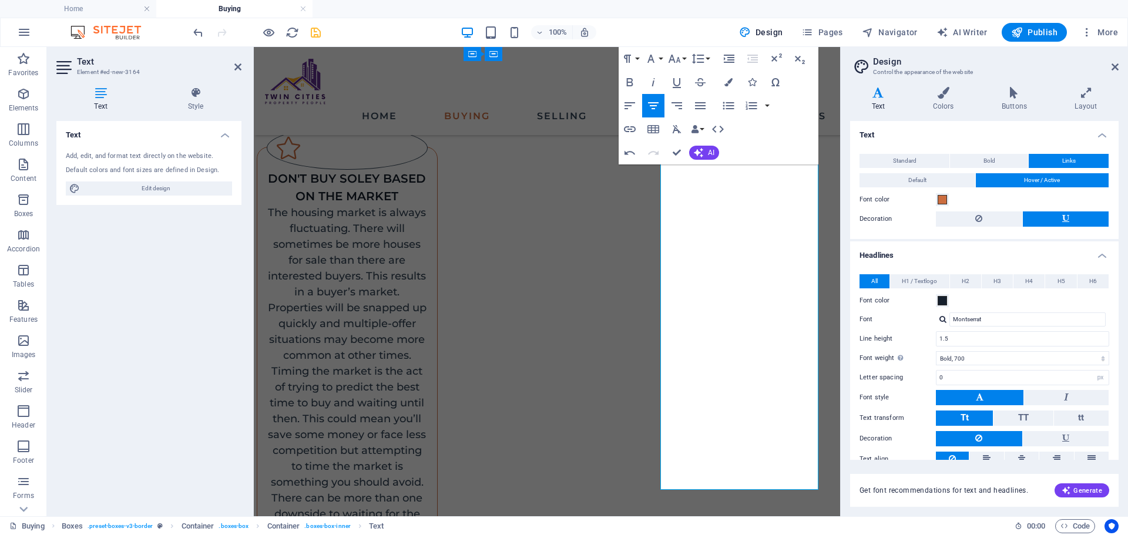
drag, startPoint x: 672, startPoint y: 331, endPoint x: 1018, endPoint y: 569, distance: 420.8
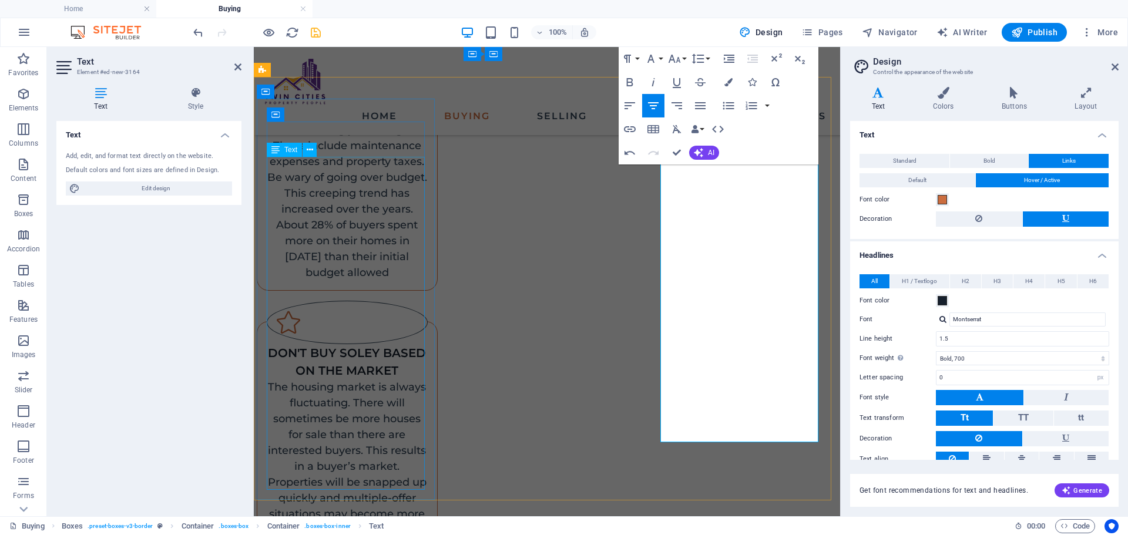
drag, startPoint x: 422, startPoint y: 457, endPoint x: 631, endPoint y: 458, distance: 208.6
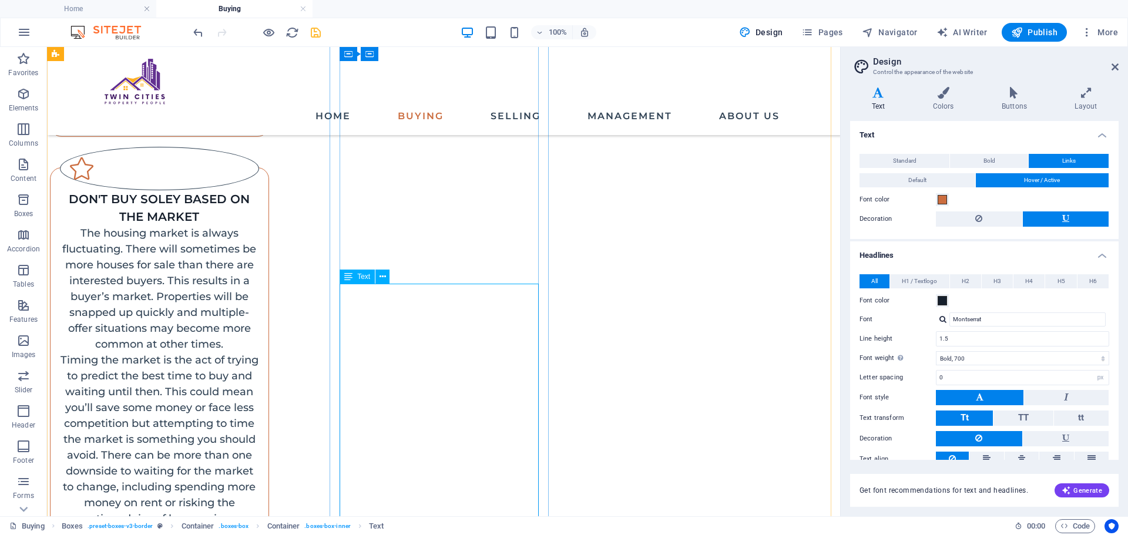
scroll to position [1522, 0]
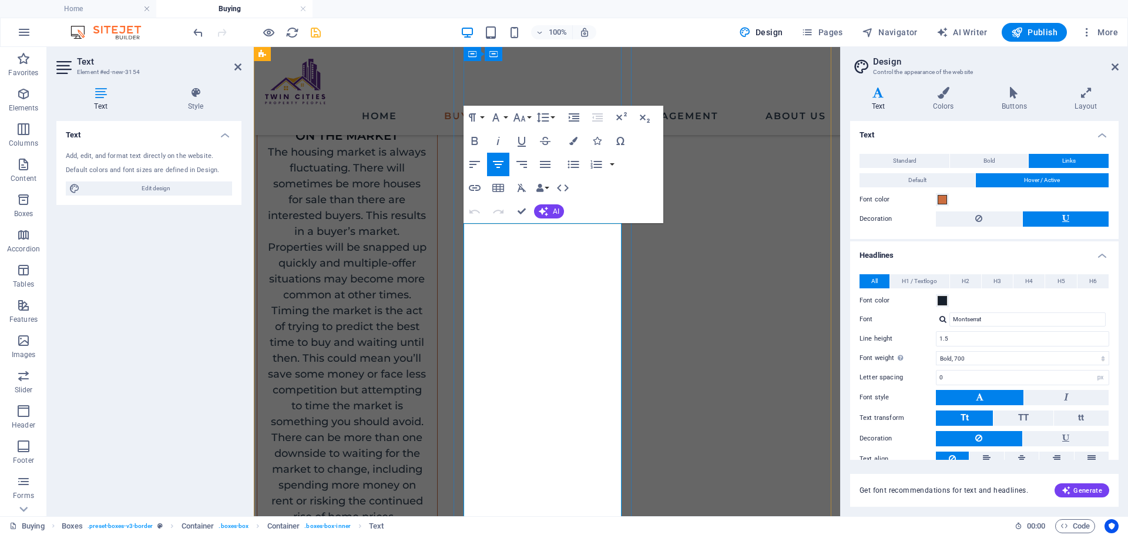
scroll to position [1968, 0]
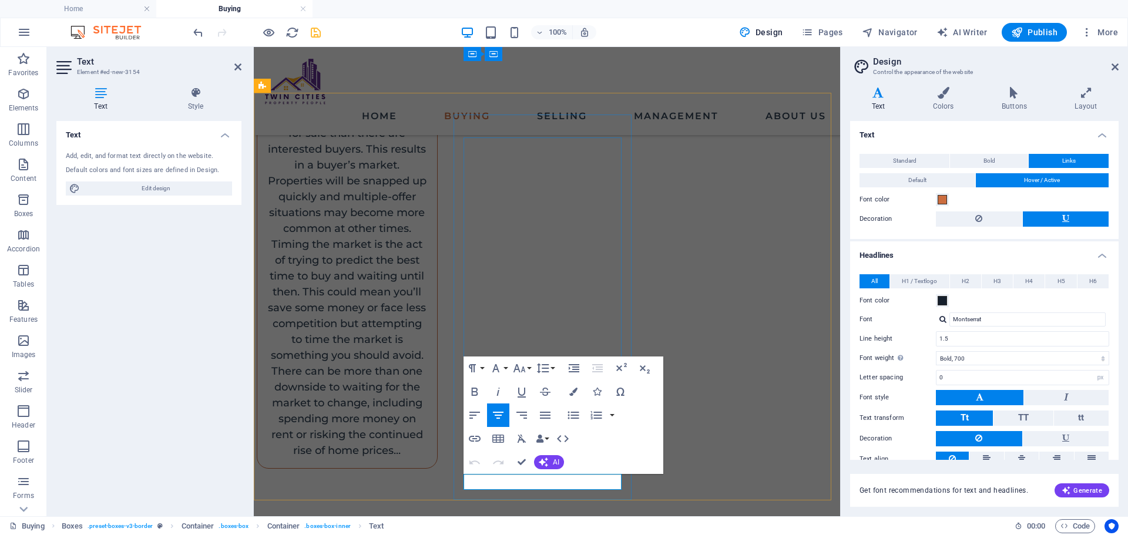
scroll to position [1651, 0]
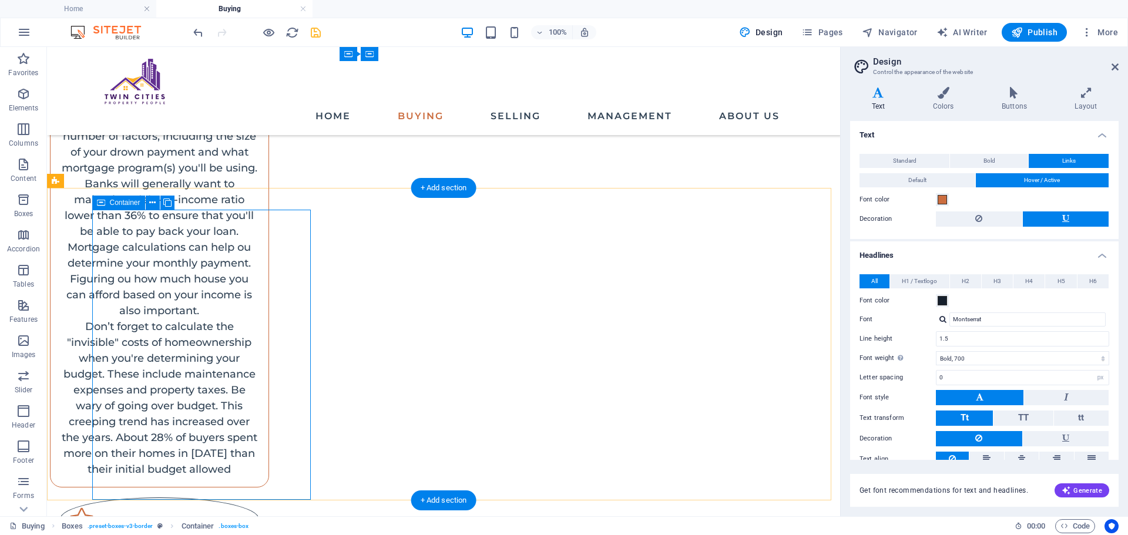
click at [181, 304] on div "H1 Unequal Columns Container Image Container Text Collection filter-buttons Spa…" at bounding box center [443, 281] width 793 height 469
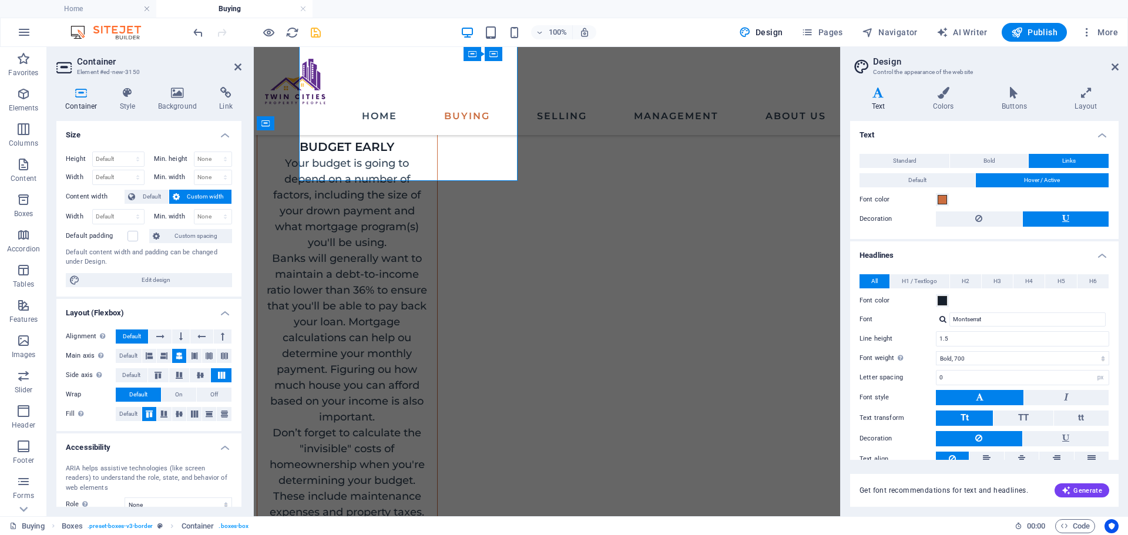
scroll to position [1635, 0]
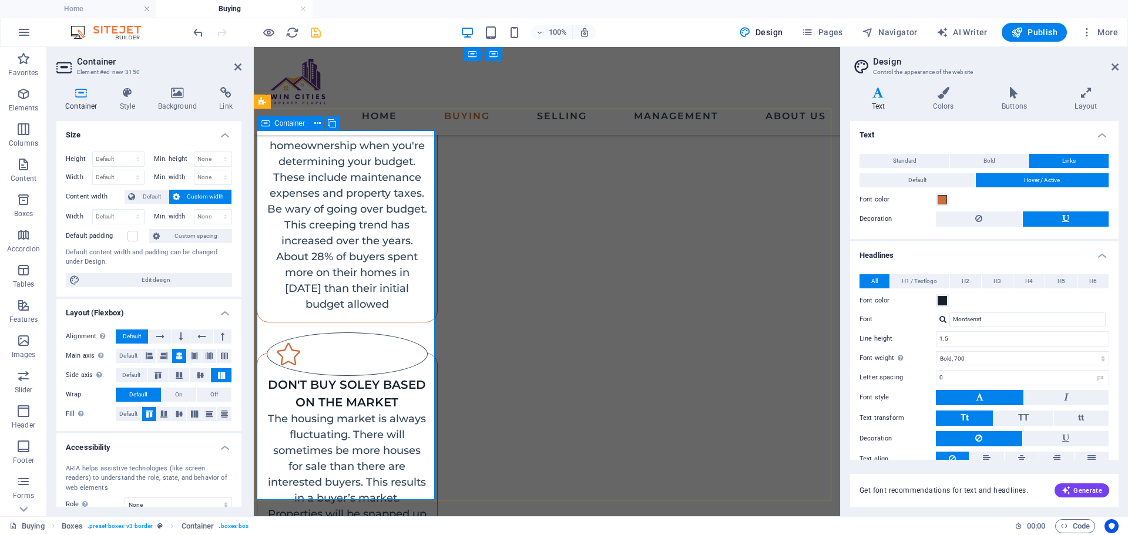
click at [284, 128] on div "Container" at bounding box center [283, 123] width 53 height 14
drag, startPoint x: 591, startPoint y: 172, endPoint x: 458, endPoint y: 139, distance: 136.8
drag, startPoint x: 549, startPoint y: 123, endPoint x: 535, endPoint y: 125, distance: 14.7
click at [535, 125] on div "Container" at bounding box center [513, 123] width 119 height 15
click at [532, 125] on icon at bounding box center [529, 124] width 8 height 12
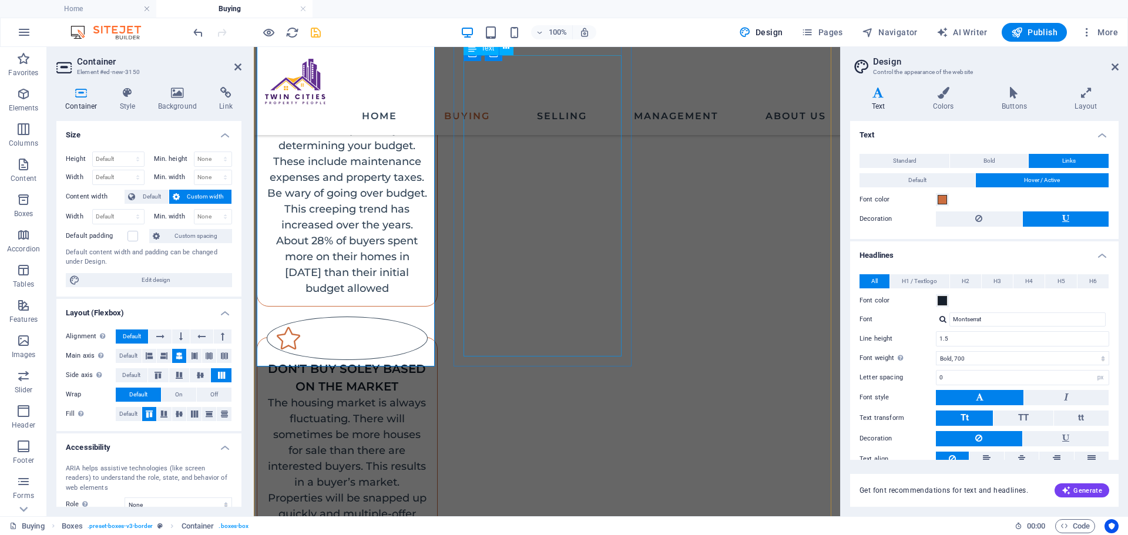
scroll to position [1886, 0]
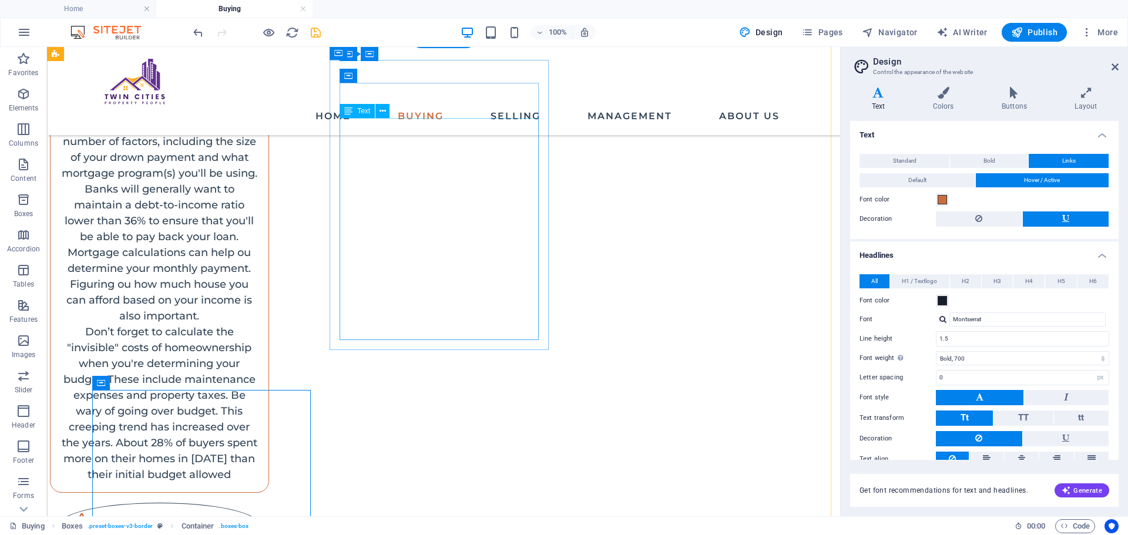
scroll to position [1235, 0]
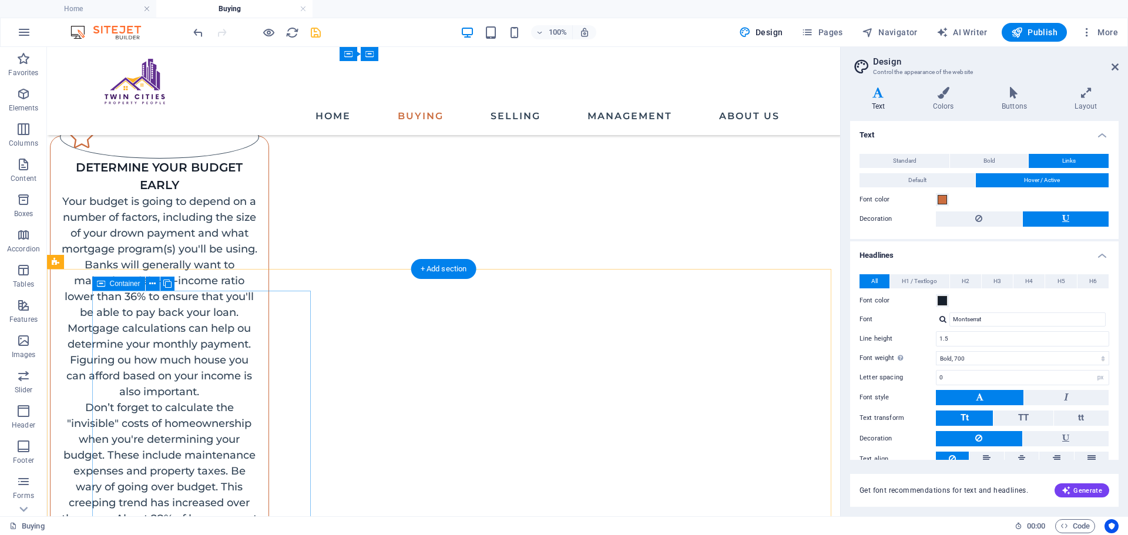
click at [156, 286] on button at bounding box center [153, 284] width 14 height 14
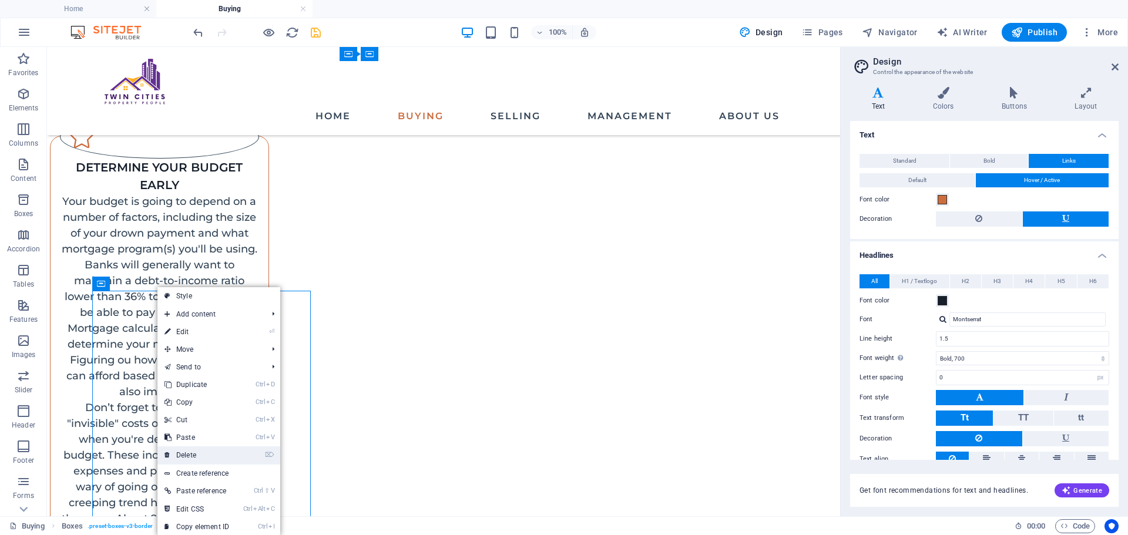
click at [167, 454] on icon at bounding box center [168, 456] width 6 height 18
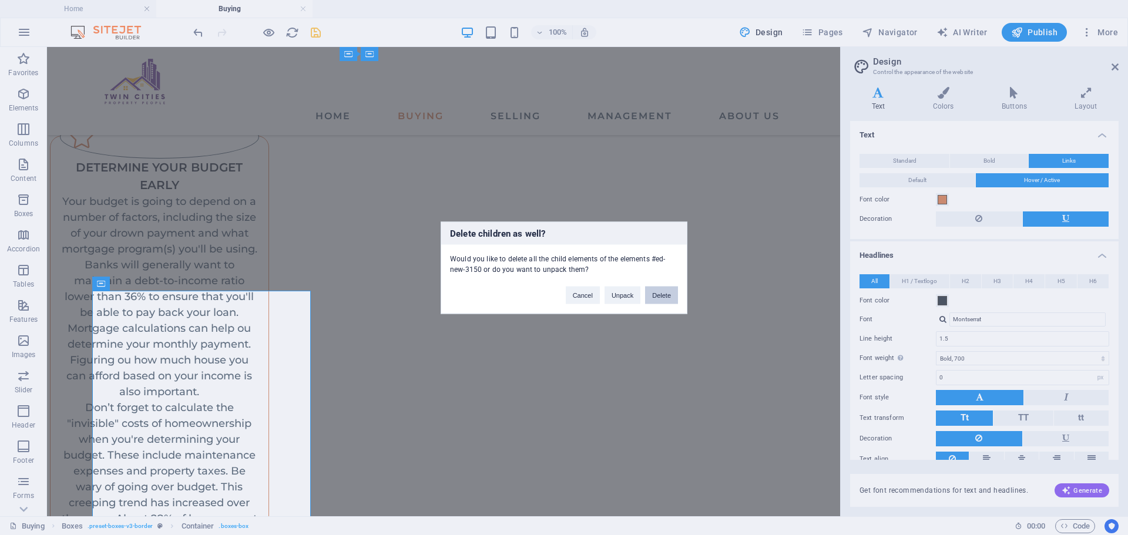
click at [664, 300] on button "Delete" at bounding box center [661, 295] width 33 height 18
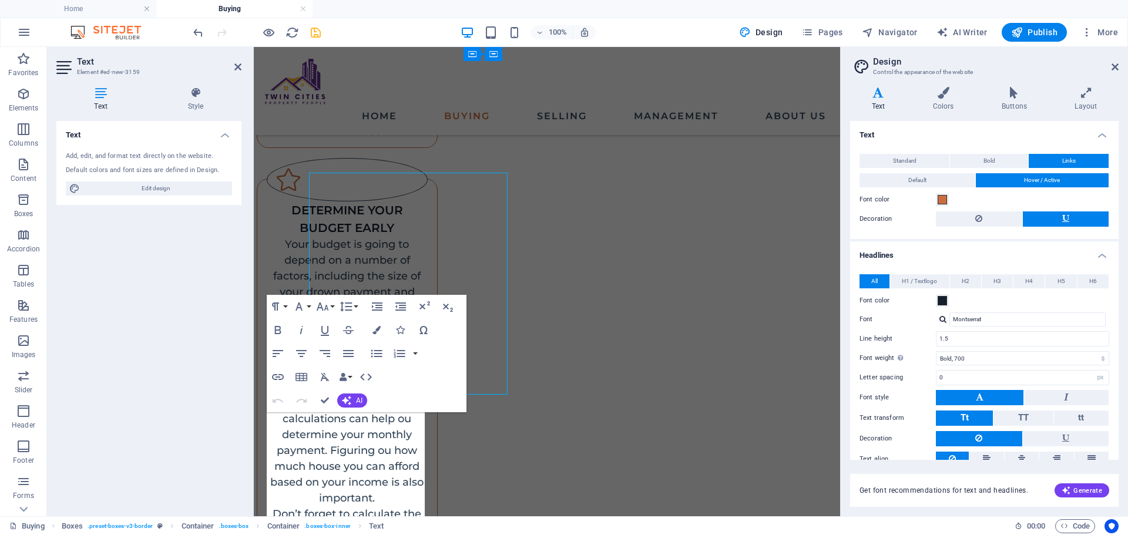
scroll to position [1411, 0]
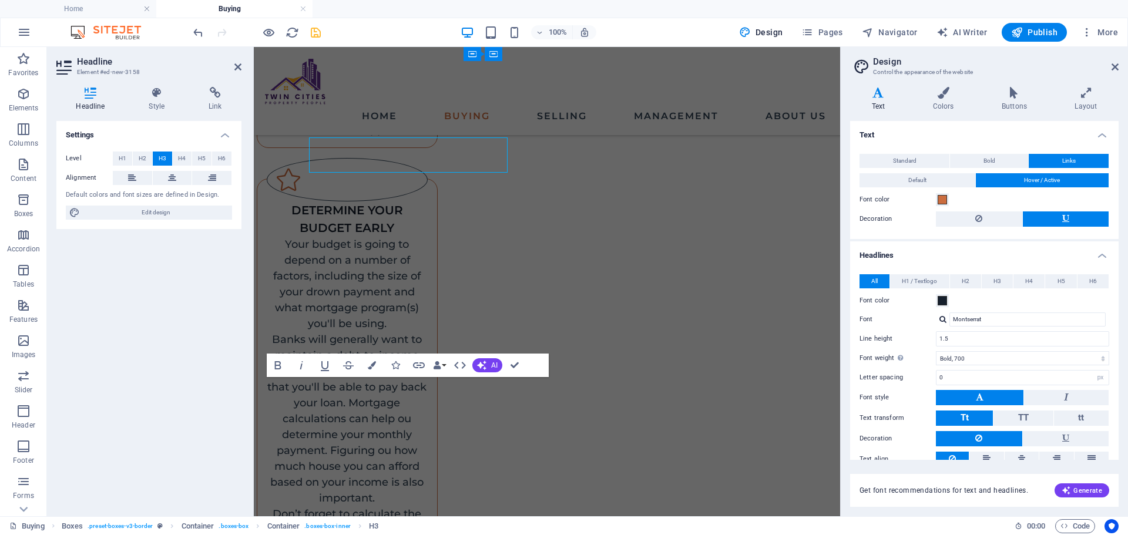
scroll to position [1411, 0]
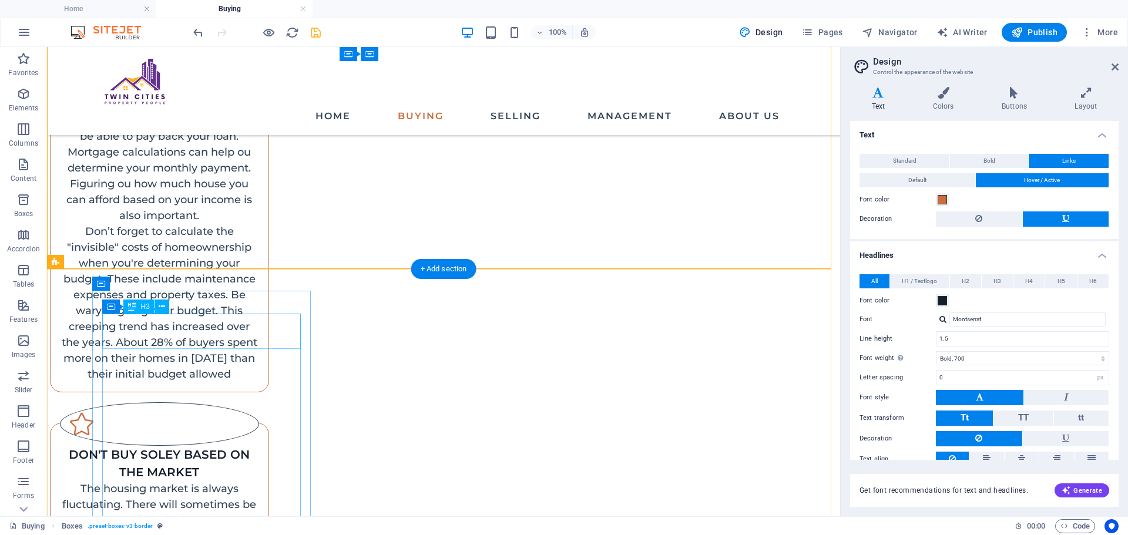
scroll to position [1235, 0]
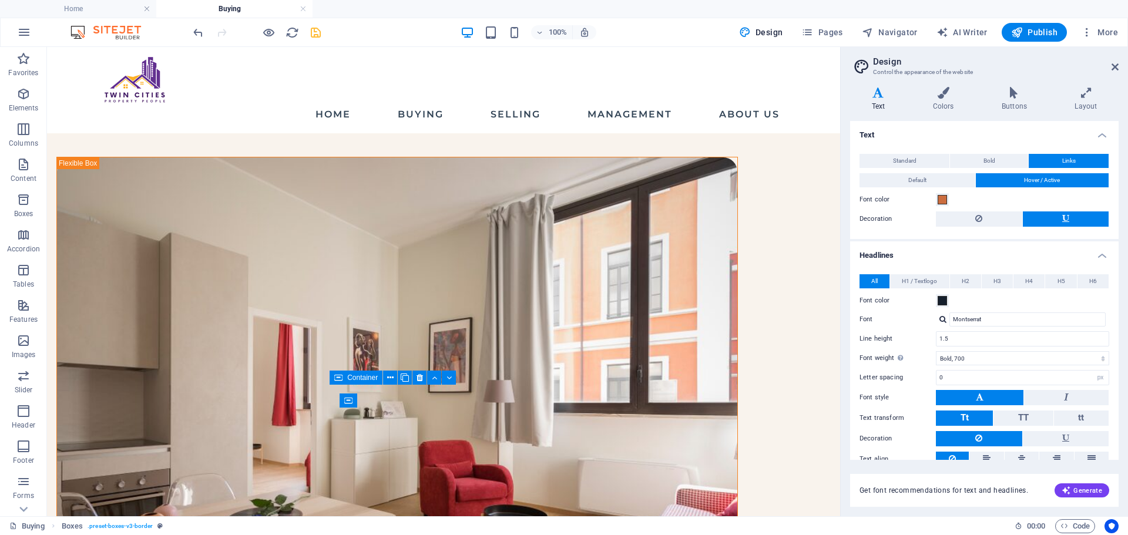
scroll to position [0, 0]
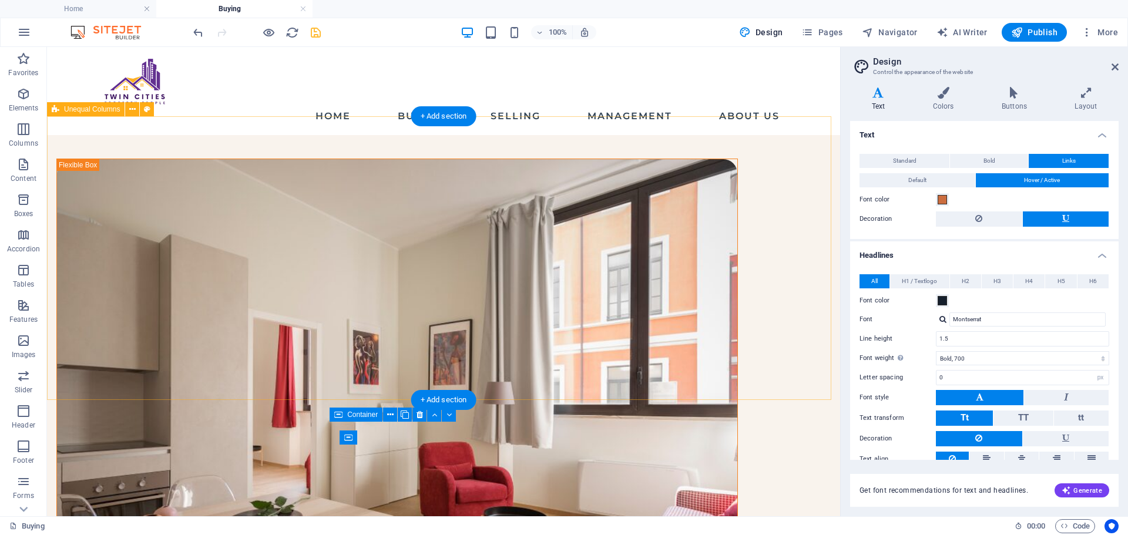
click at [783, 300] on div "BUYING A HOME WITH TWIN CITIES PROPERTY PEOPLE Buying a home is a huge purchase…" at bounding box center [443, 496] width 793 height 723
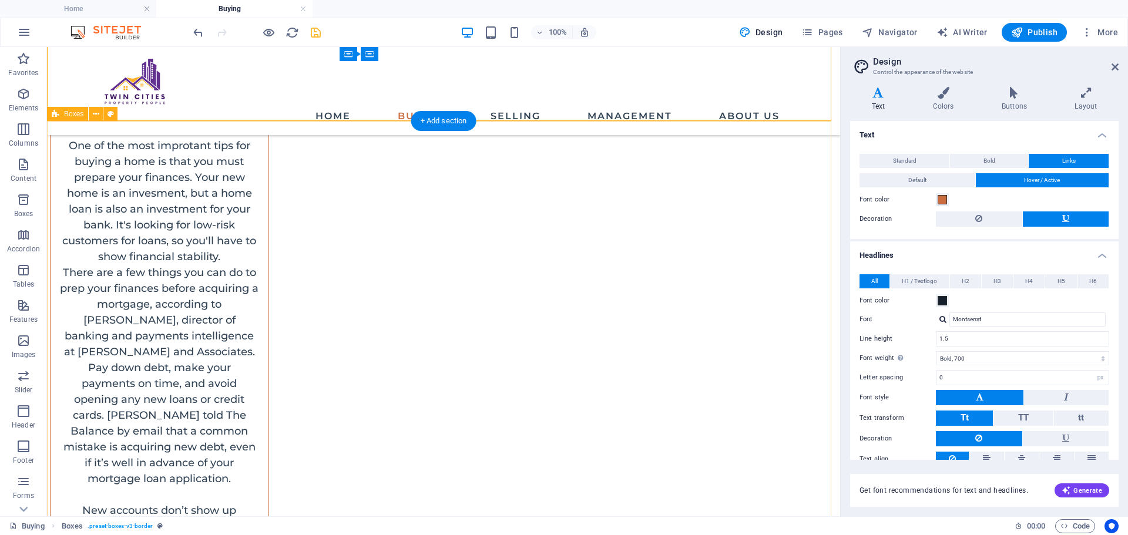
scroll to position [705, 0]
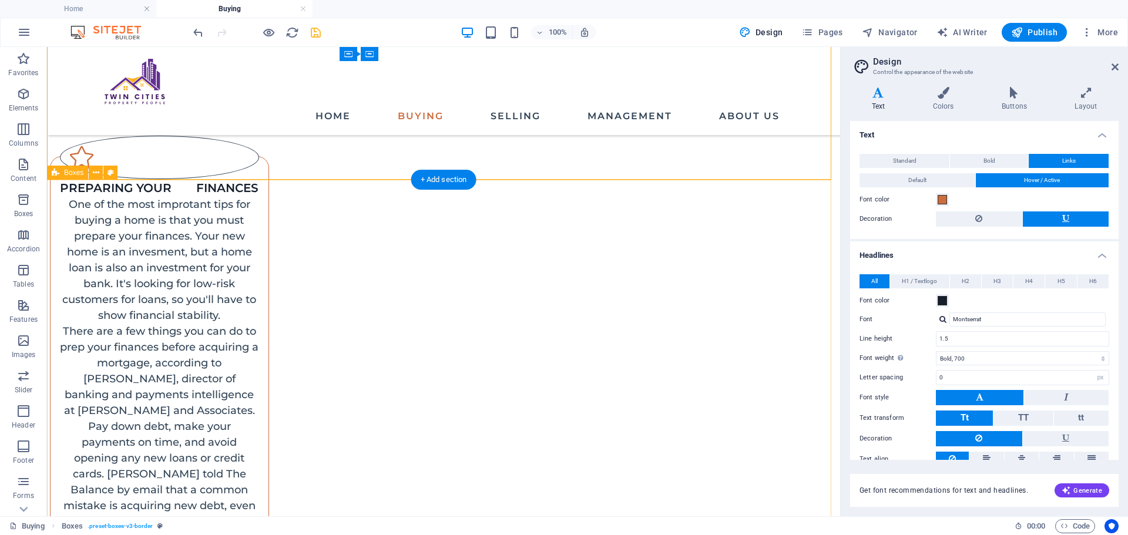
click at [110, 173] on icon at bounding box center [111, 173] width 6 height 12
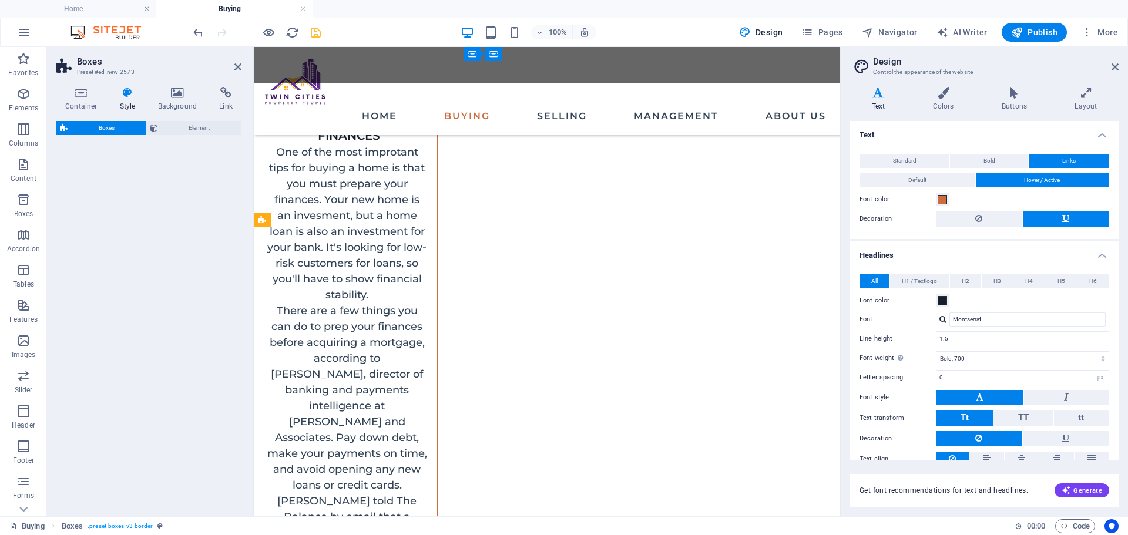
select select "rem"
select select "preset-boxes-v3-border"
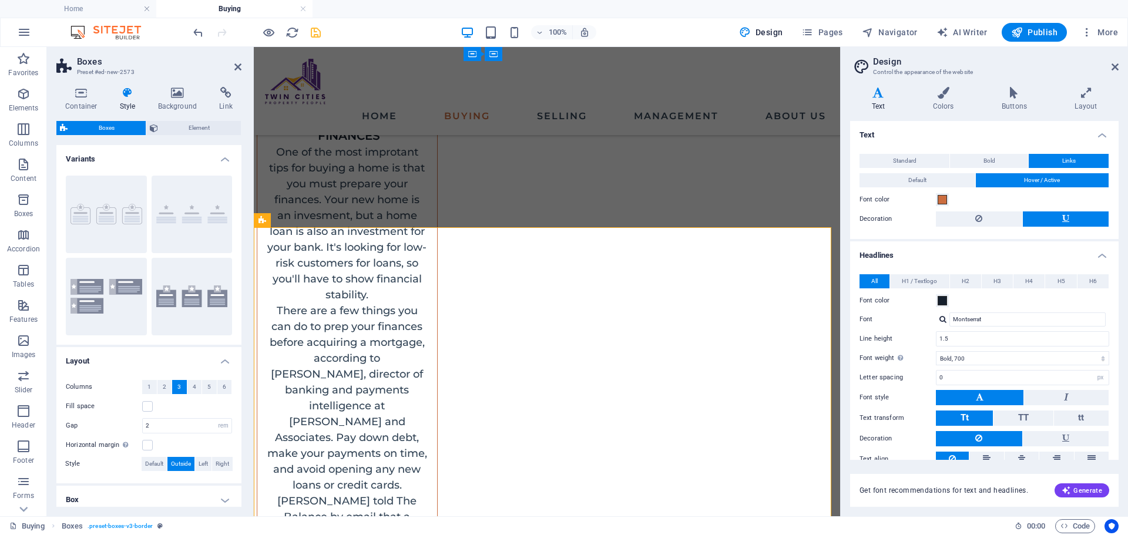
scroll to position [802, 0]
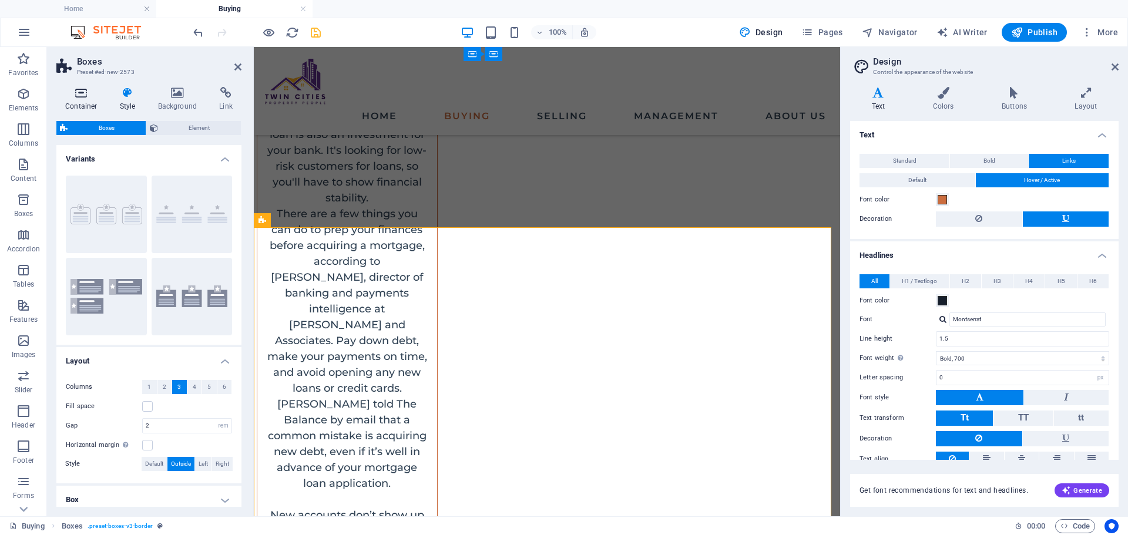
click at [86, 94] on icon at bounding box center [81, 93] width 50 height 12
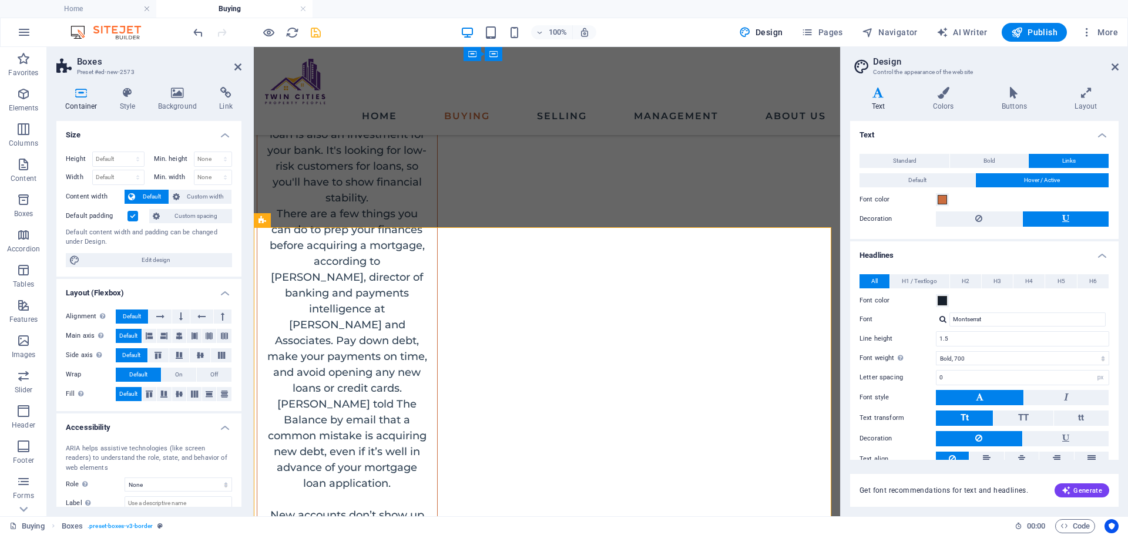
click at [136, 214] on label at bounding box center [133, 216] width 11 height 11
click at [0, 0] on input "Default padding" at bounding box center [0, 0] width 0 height 0
click at [171, 221] on span "Custom spacing" at bounding box center [195, 216] width 65 height 14
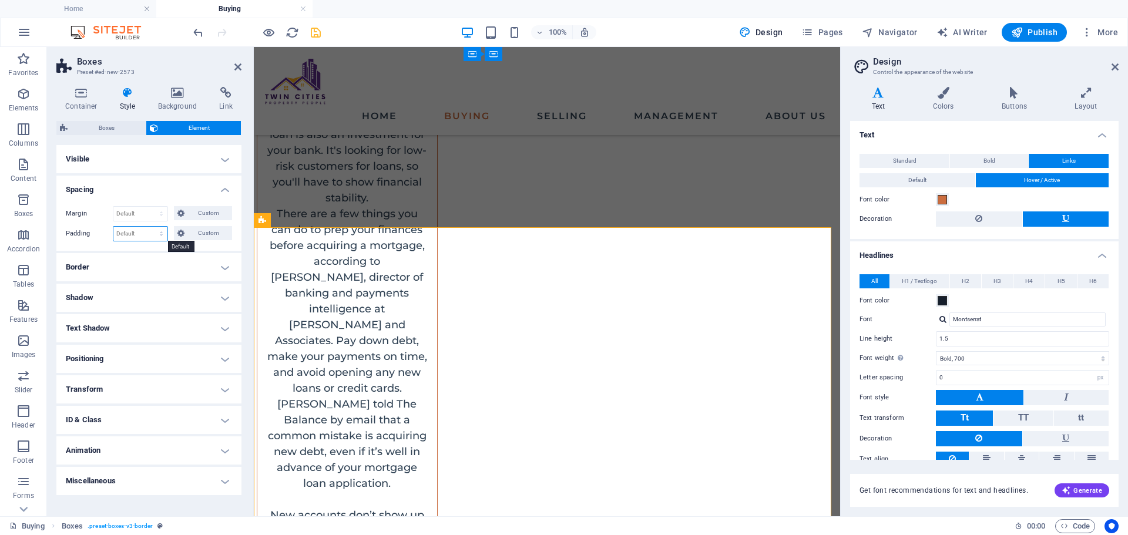
click at [149, 234] on select "Default px rem % vh vw Custom" at bounding box center [140, 234] width 54 height 14
select select "px"
click at [151, 227] on select "Default px rem % vh vw Custom" at bounding box center [140, 234] width 54 height 14
type input "0"
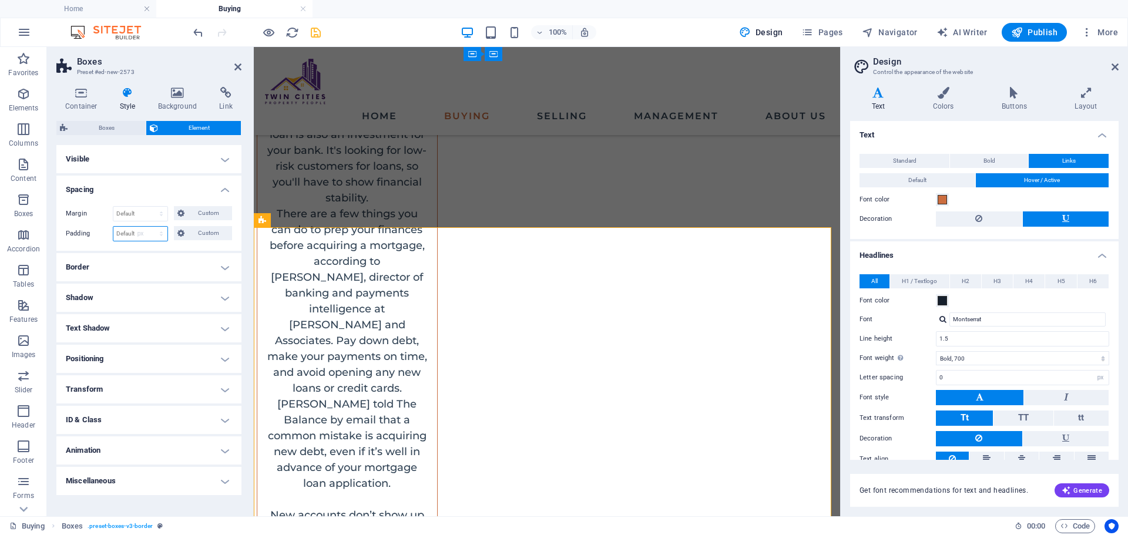
type input "0"
click at [192, 237] on span "Custom" at bounding box center [208, 233] width 41 height 14
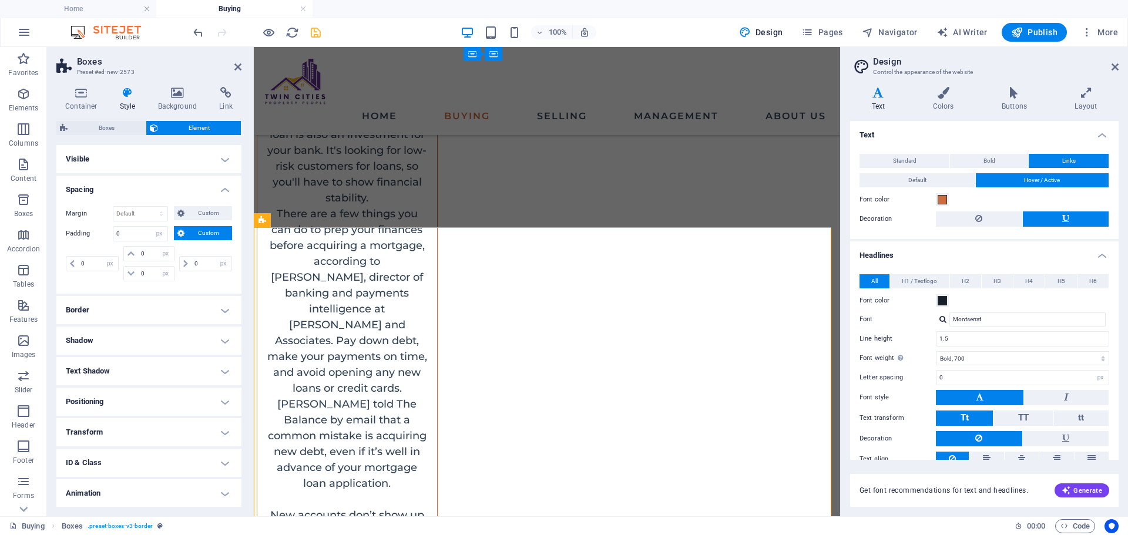
click at [106, 188] on h4 "Spacing" at bounding box center [148, 186] width 185 height 21
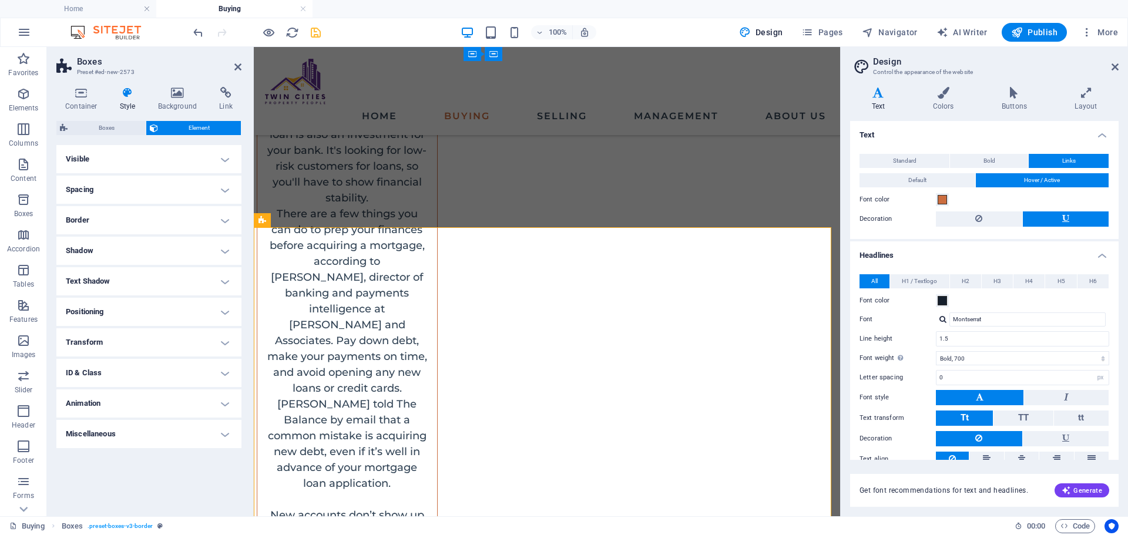
click at [119, 102] on h4 "Style" at bounding box center [130, 99] width 38 height 25
click at [146, 100] on h4 "Style" at bounding box center [130, 99] width 38 height 25
click at [164, 100] on h4 "Background" at bounding box center [180, 99] width 62 height 25
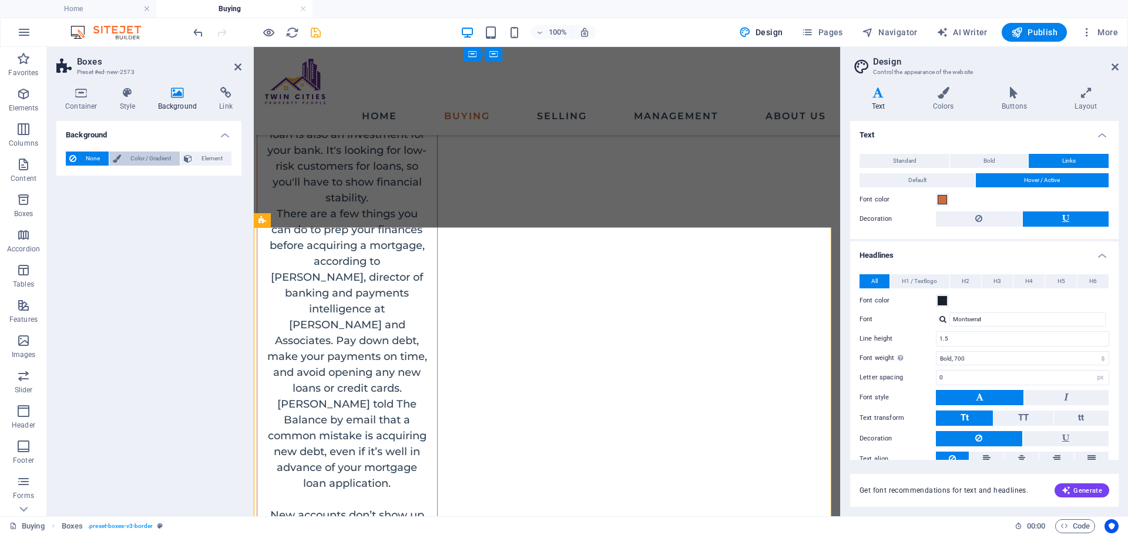
click at [134, 159] on span "Color / Gradient" at bounding box center [151, 159] width 52 height 14
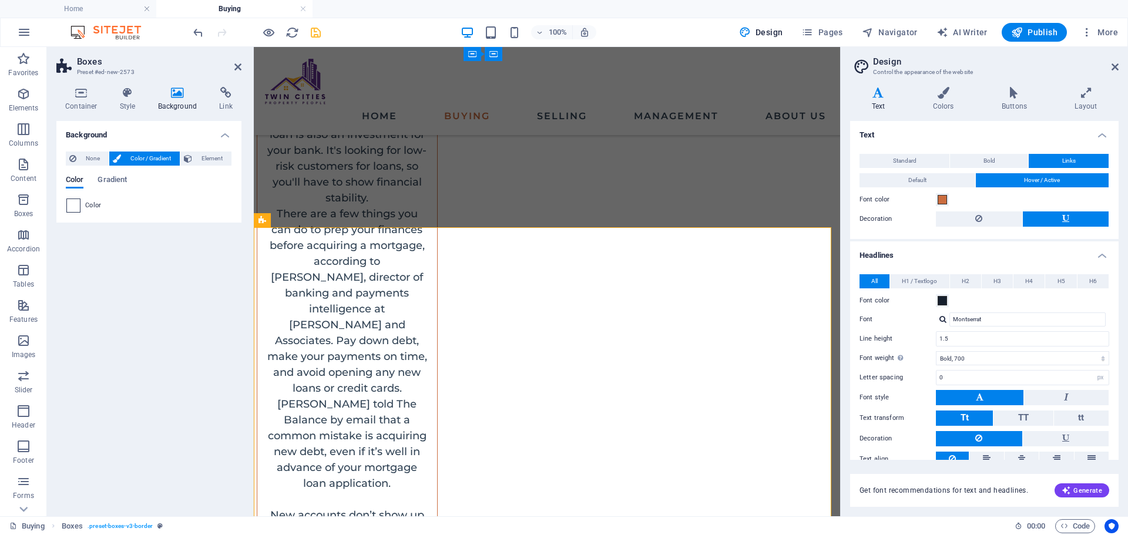
click at [78, 206] on span at bounding box center [73, 205] width 13 height 13
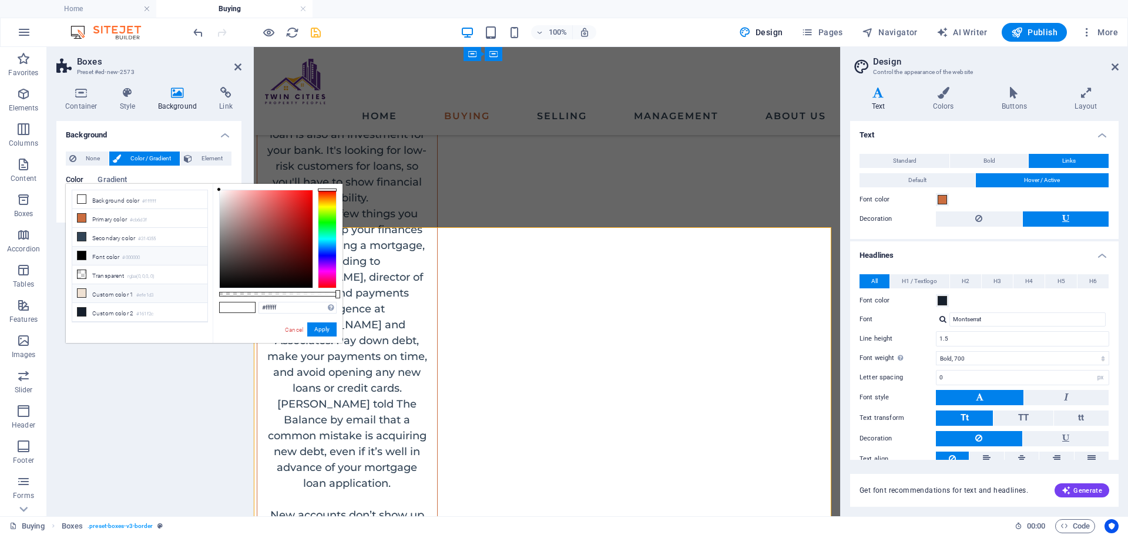
click at [89, 296] on li "Custom color 1 #efe1d3" at bounding box center [139, 293] width 135 height 19
type input "#efe1d3"
click at [321, 327] on button "Apply" at bounding box center [321, 330] width 29 height 14
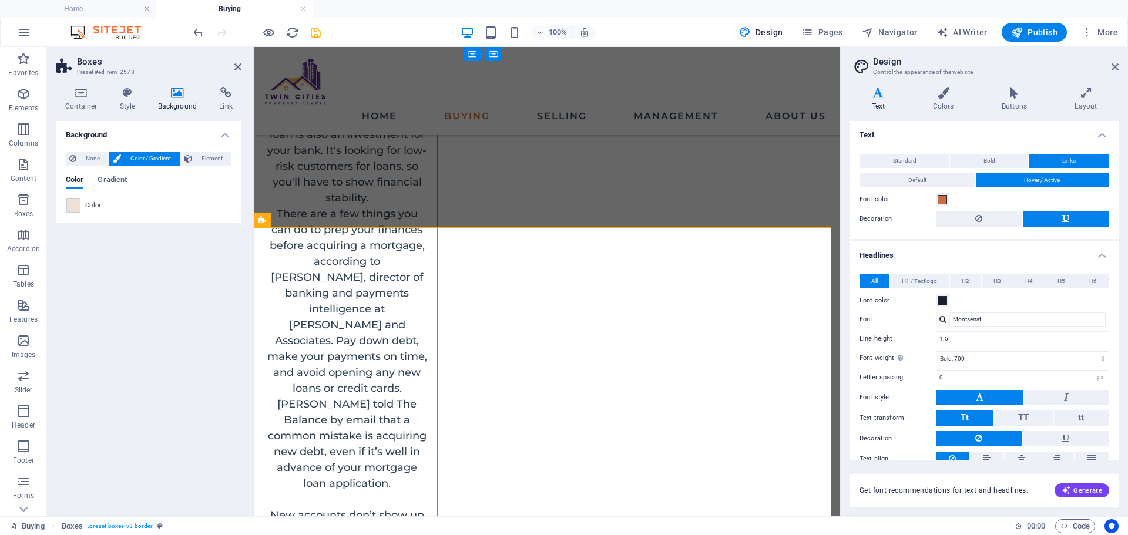
click at [854, 246] on h4 "Headlines" at bounding box center [984, 252] width 269 height 21
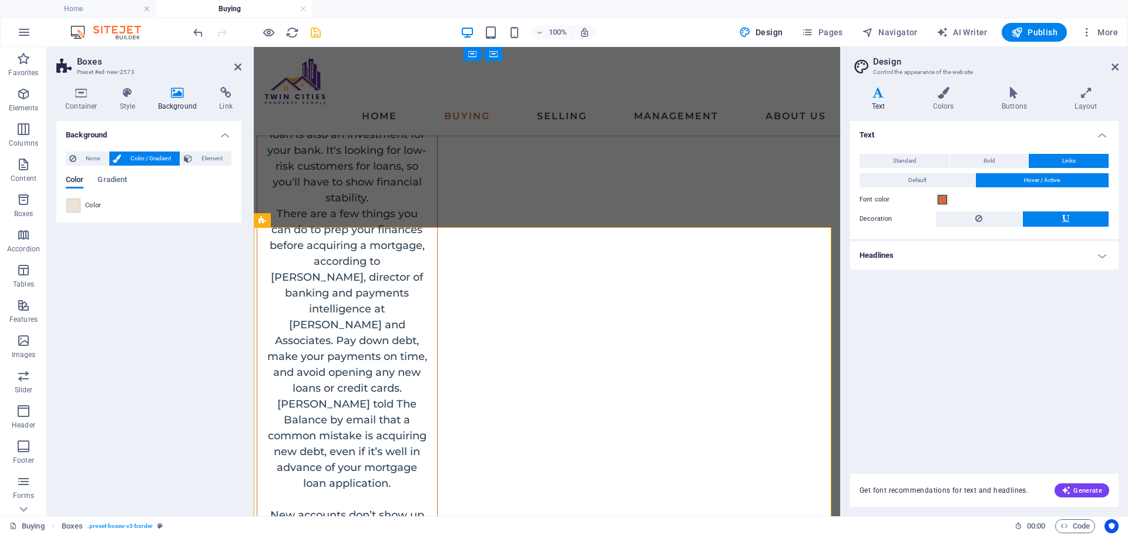
click at [854, 246] on h4 "Headlines" at bounding box center [984, 256] width 269 height 28
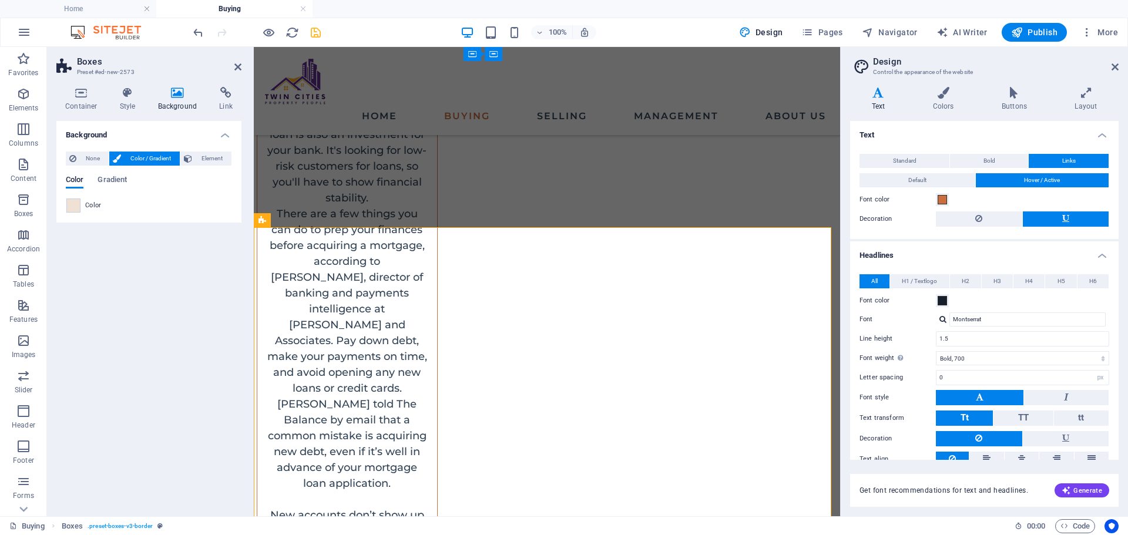
click at [848, 246] on div "Variants Text Colors Buttons Layout Text Standard Bold Links Font color Font Mo…" at bounding box center [984, 297] width 287 height 439
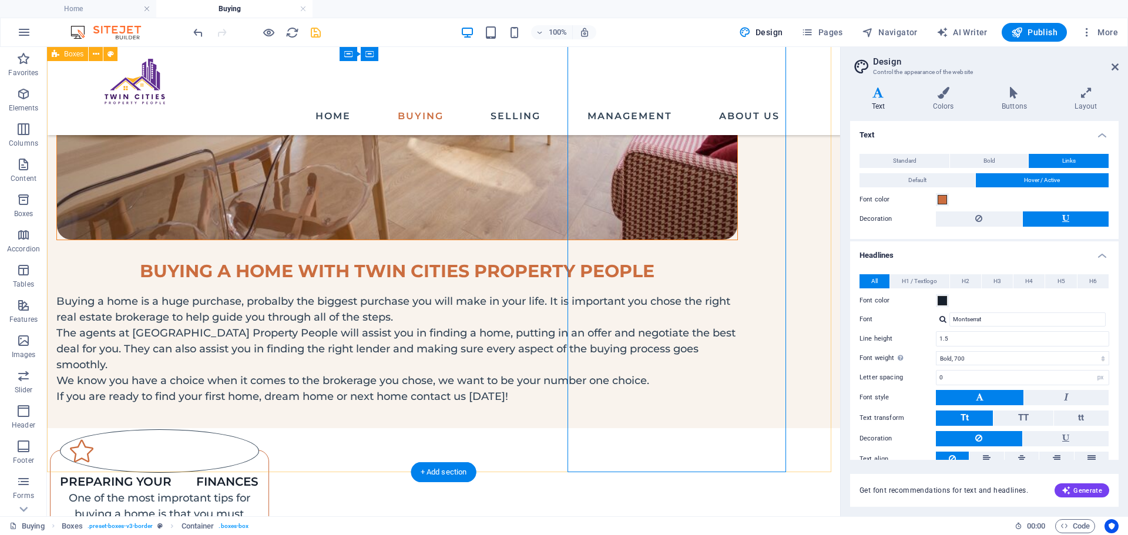
scroll to position [529, 0]
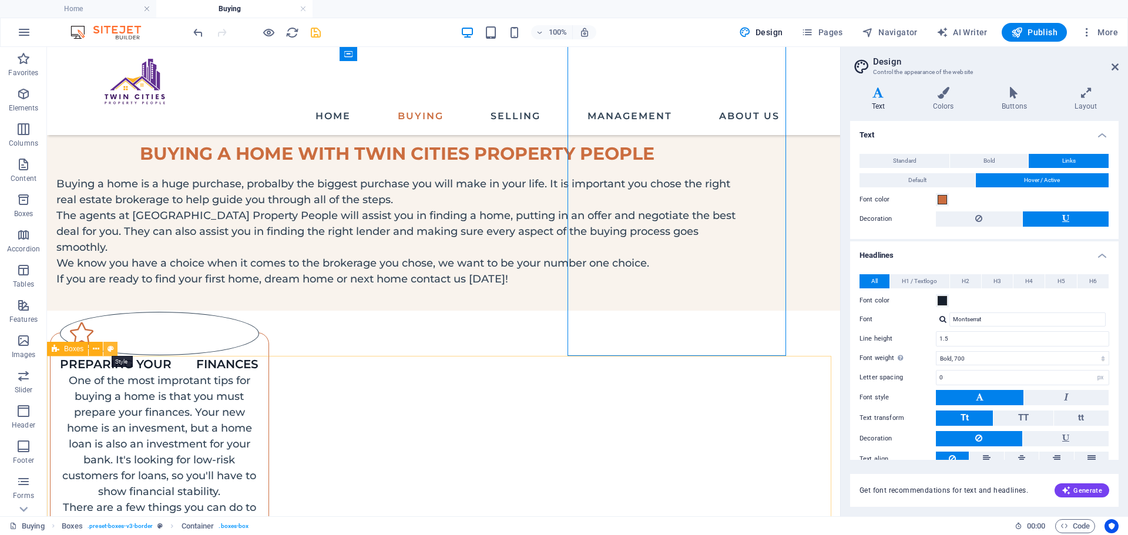
click at [108, 347] on icon at bounding box center [111, 349] width 6 height 12
select select "rem"
select select "preset-boxes-v3-border"
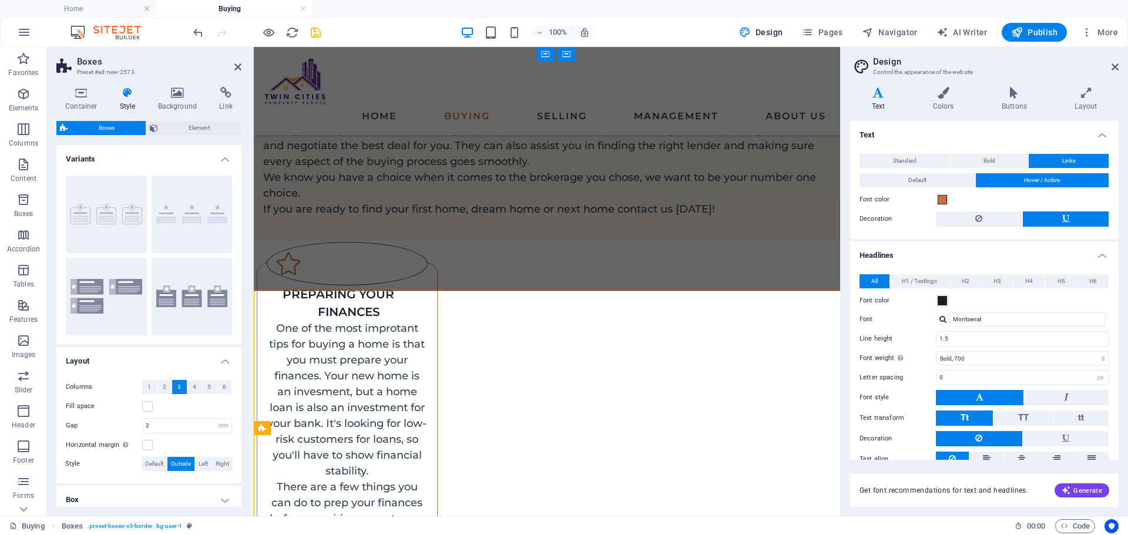
scroll to position [594, 0]
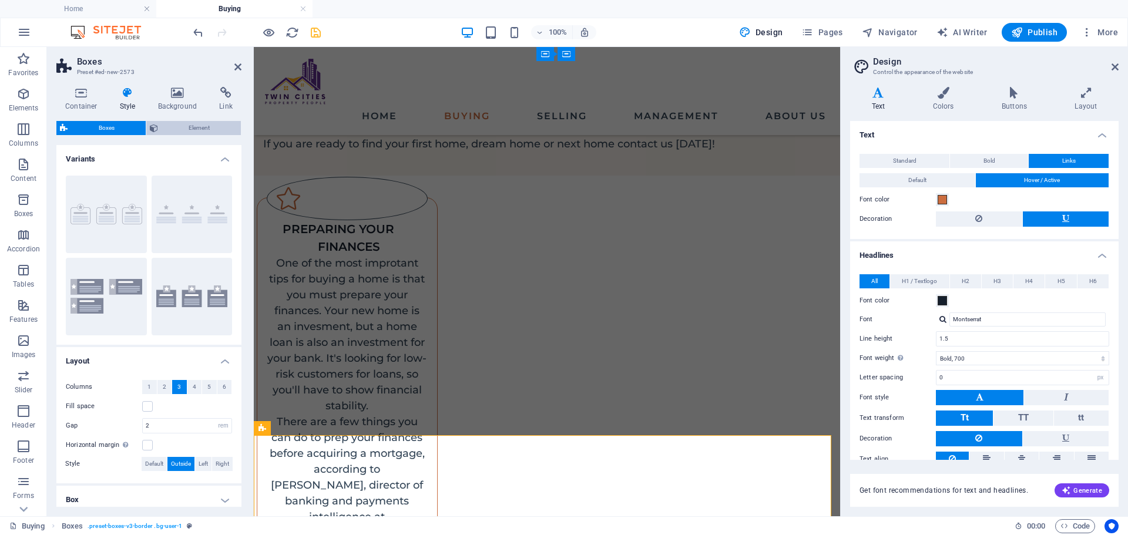
click at [162, 130] on span "Element" at bounding box center [200, 128] width 76 height 14
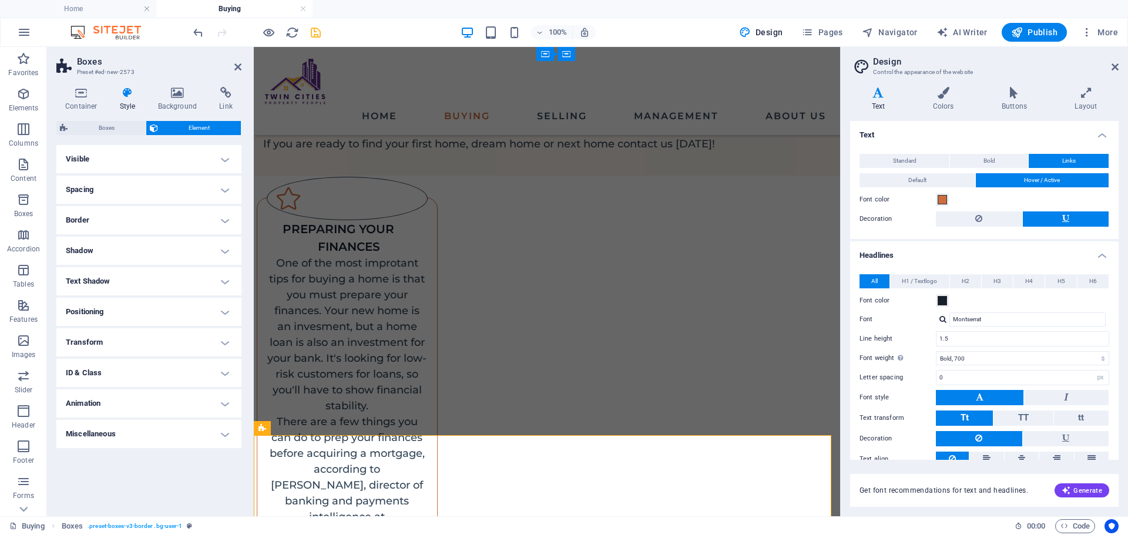
click at [120, 190] on h4 "Spacing" at bounding box center [148, 190] width 185 height 28
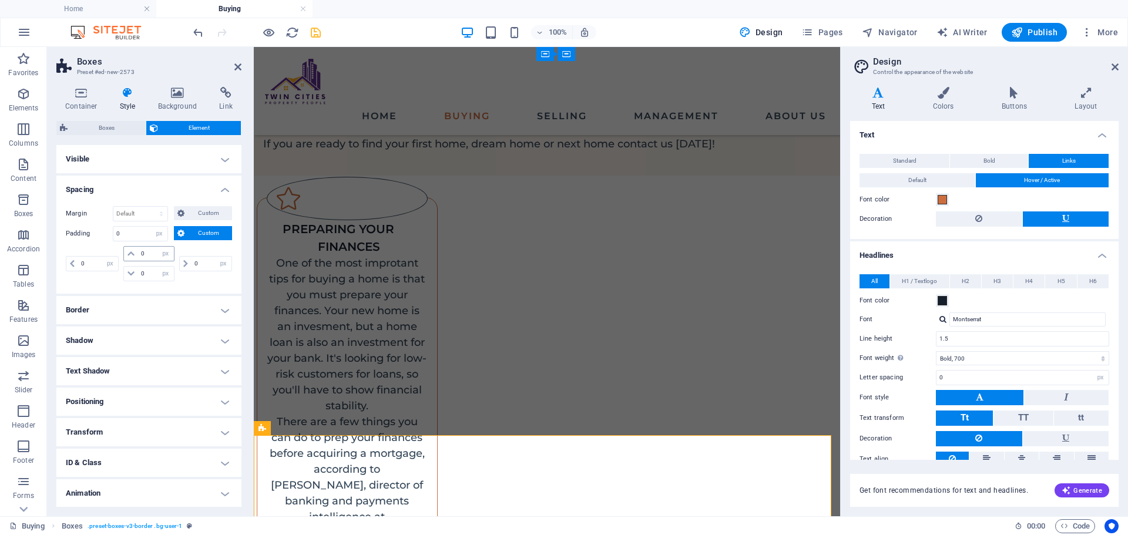
click at [130, 252] on icon at bounding box center [131, 253] width 7 height 7
click at [147, 256] on input "0" at bounding box center [155, 254] width 35 height 14
type input "5"
select select "DISABLED_OPTION_VALUE"
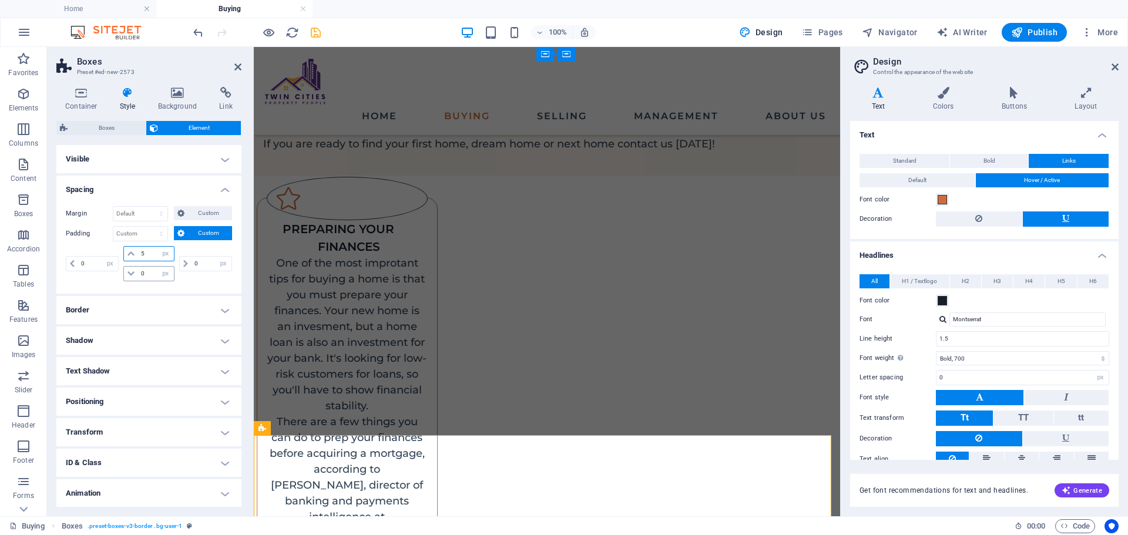
type input "5"
click at [145, 270] on input "0" at bounding box center [155, 274] width 35 height 14
type input "5"
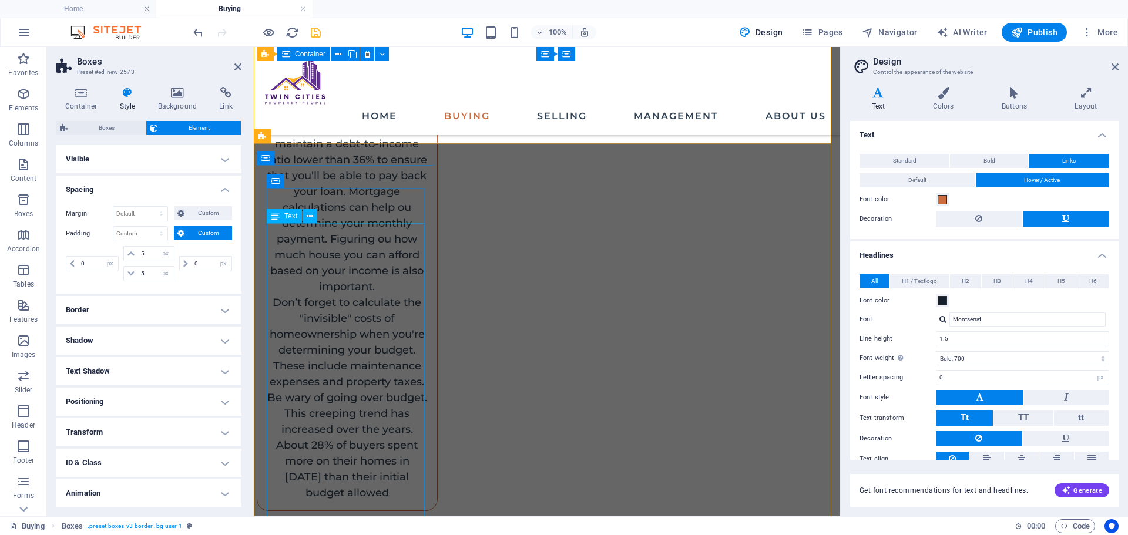
scroll to position [1475, 0]
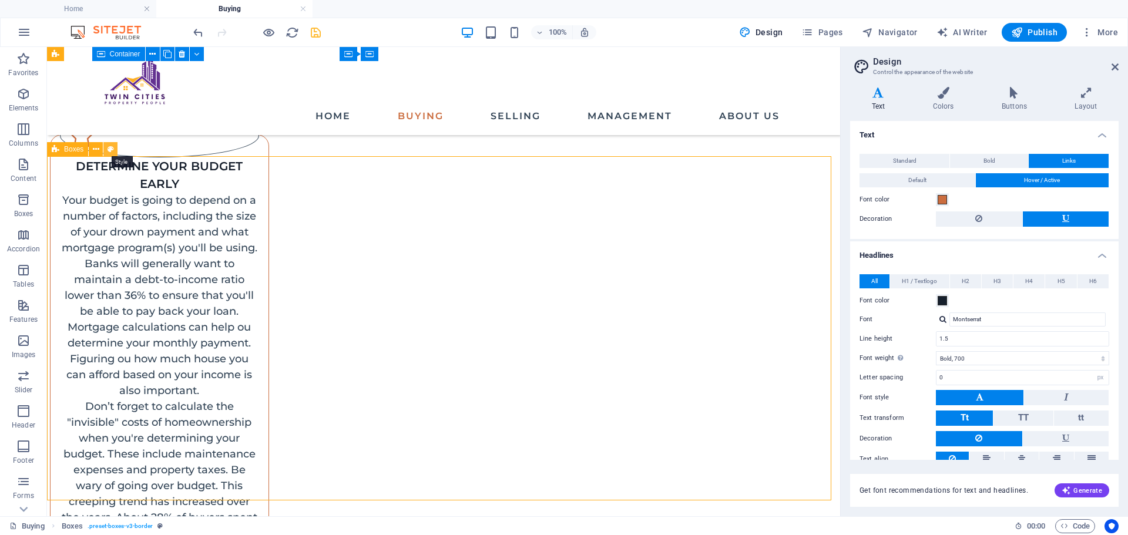
click at [107, 152] on button at bounding box center [110, 149] width 14 height 14
select select "rem"
select select "preset-boxes-v3-border"
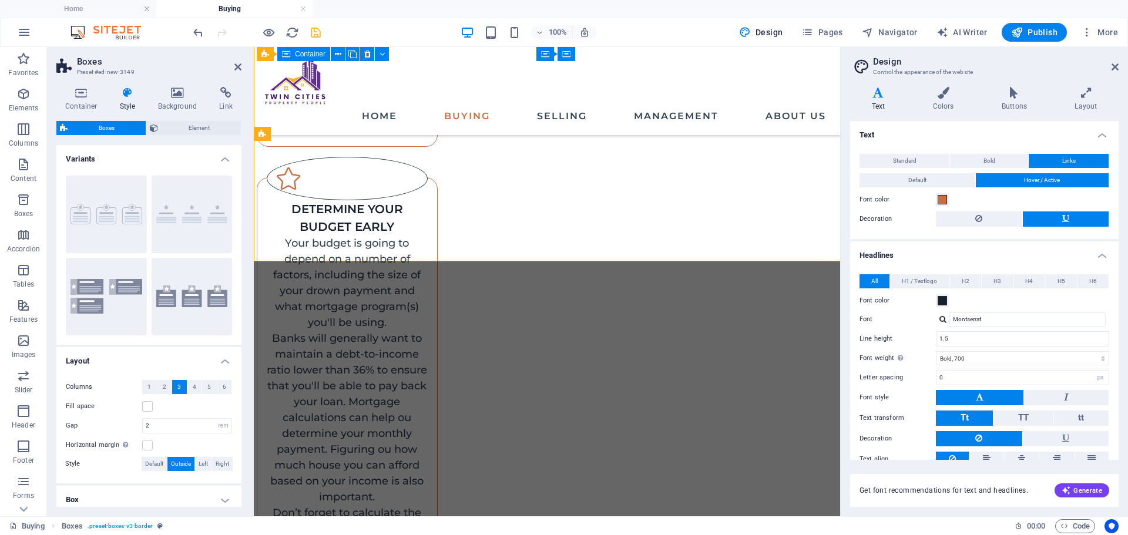
scroll to position [1475, 0]
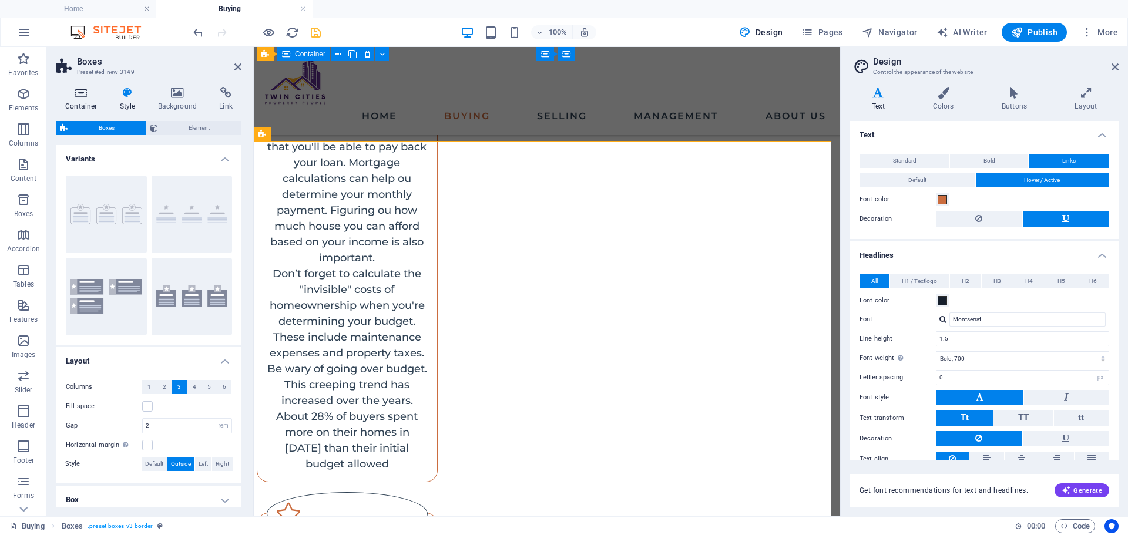
click at [89, 102] on h4 "Container" at bounding box center [83, 99] width 55 height 25
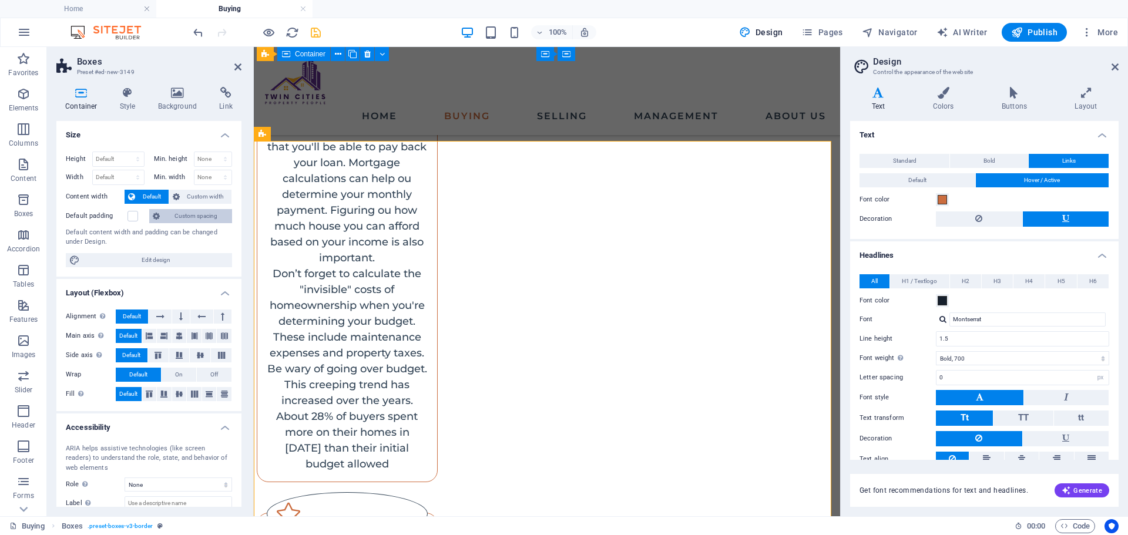
click at [179, 216] on span "Custom spacing" at bounding box center [195, 216] width 65 height 14
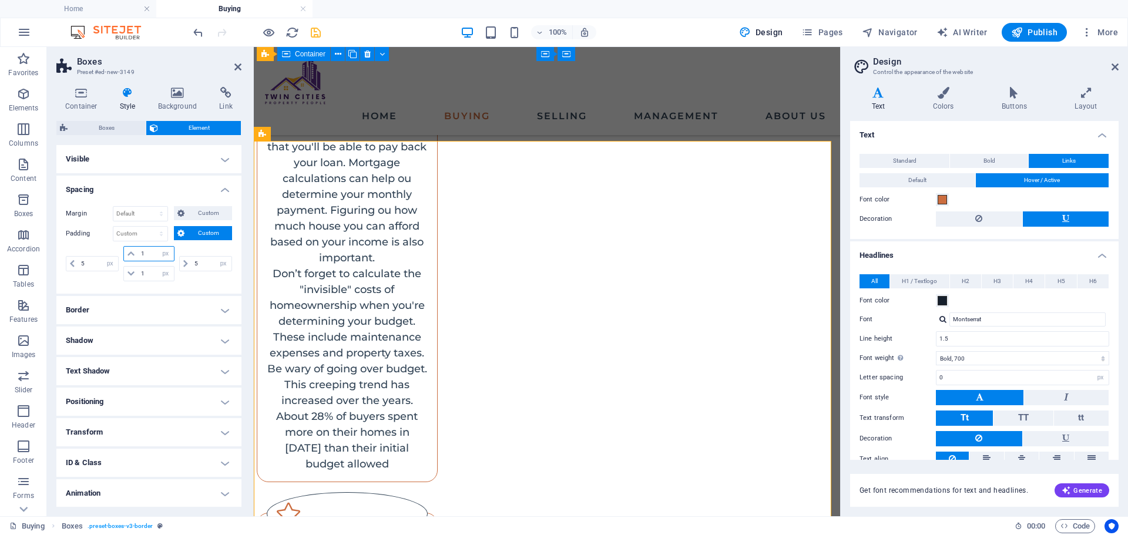
click at [146, 249] on input "1" at bounding box center [155, 254] width 35 height 14
type input "5"
select select "px"
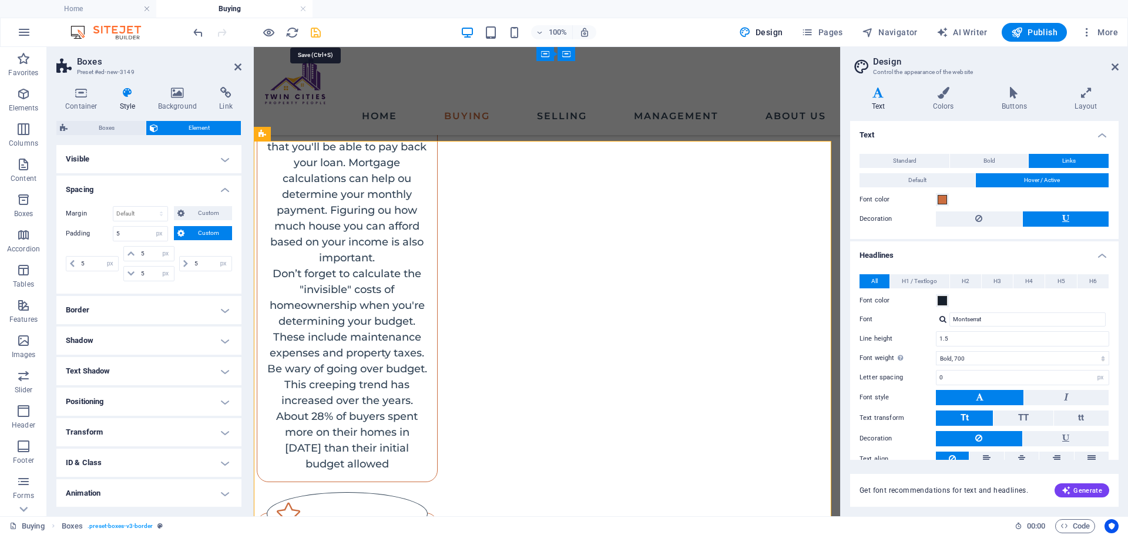
click at [319, 34] on icon "save" at bounding box center [316, 33] width 14 height 14
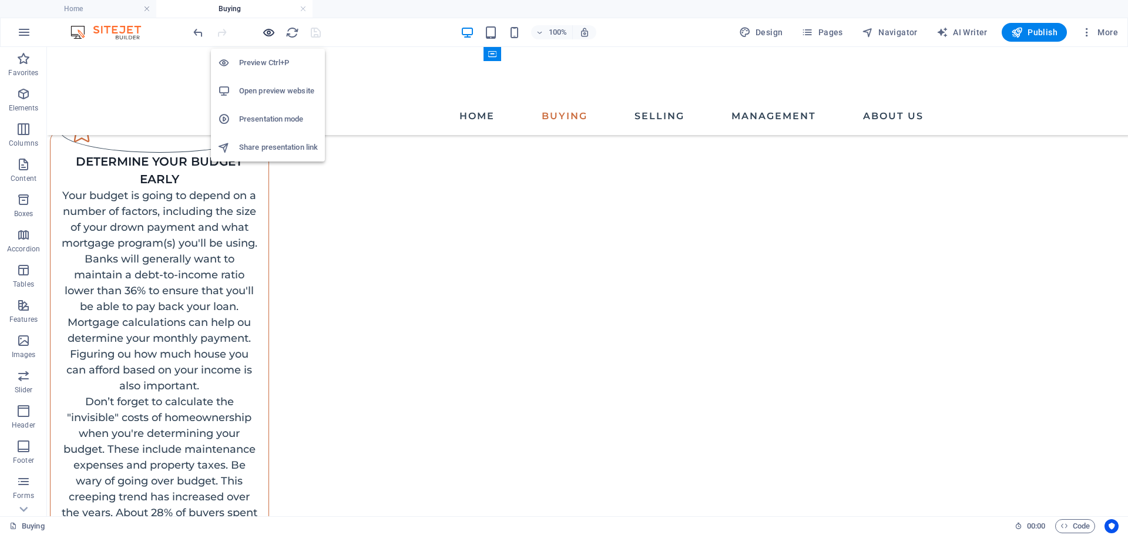
click at [269, 33] on icon "button" at bounding box center [269, 33] width 14 height 14
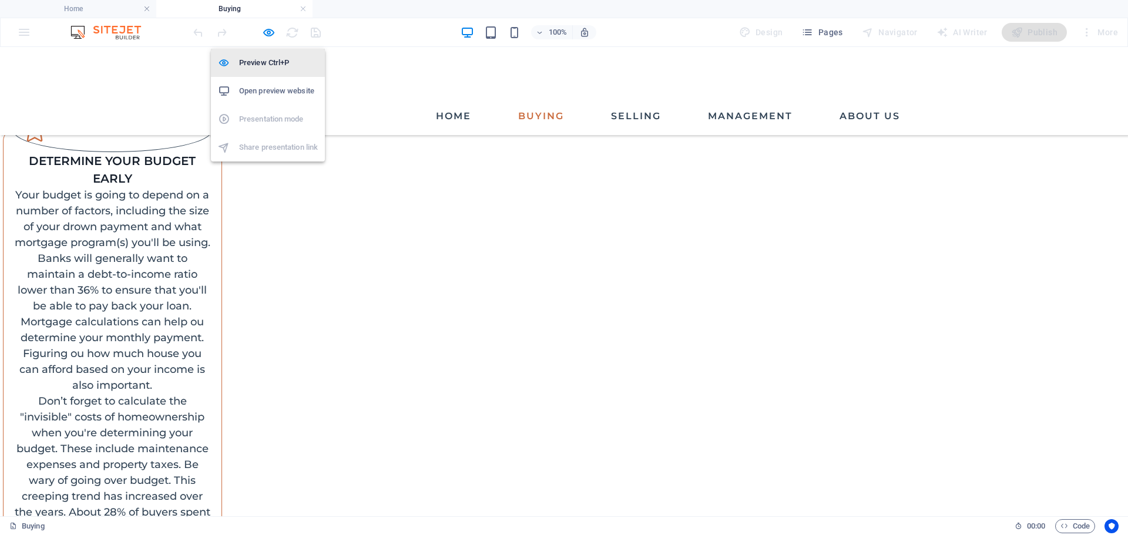
click at [249, 75] on li "Preview Ctrl+P" at bounding box center [268, 63] width 114 height 28
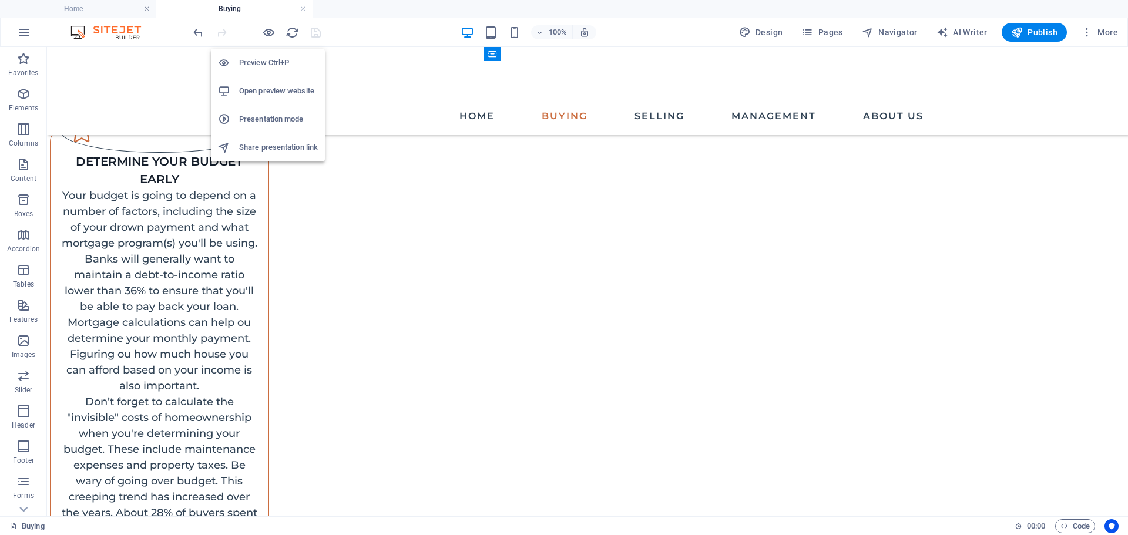
click at [257, 93] on h6 "Open preview website" at bounding box center [278, 91] width 79 height 14
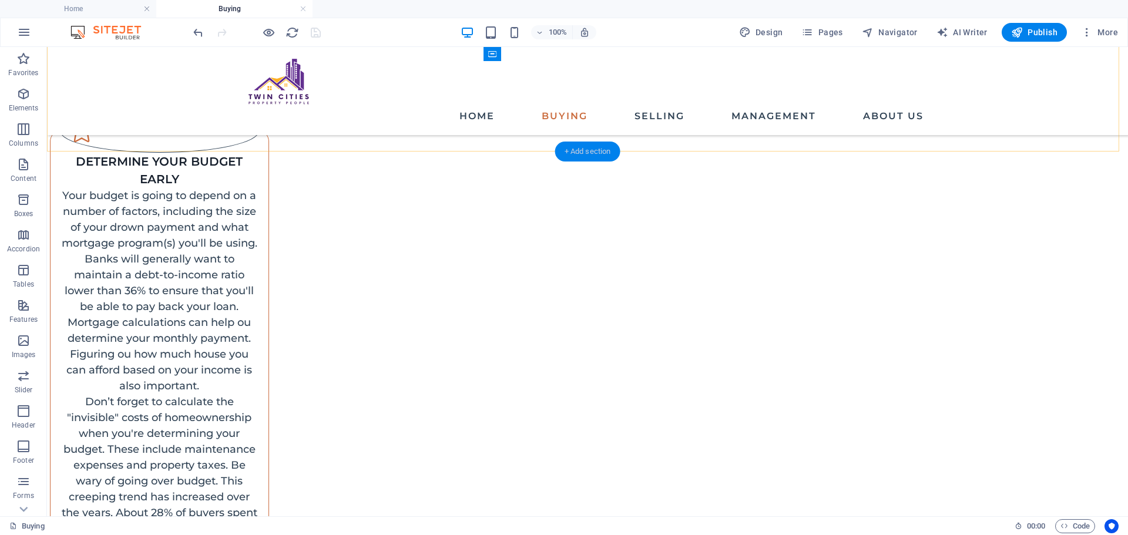
click at [572, 143] on div "+ Add section" at bounding box center [587, 152] width 65 height 20
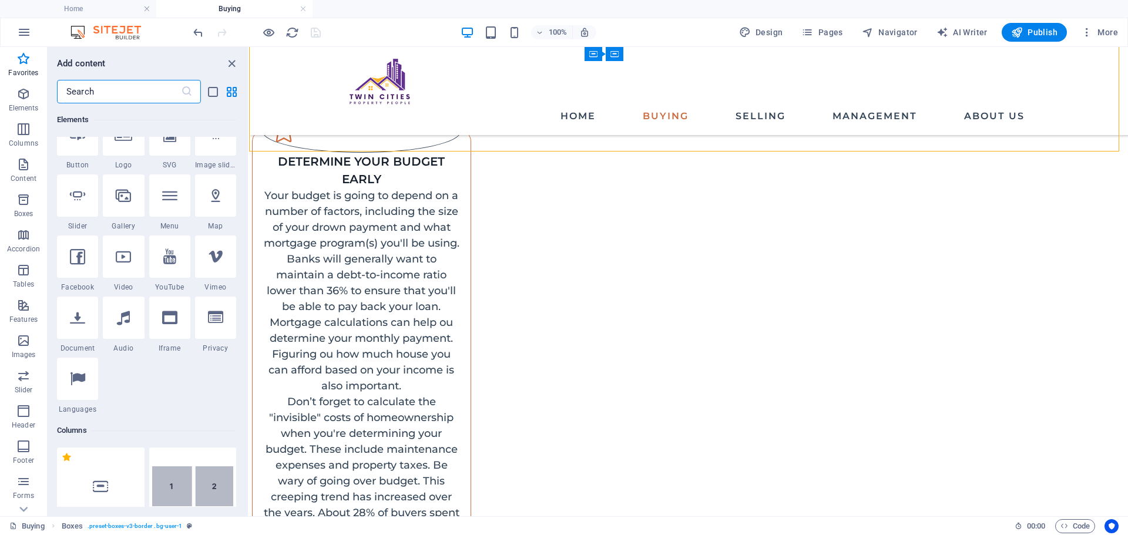
scroll to position [58, 0]
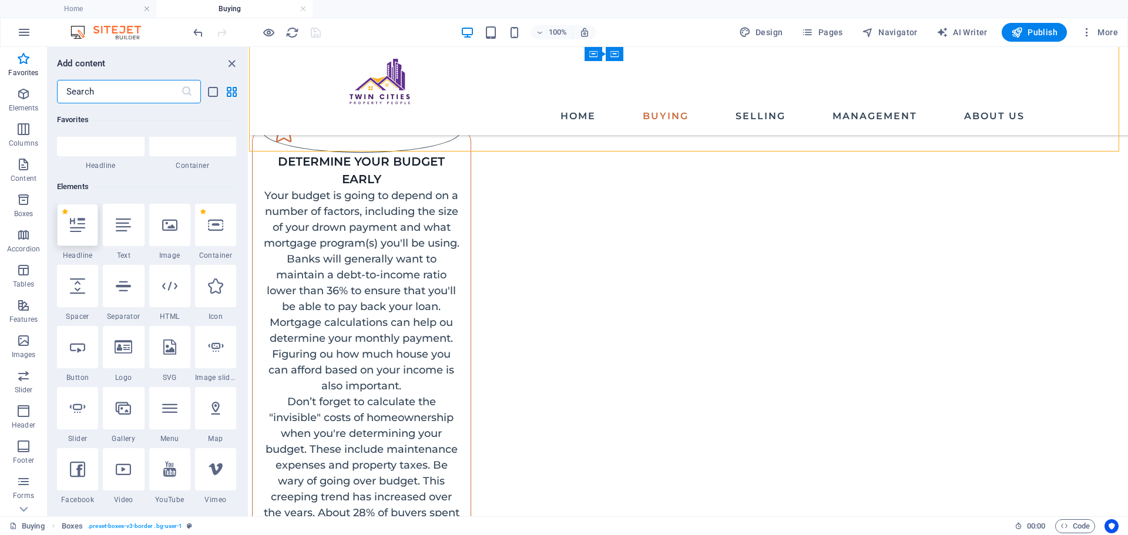
click at [88, 239] on div at bounding box center [77, 225] width 41 height 42
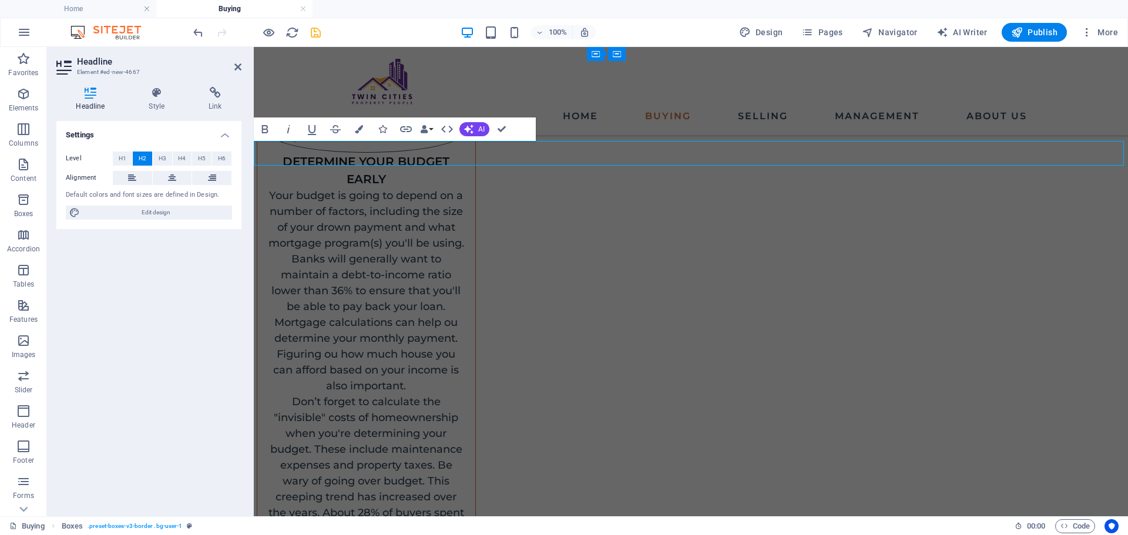
scroll to position [1252, 0]
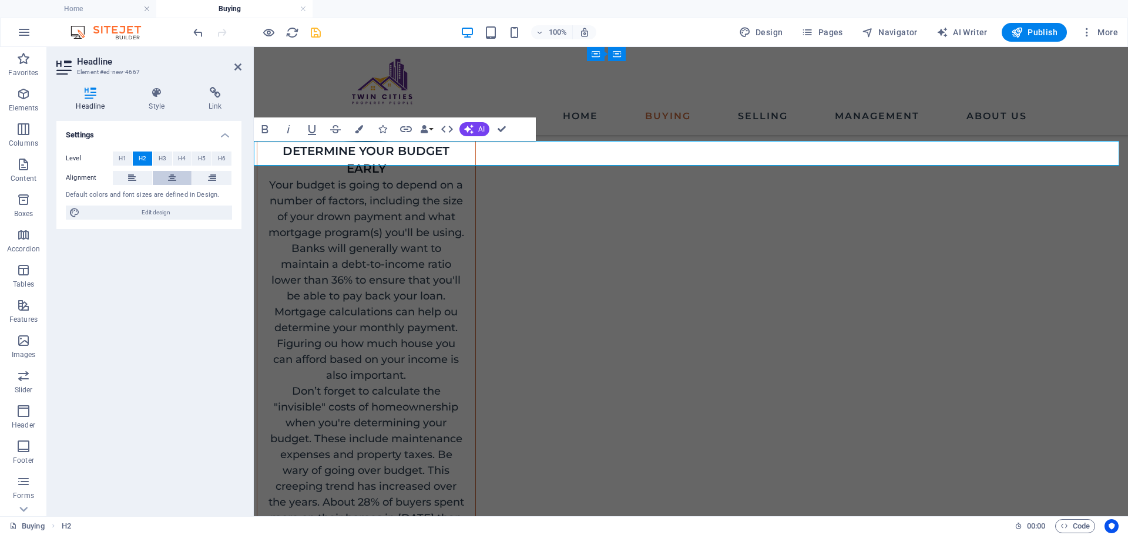
click at [168, 181] on icon at bounding box center [172, 178] width 8 height 14
click at [162, 106] on h4 "Style" at bounding box center [159, 99] width 60 height 25
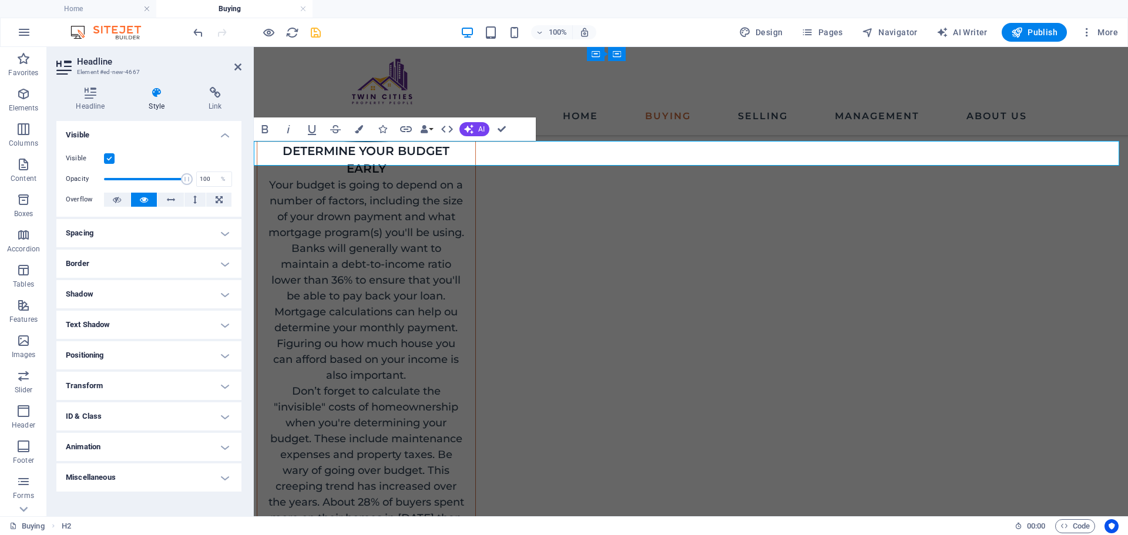
click at [146, 236] on h4 "Spacing" at bounding box center [148, 233] width 185 height 28
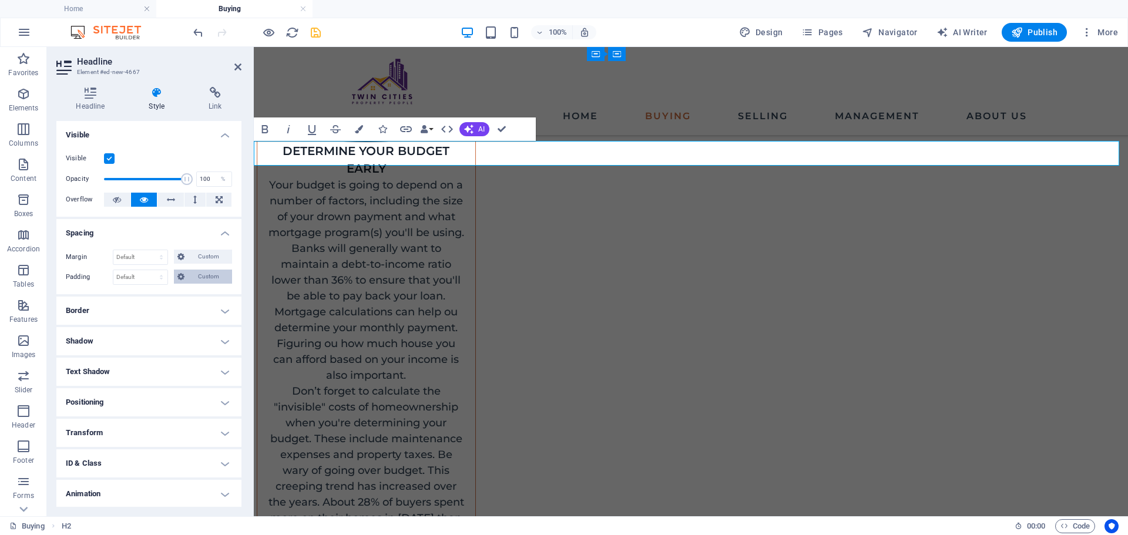
click at [185, 273] on button "Custom" at bounding box center [203, 277] width 58 height 14
click at [129, 297] on icon at bounding box center [131, 297] width 7 height 7
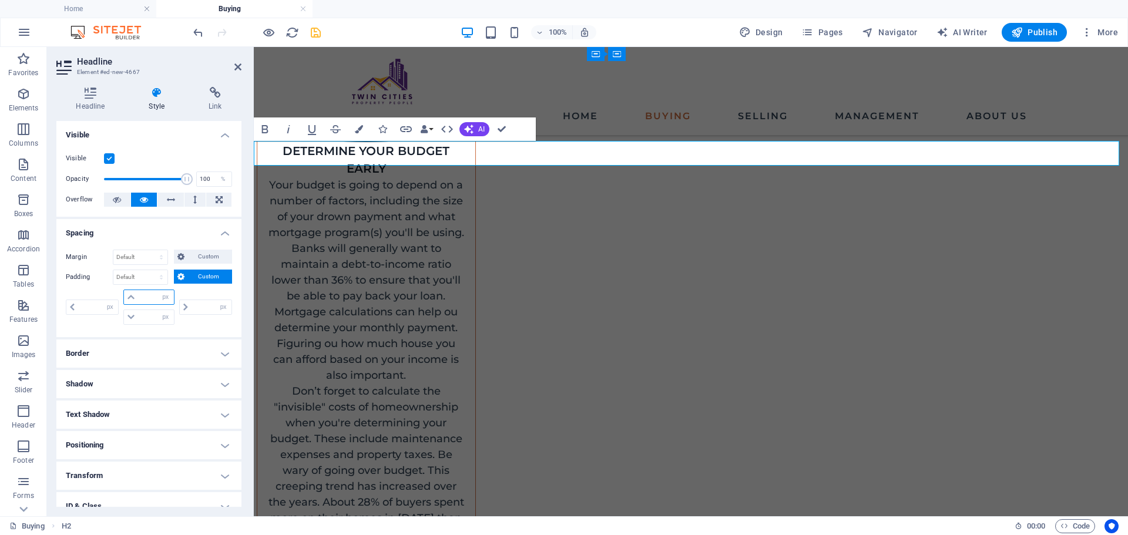
click at [143, 292] on input "number" at bounding box center [155, 297] width 35 height 14
click at [130, 297] on icon at bounding box center [131, 297] width 7 height 7
click at [158, 304] on select "px rem % vh vw" at bounding box center [165, 297] width 16 height 14
click at [150, 300] on input "number" at bounding box center [155, 297] width 35 height 14
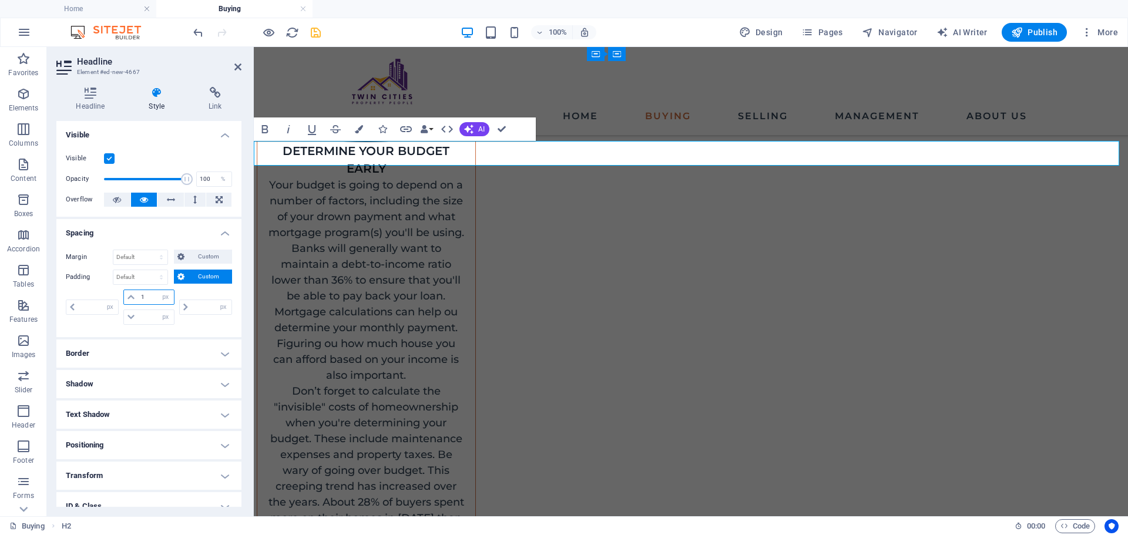
type input "10"
type input "0"
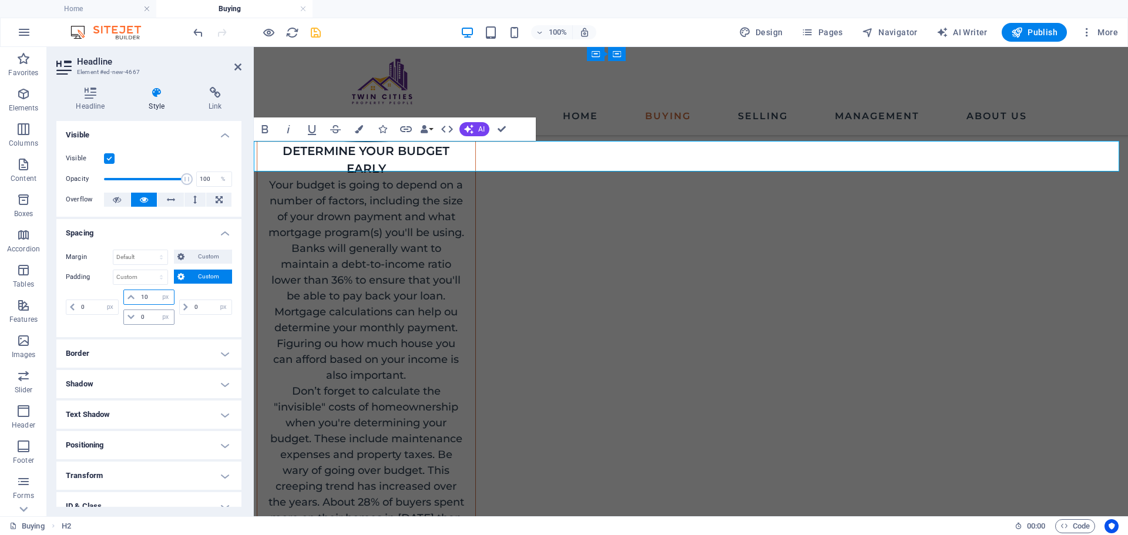
type input "10"
click at [140, 314] on input "0" at bounding box center [155, 317] width 35 height 14
drag, startPoint x: 140, startPoint y: 314, endPoint x: 142, endPoint y: 323, distance: 9.1
click at [142, 321] on input "0" at bounding box center [155, 317] width 35 height 14
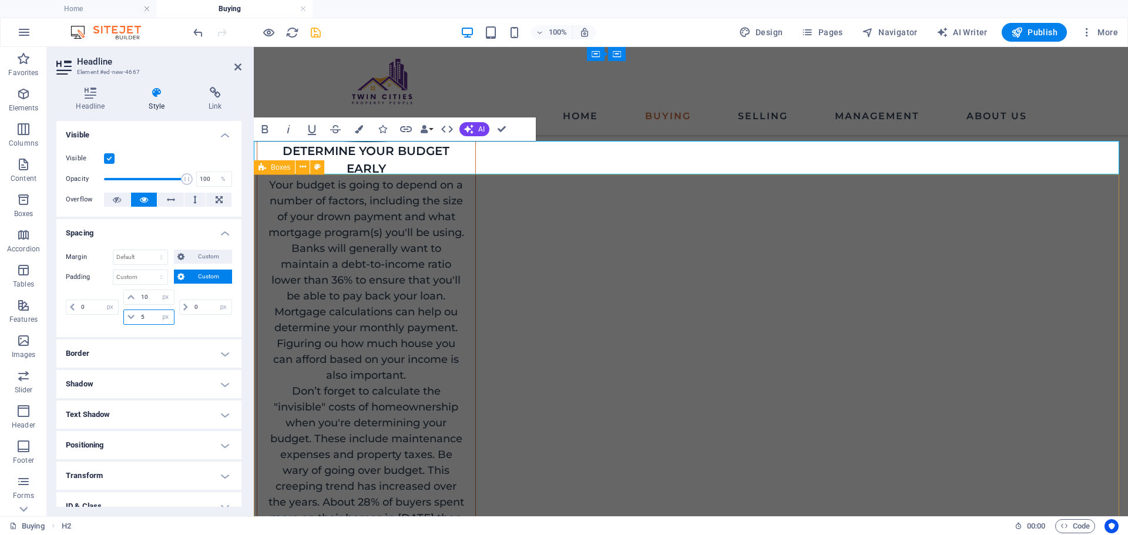
type input "5"
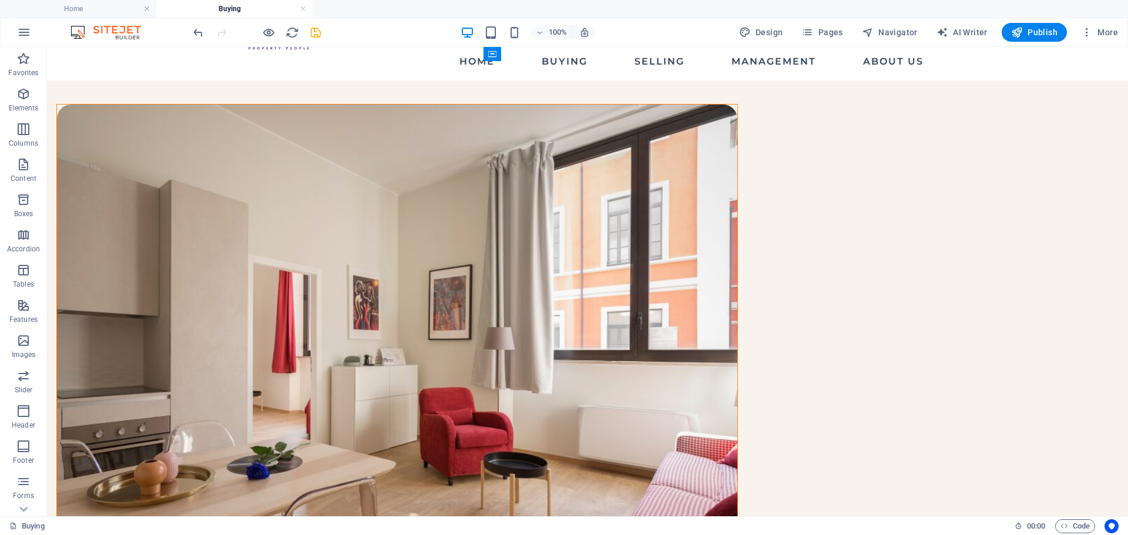
scroll to position [24, 0]
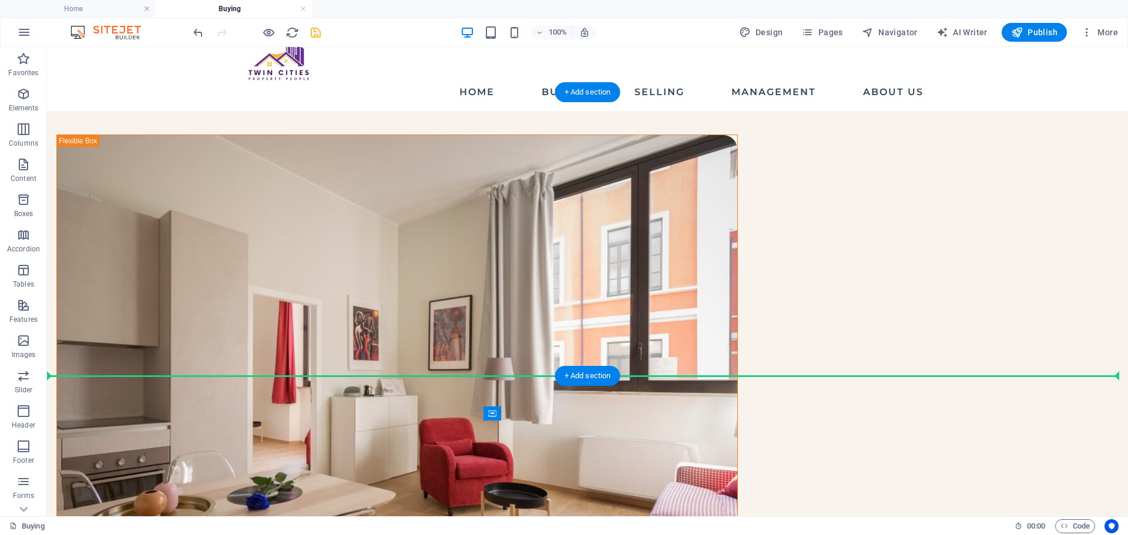
drag, startPoint x: 405, startPoint y: 392, endPoint x: 437, endPoint y: 371, distance: 38.3
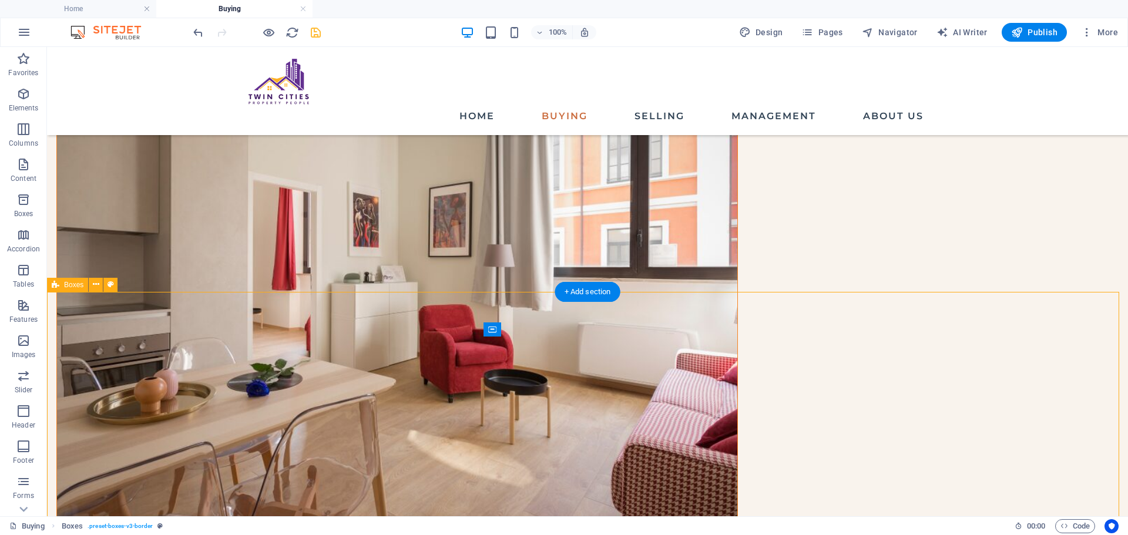
scroll to position [142, 0]
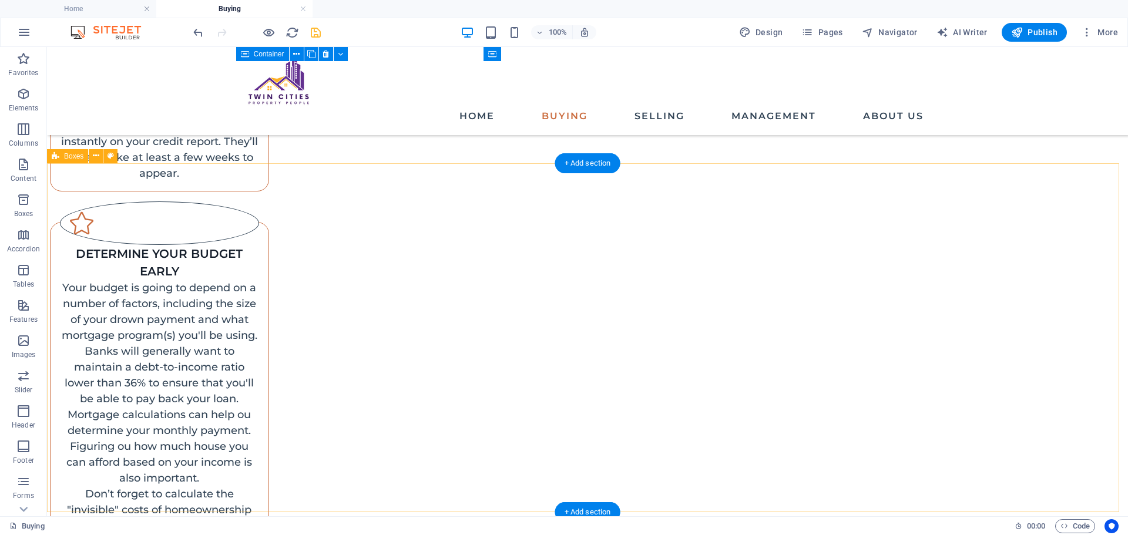
scroll to position [1292, 0]
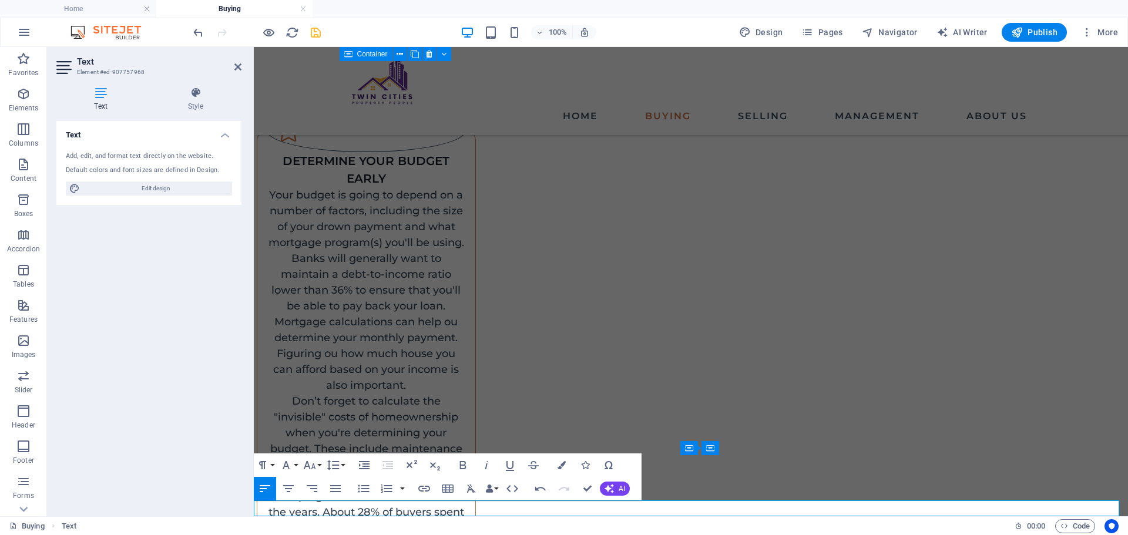
click at [80, 432] on div "Text Add, edit, and format text directly on the website. Default colors and fon…" at bounding box center [148, 314] width 185 height 386
click at [22, 328] on button "Features" at bounding box center [23, 311] width 47 height 35
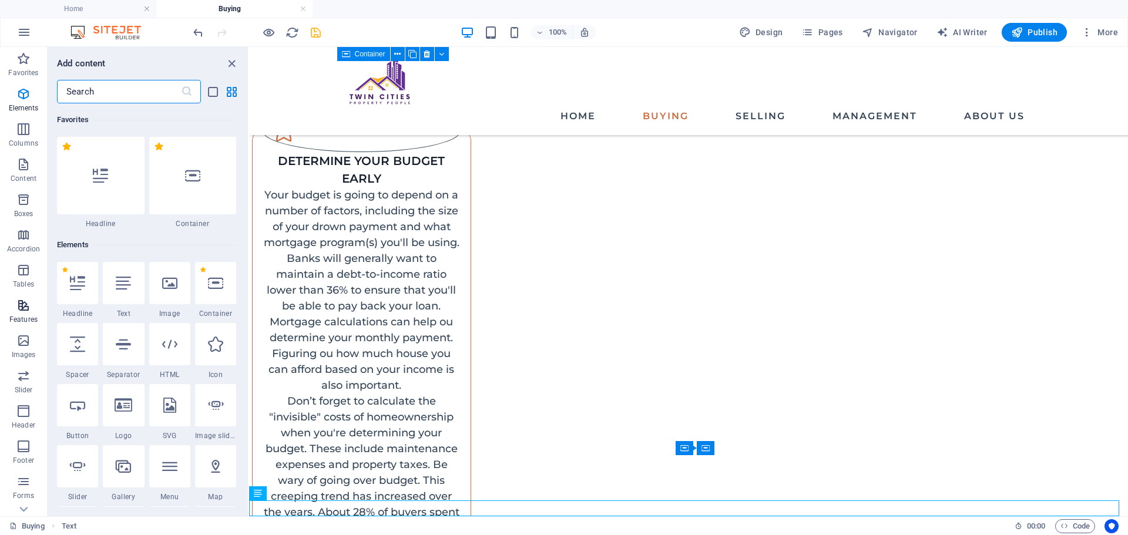
scroll to position [4580, 0]
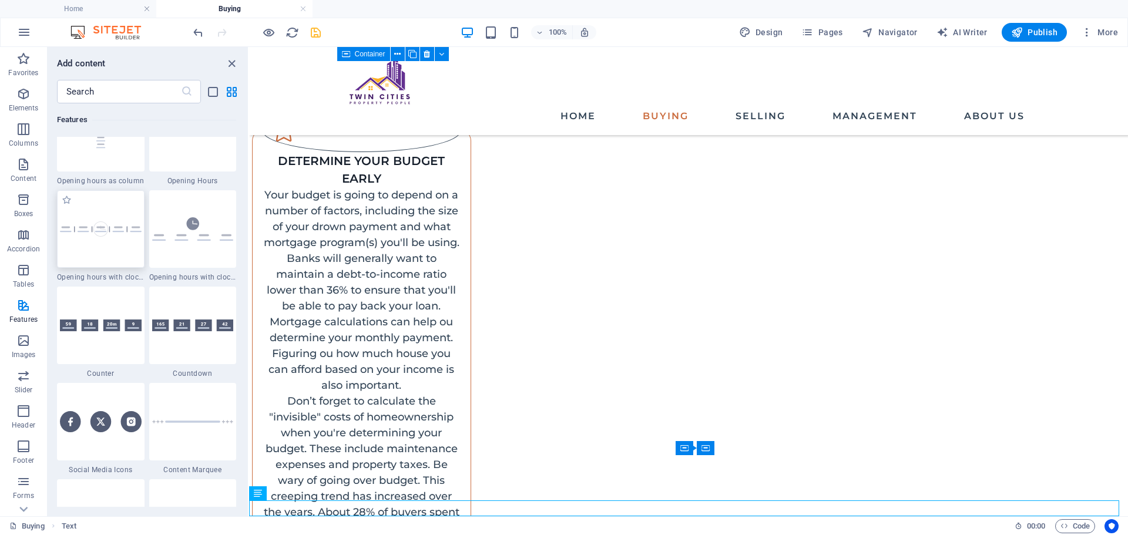
scroll to position [5109, 0]
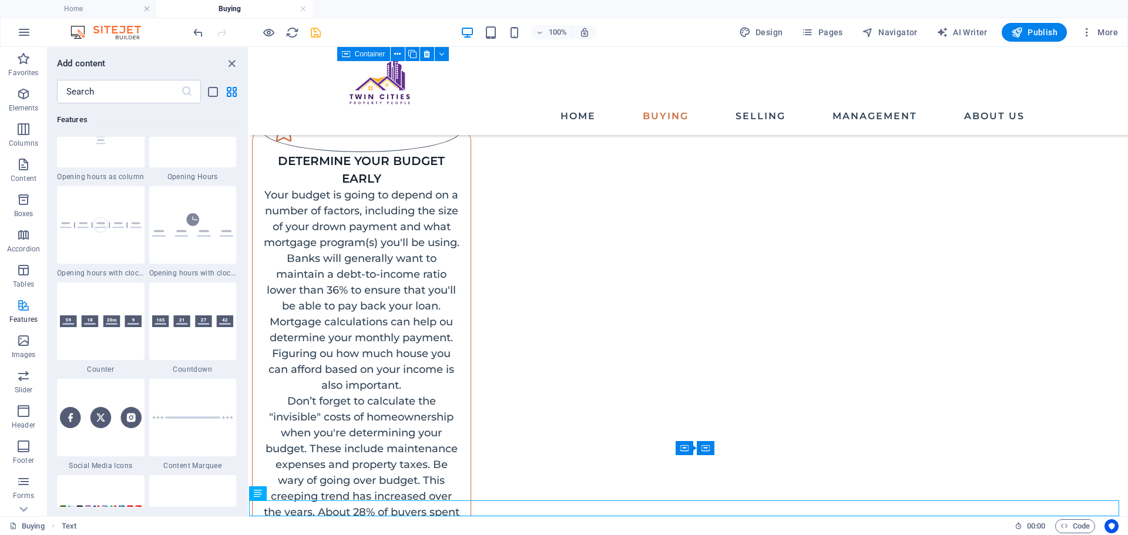
drag, startPoint x: 67, startPoint y: 319, endPoint x: 5, endPoint y: 306, distance: 63.6
drag, startPoint x: 5, startPoint y: 306, endPoint x: 150, endPoint y: 376, distance: 161.1
click at [150, 376] on div "1 Star Read More Text 1 Star Sticky Column 1 Star Typewriter 1 Star Cookie Bar …" at bounding box center [146, 280] width 179 height 1344
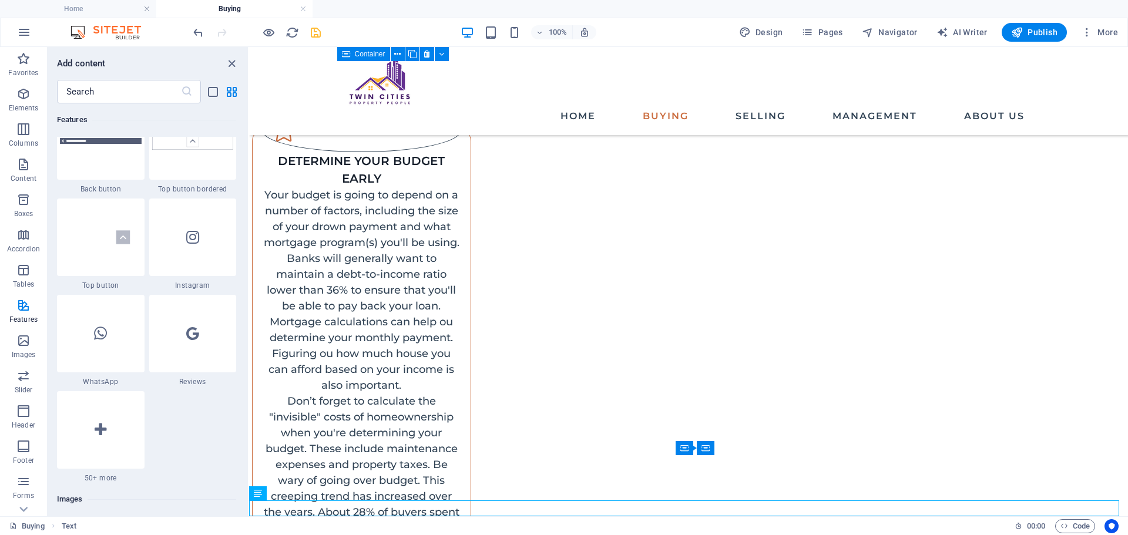
scroll to position [5579, 0]
click at [92, 482] on span "50+ more" at bounding box center [101, 477] width 88 height 9
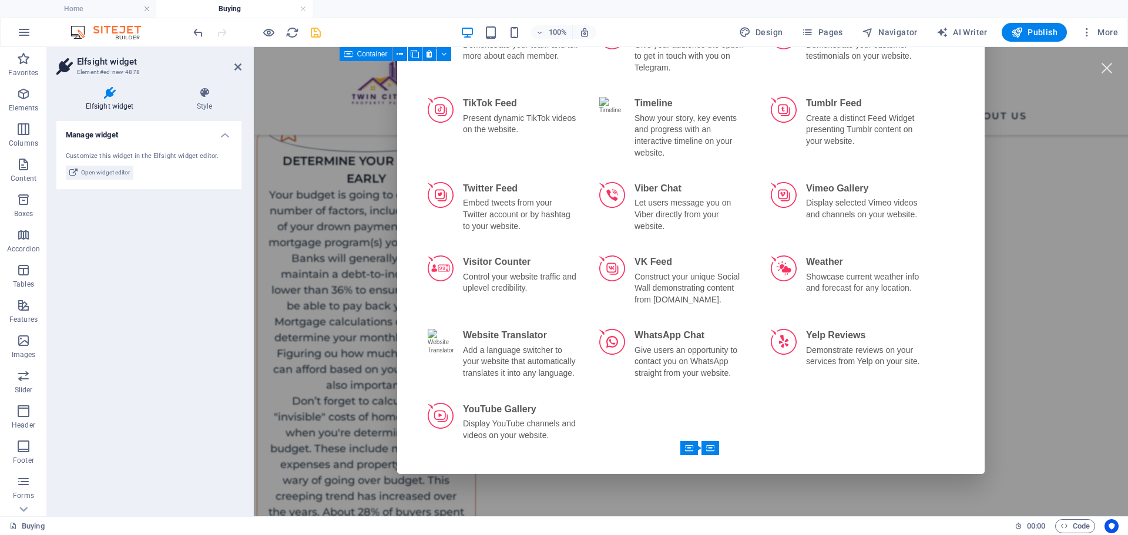
scroll to position [2320, 0]
click at [115, 426] on div "Manage widget Customize this widget in the Elfsight widget editor. Open widget …" at bounding box center [148, 314] width 185 height 386
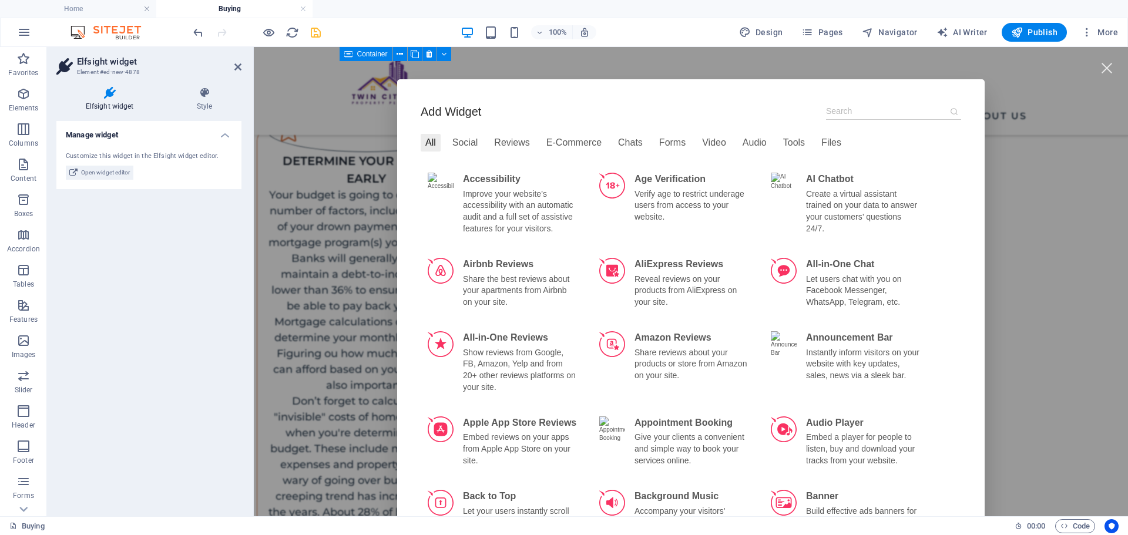
scroll to position [0, 0]
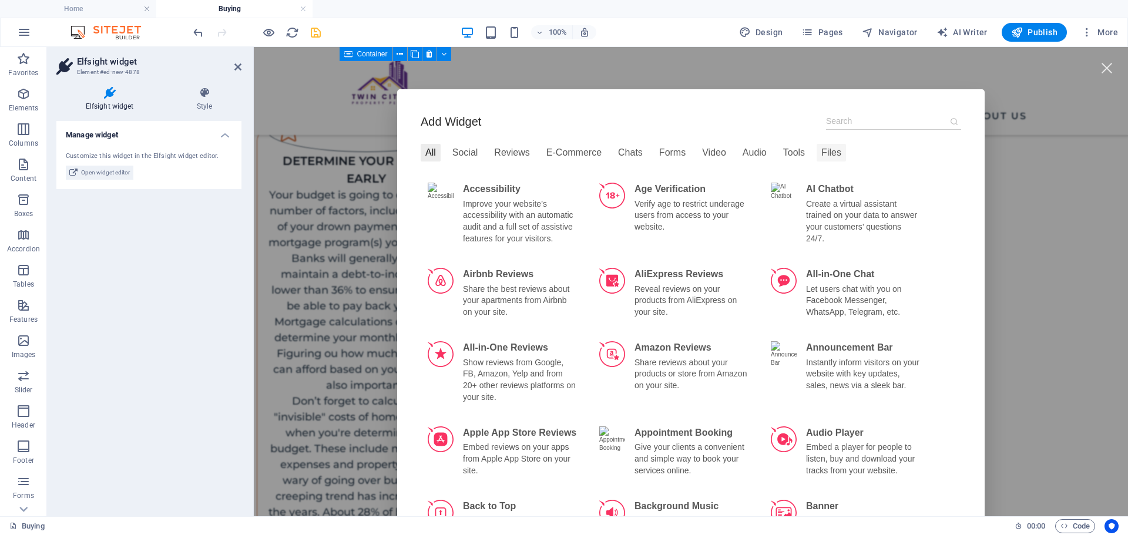
click at [829, 148] on div "Files" at bounding box center [831, 153] width 29 height 18
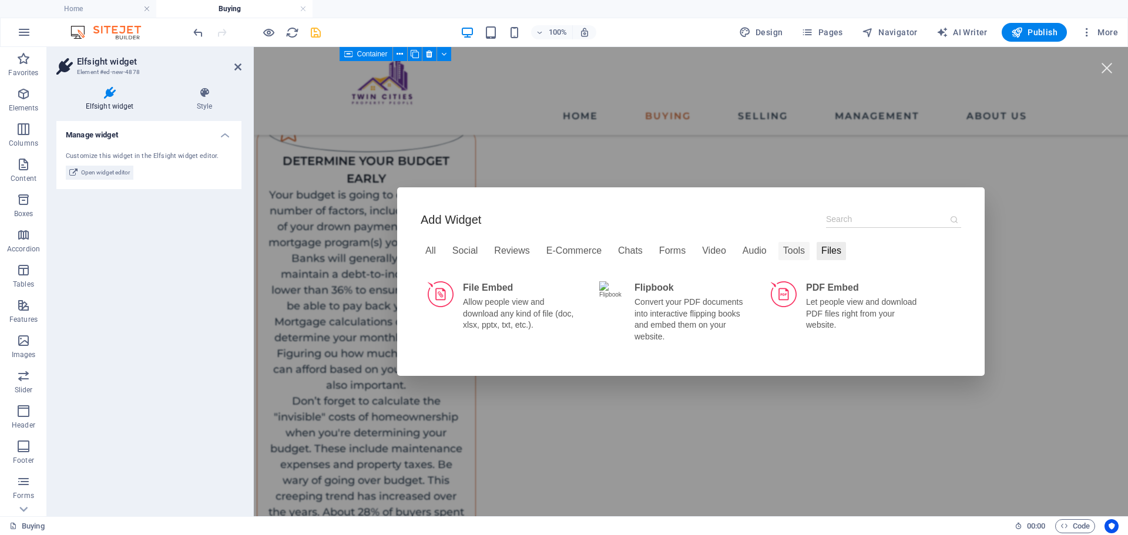
click at [779, 255] on div "Tools" at bounding box center [794, 251] width 31 height 18
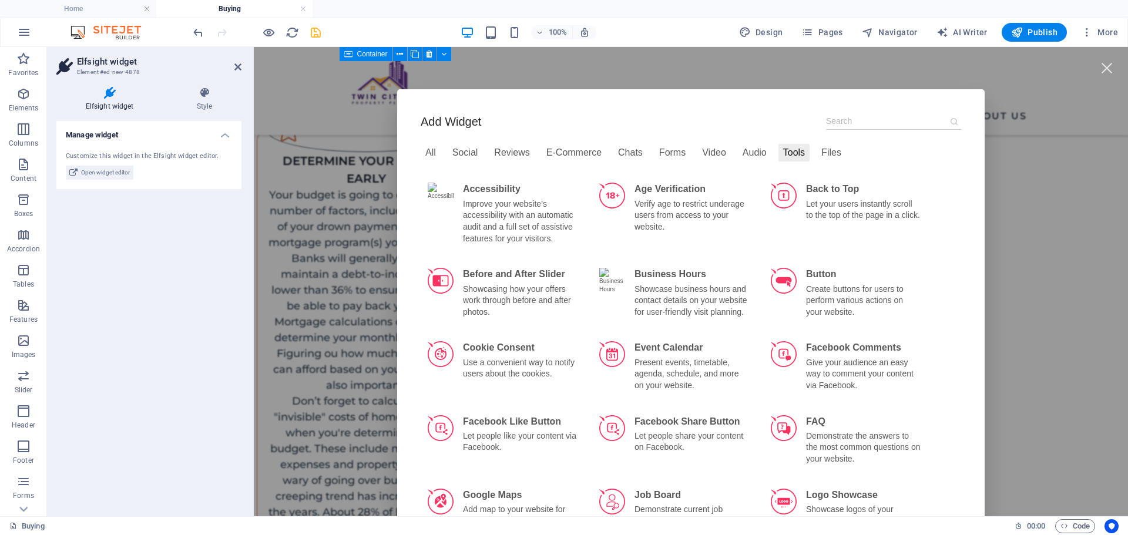
click at [725, 162] on div "All Social Reviews E-Commerce Chats Forms Video Audio Tools Files" at bounding box center [691, 155] width 541 height 22
click at [738, 162] on div "Audio" at bounding box center [754, 153] width 33 height 18
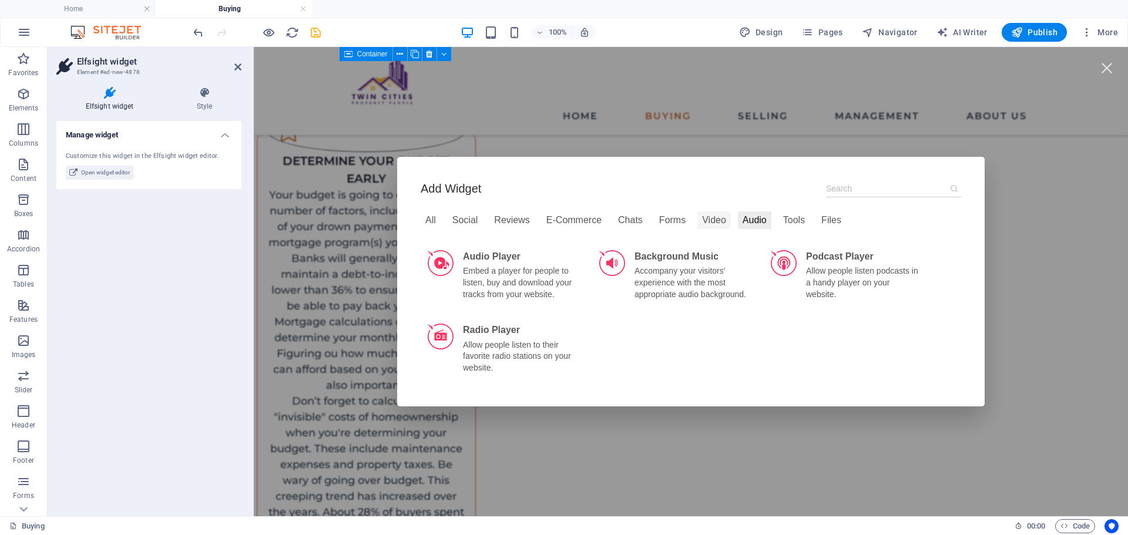
click at [706, 212] on div "Video" at bounding box center [713, 221] width 33 height 18
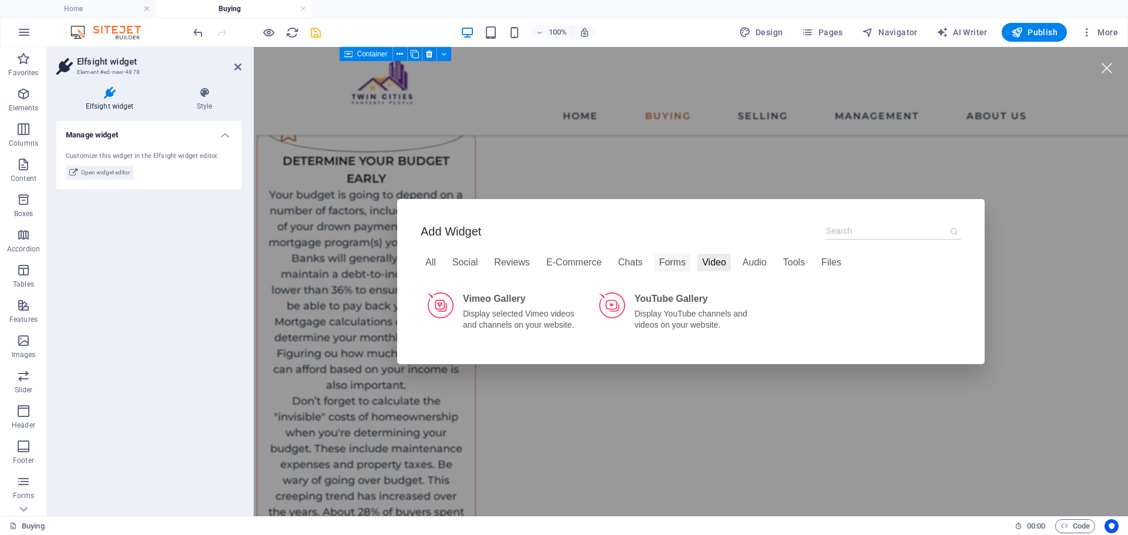
click at [663, 261] on div "Forms" at bounding box center [673, 263] width 36 height 18
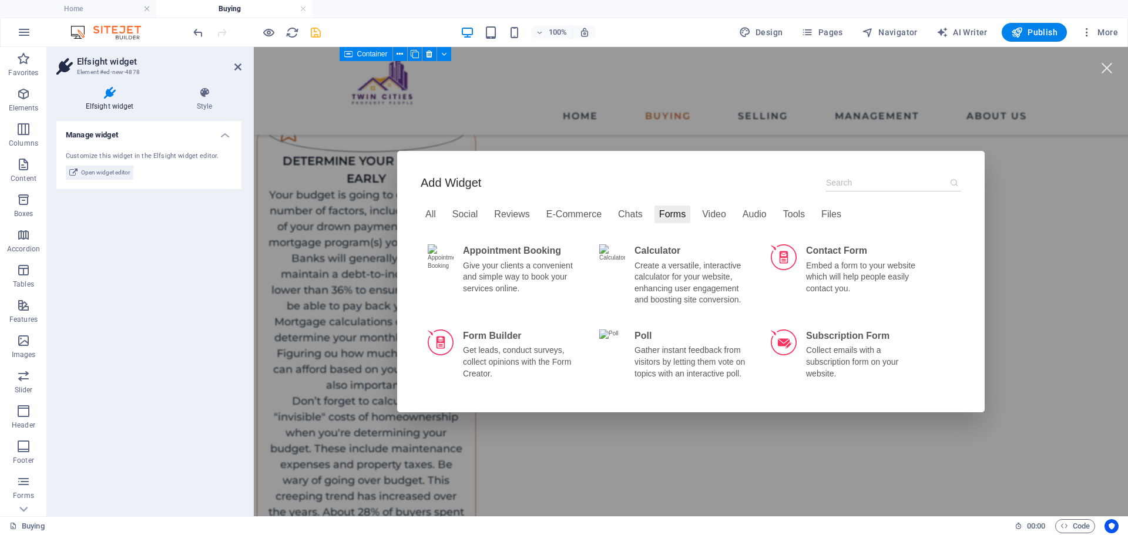
click at [156, 301] on div "Manage widget Customize this widget in the Elfsight widget editor. Open widget …" at bounding box center [148, 314] width 185 height 386
click at [968, 157] on div "Add Widget All Social Reviews E-Commerce Chats Forms Video Audio Tools Files Ap…" at bounding box center [691, 281] width 588 height 261
drag, startPoint x: 1096, startPoint y: 71, endPoint x: 1092, endPoint y: 75, distance: 6.2
click at [1094, 72] on div at bounding box center [1107, 68] width 26 height 26
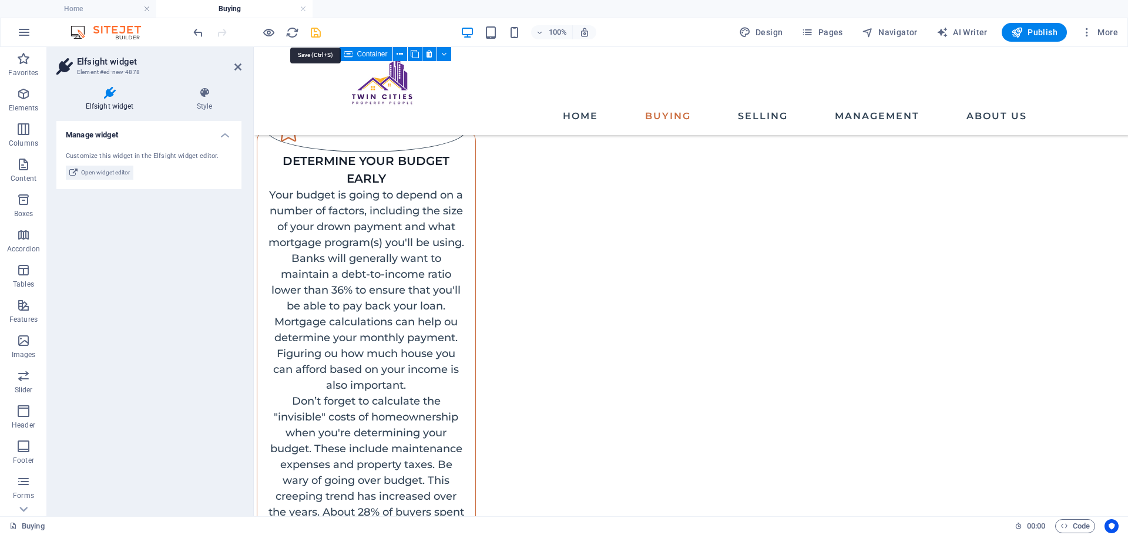
drag, startPoint x: 317, startPoint y: 33, endPoint x: 423, endPoint y: 7, distance: 109.5
click at [317, 33] on icon "save" at bounding box center [316, 33] width 14 height 14
